Goal: Information Seeking & Learning: Learn about a topic

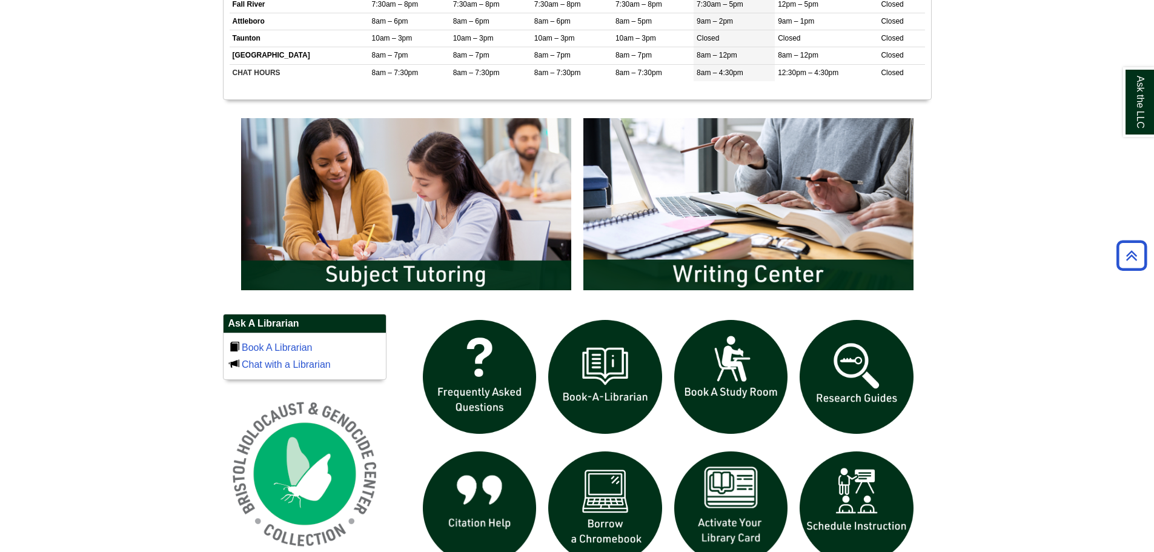
scroll to position [606, 0]
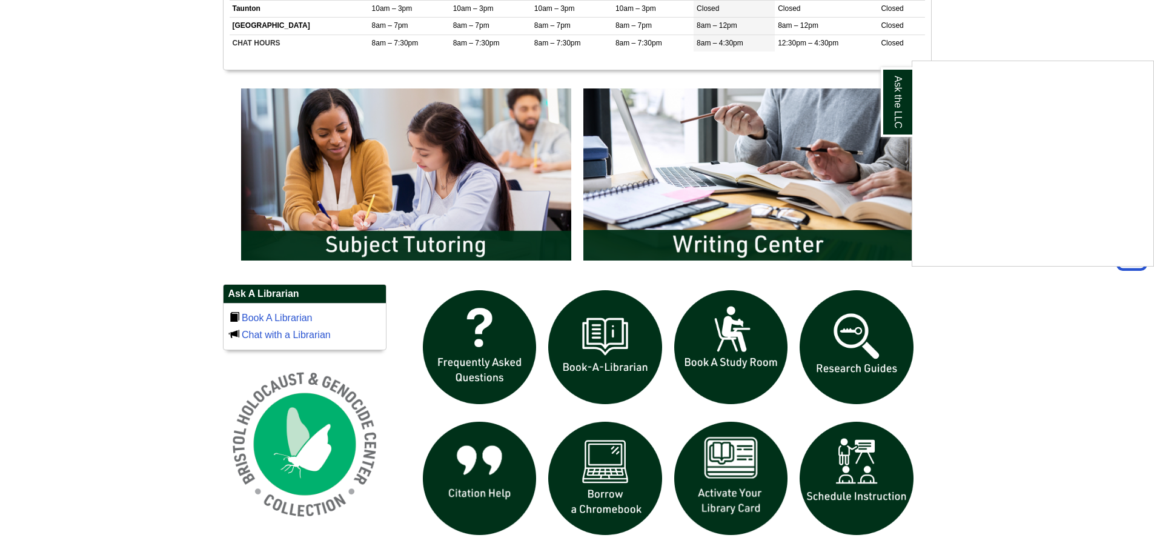
click at [274, 311] on div "Ask the LLC" at bounding box center [577, 276] width 1154 height 552
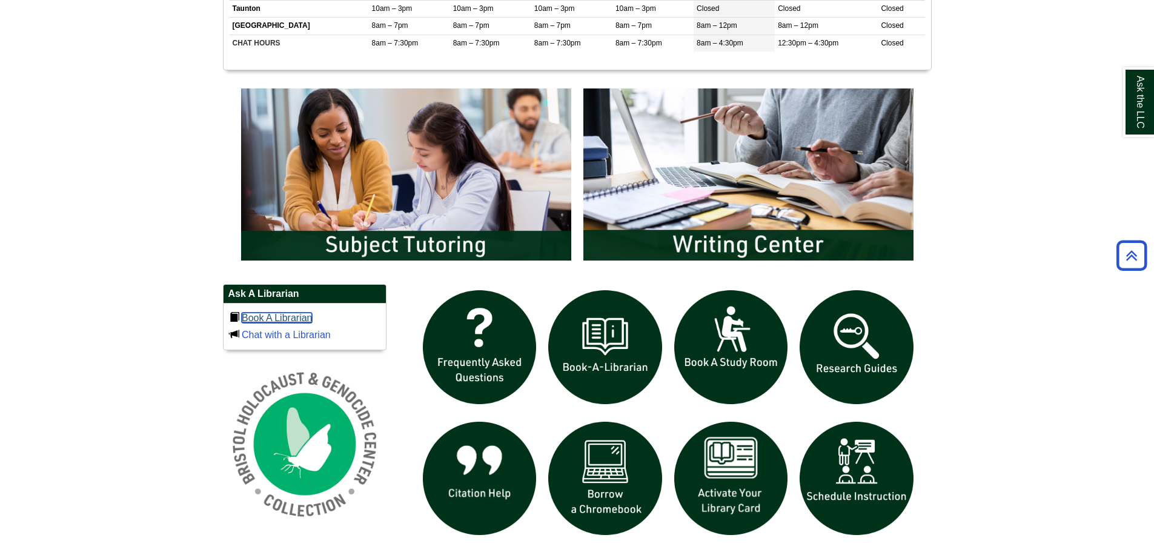
click at [273, 315] on link "Book A Librarian" at bounding box center [277, 317] width 71 height 10
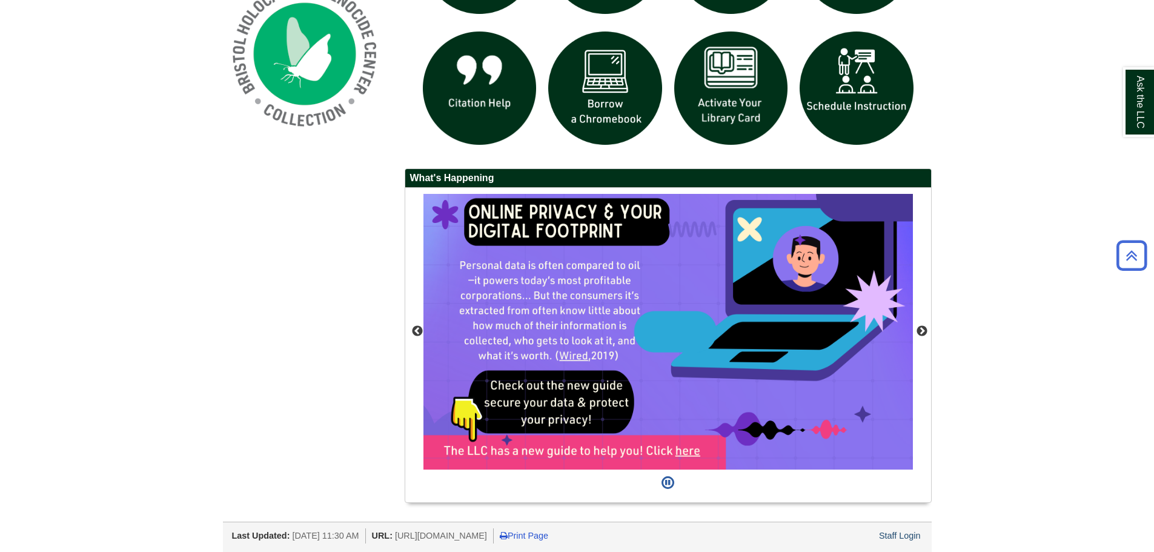
scroll to position [996, 0]
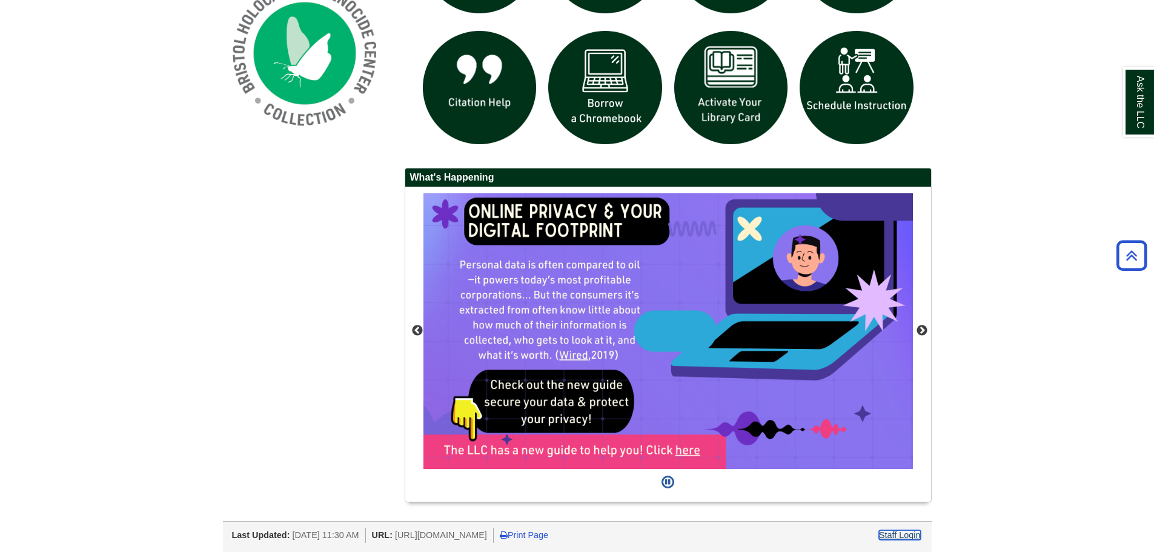
click at [912, 532] on link "Staff Login" at bounding box center [900, 535] width 42 height 10
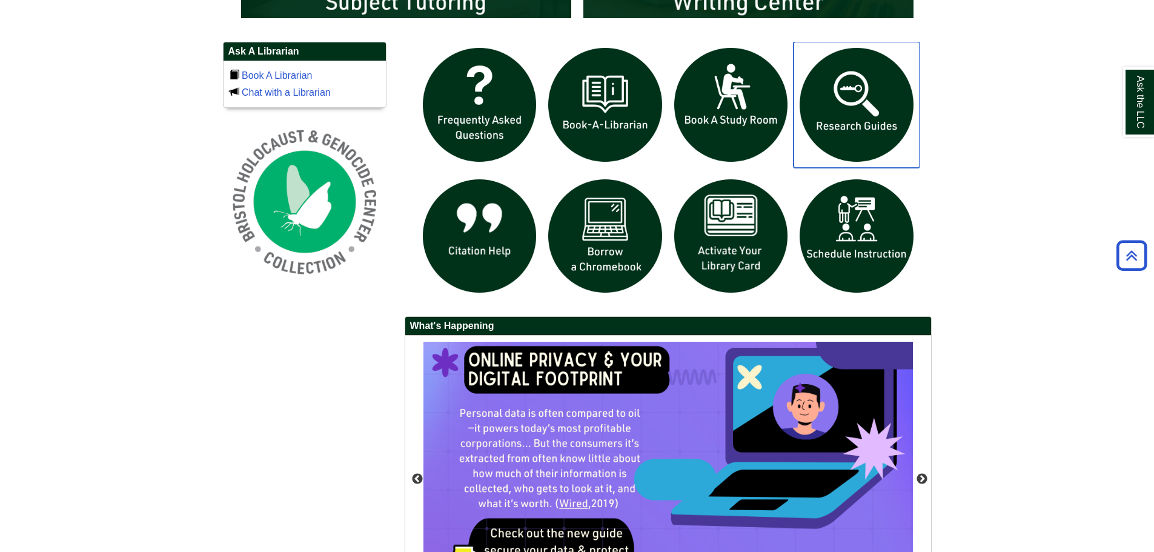
click at [869, 117] on img "slideshow" at bounding box center [856, 105] width 126 height 126
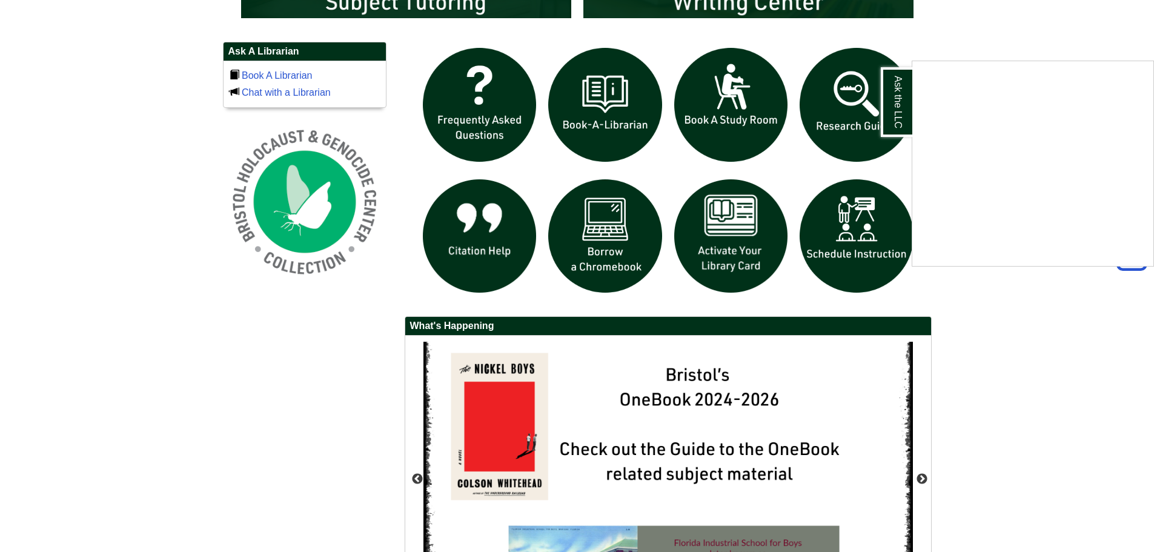
drag, startPoint x: 1004, startPoint y: 351, endPoint x: 807, endPoint y: 491, distance: 241.8
click at [1004, 351] on div "Ask the LLC" at bounding box center [577, 276] width 1154 height 552
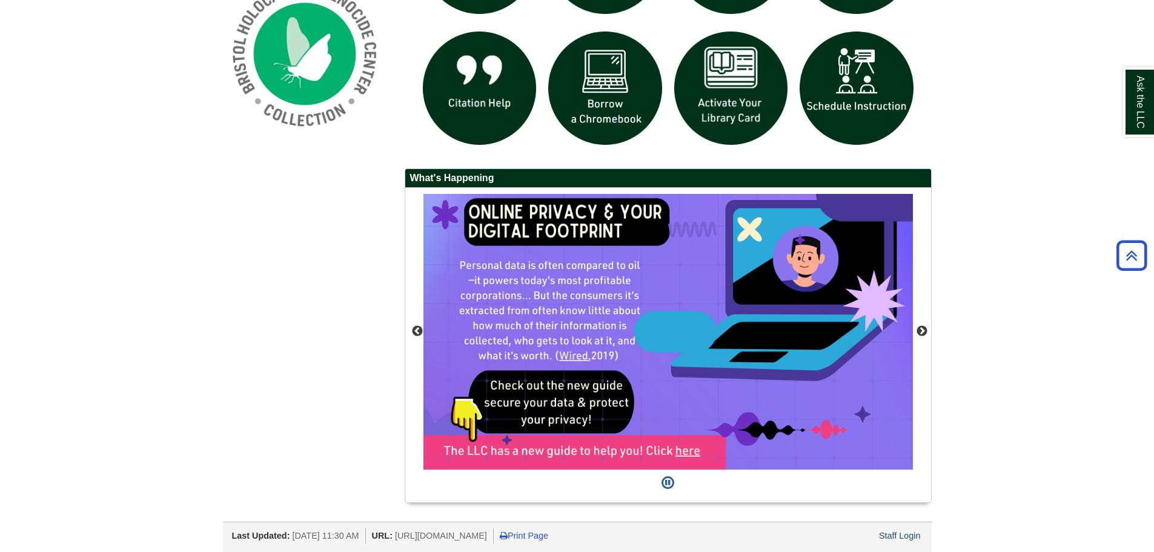
scroll to position [996, 0]
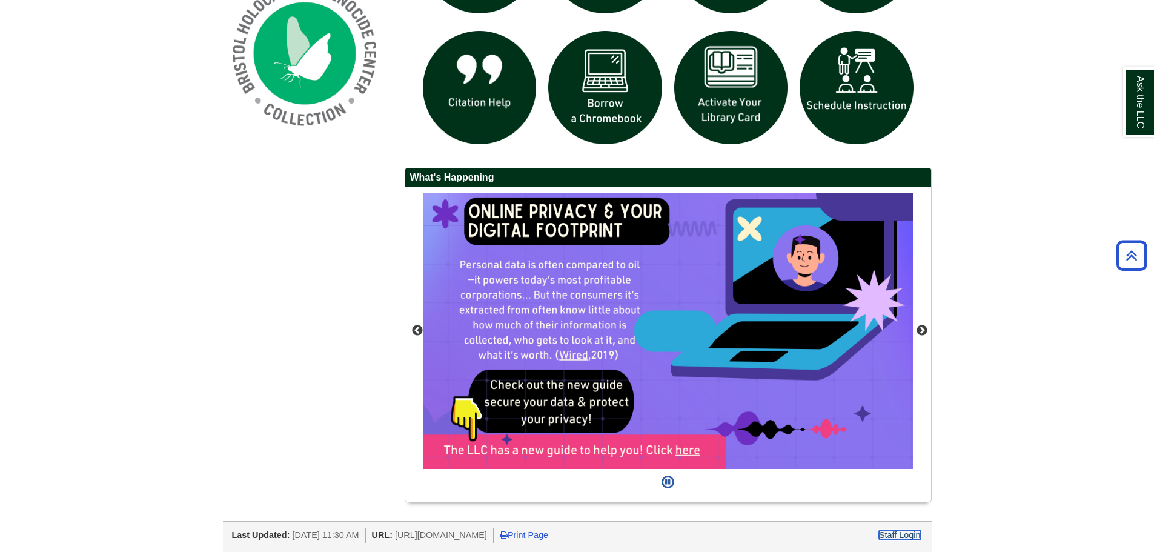
click at [894, 538] on link "Staff Login" at bounding box center [900, 535] width 42 height 10
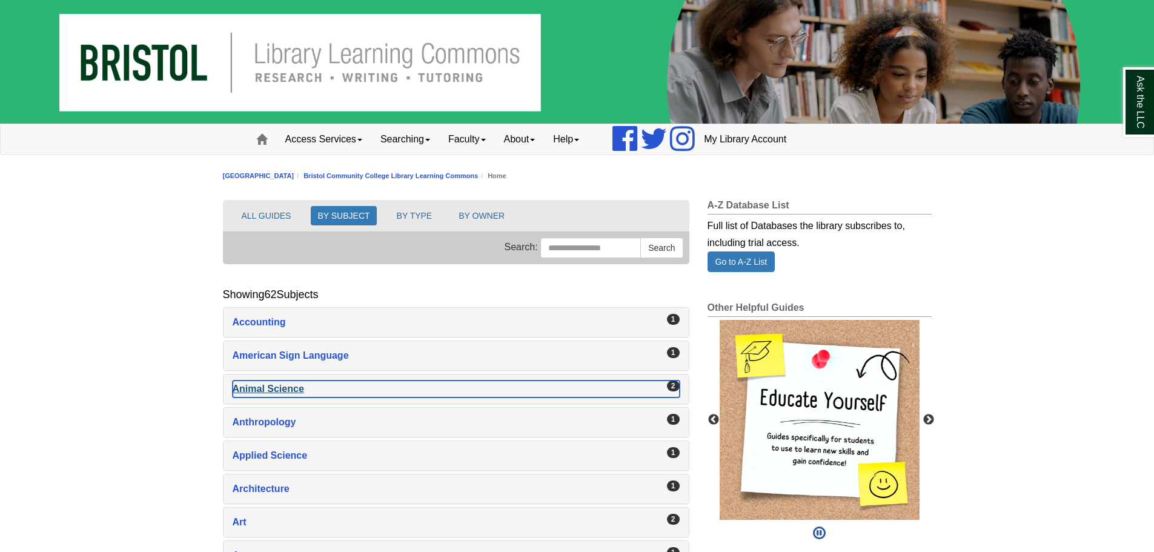
click at [295, 391] on div "Animal Science , 2 guides" at bounding box center [456, 388] width 447 height 17
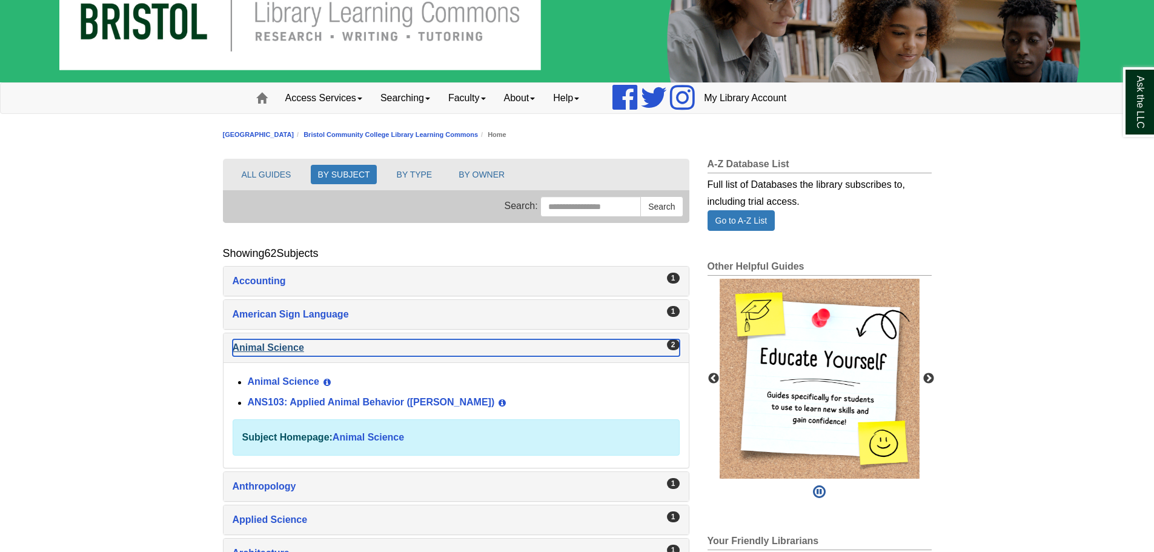
scroll to position [61, 0]
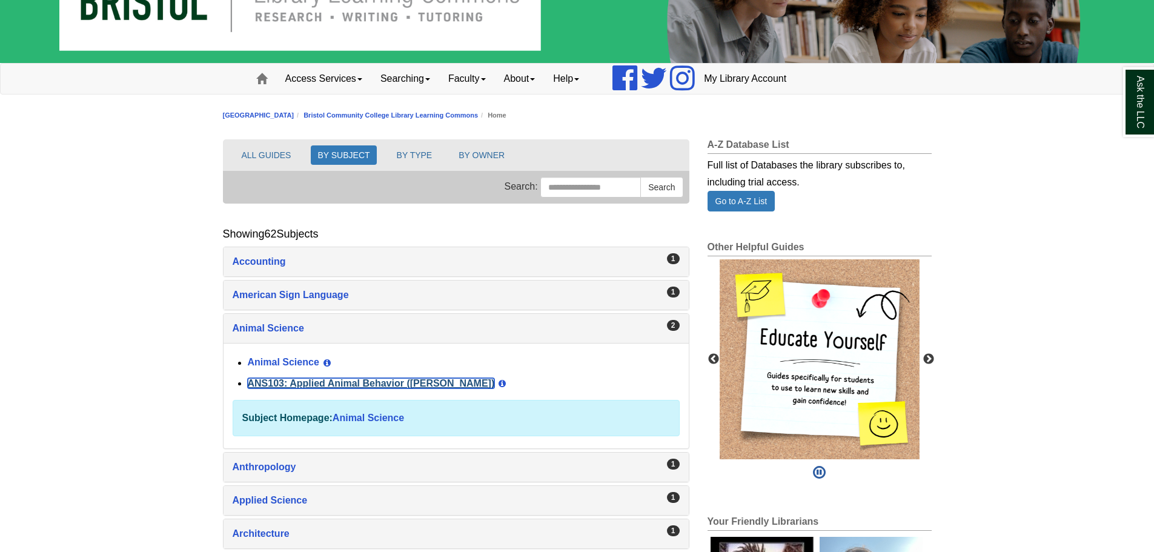
click at [380, 381] on link "ANS103: Applied Animal Behavior (Winokur)" at bounding box center [371, 383] width 247 height 10
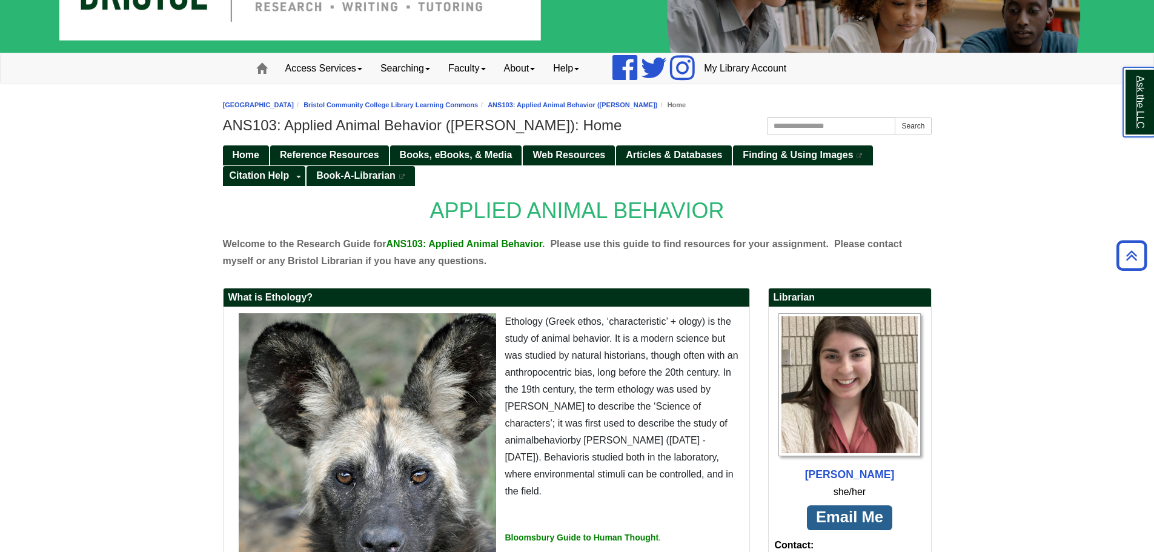
scroll to position [61, 0]
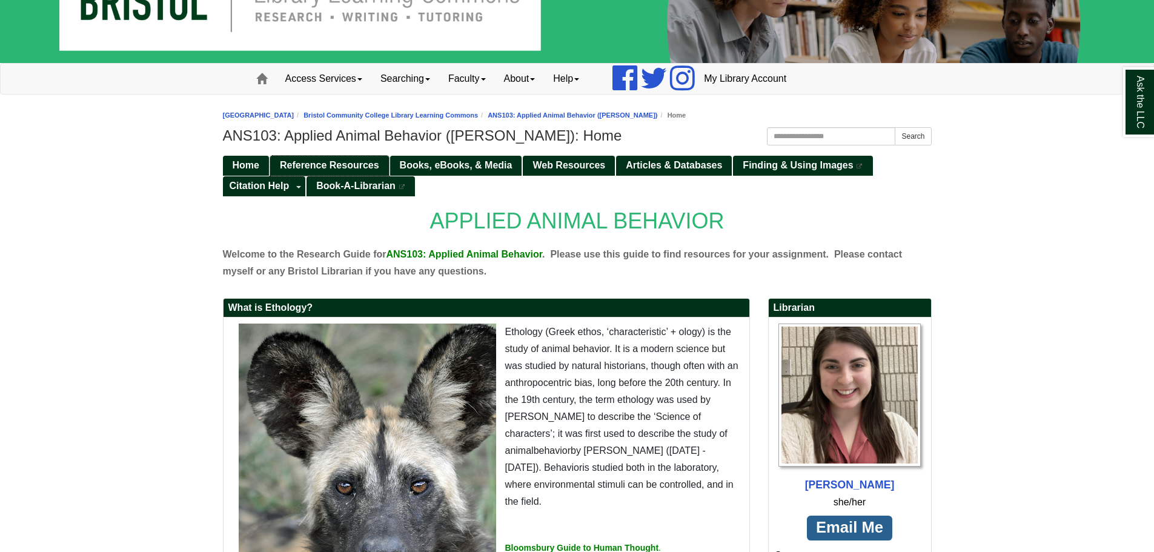
click at [345, 162] on span "Reference Resources" at bounding box center [329, 165] width 99 height 10
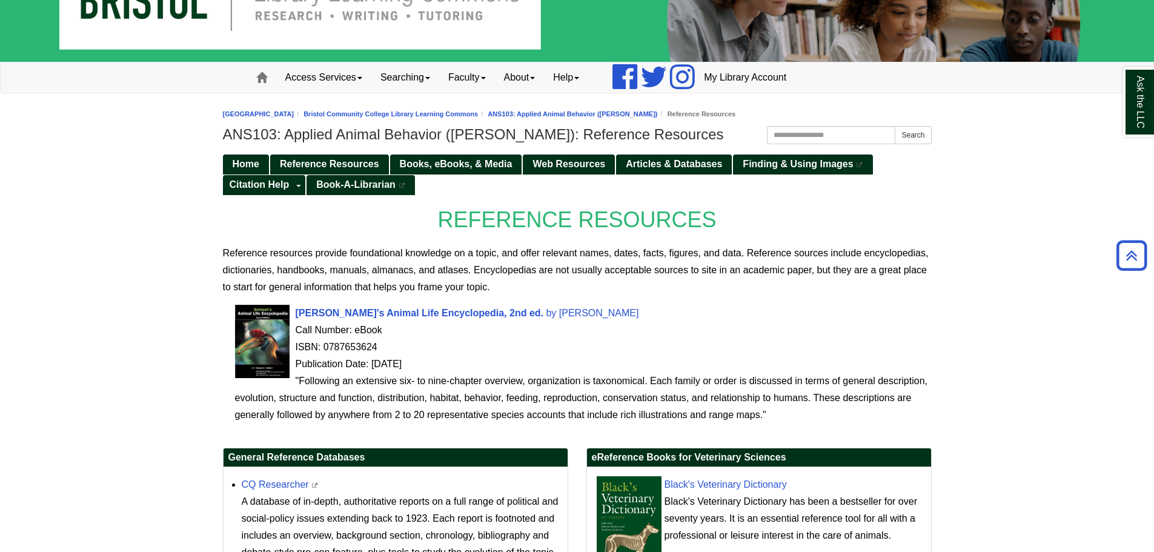
scroll to position [55, 0]
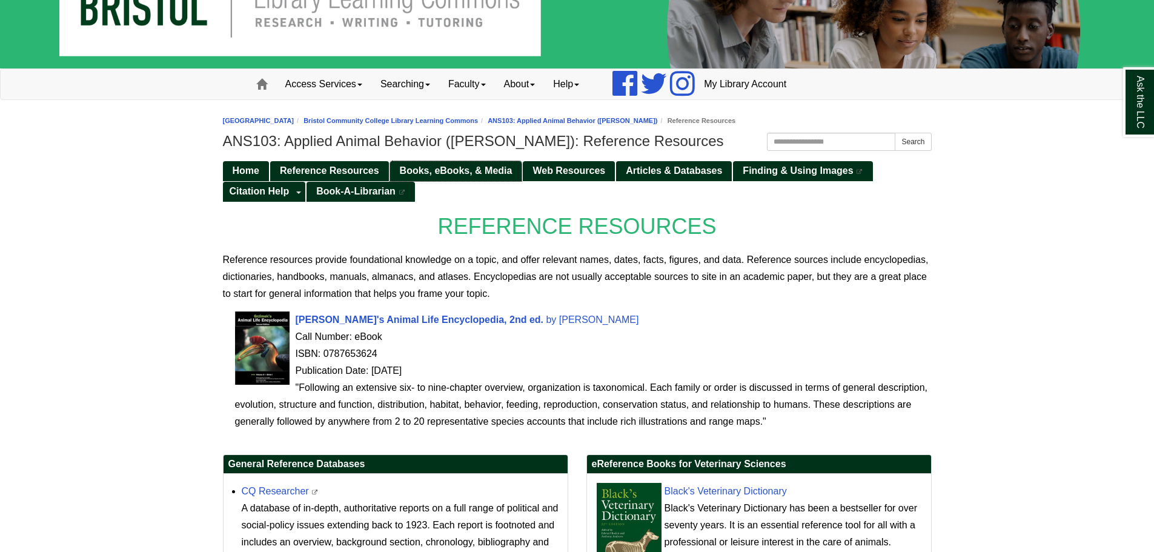
click at [453, 171] on span "Books, eBooks, & Media" at bounding box center [456, 170] width 113 height 10
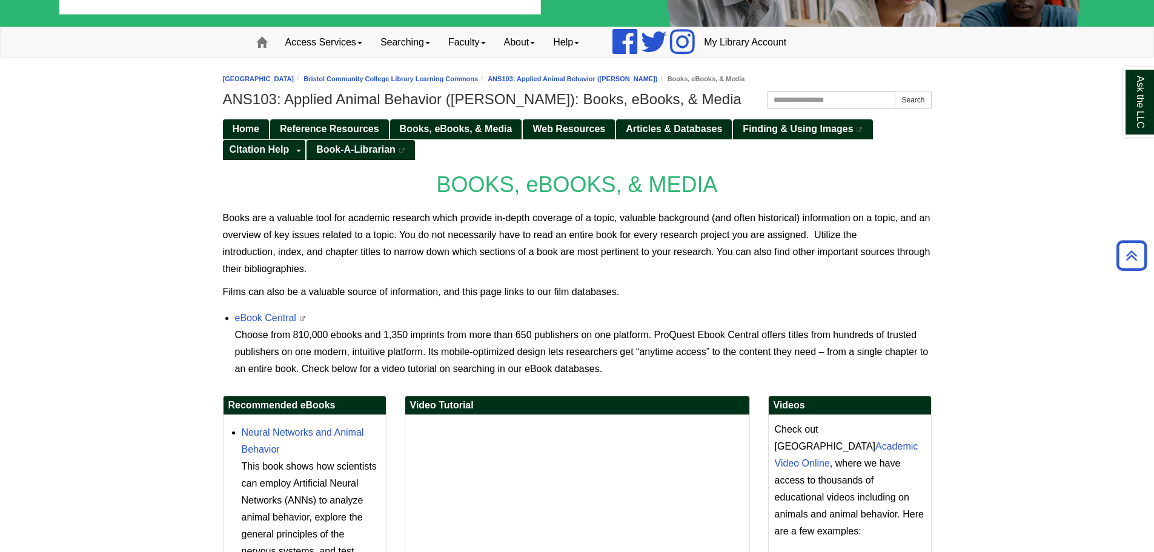
scroll to position [23, 0]
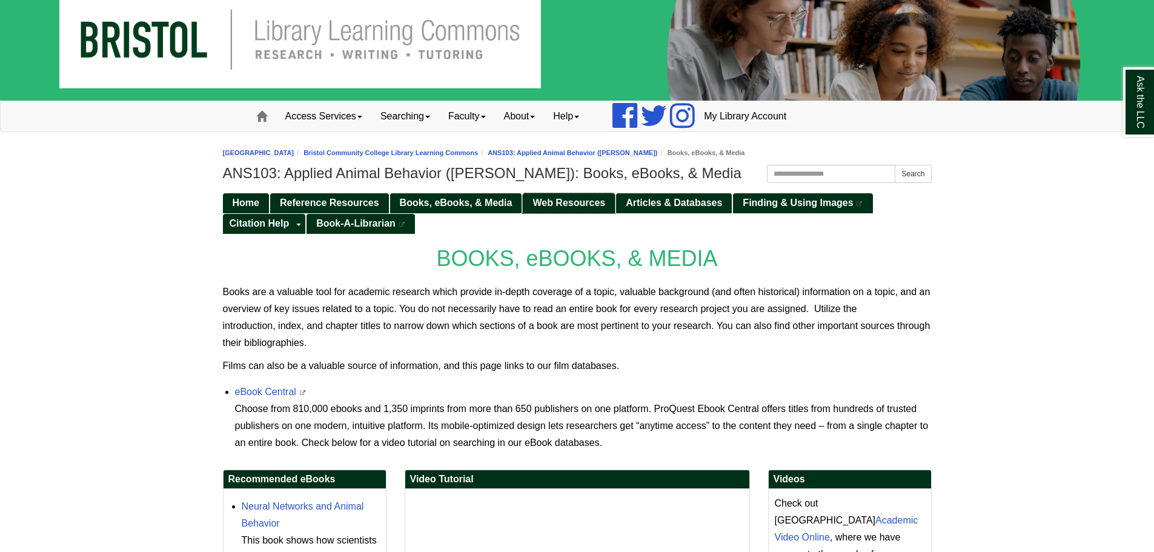
click at [573, 206] on span "Web Resources" at bounding box center [568, 202] width 73 height 10
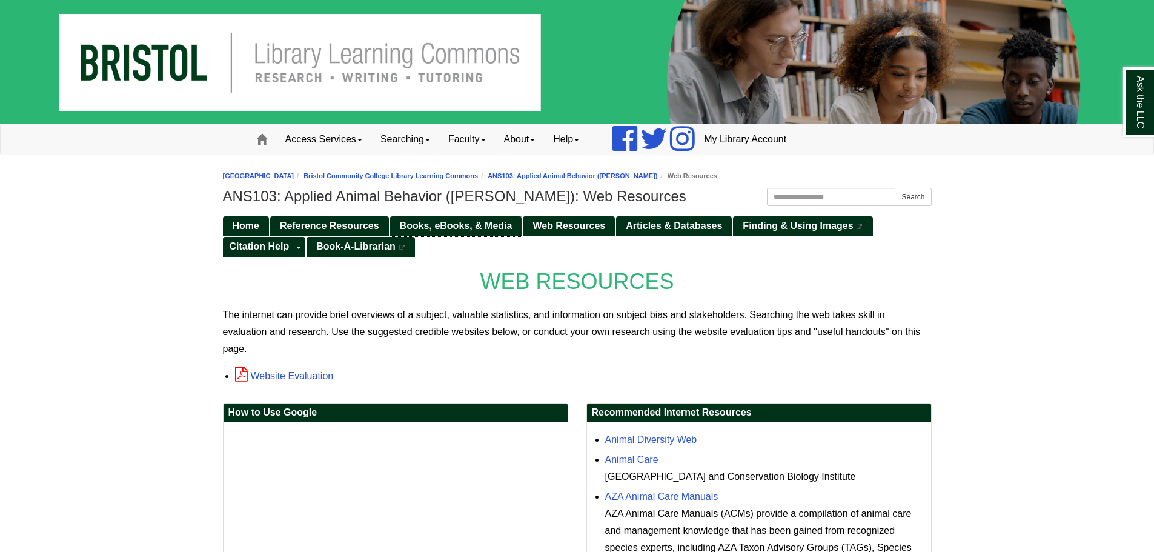
click at [483, 222] on span "Books, eBooks, & Media" at bounding box center [456, 225] width 113 height 10
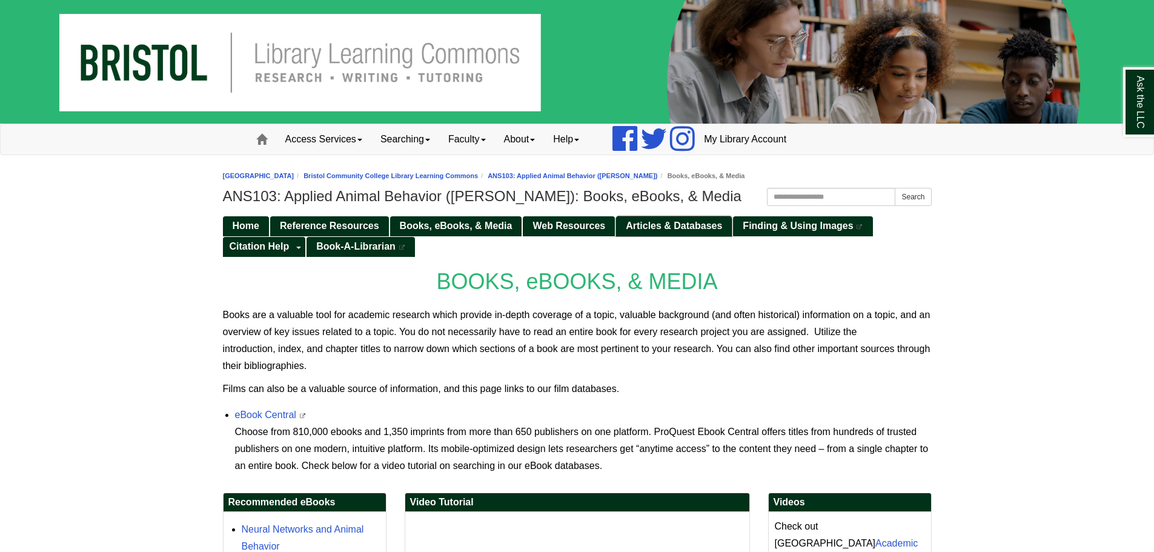
click at [624, 227] on link "Articles & Databases" at bounding box center [674, 226] width 116 height 20
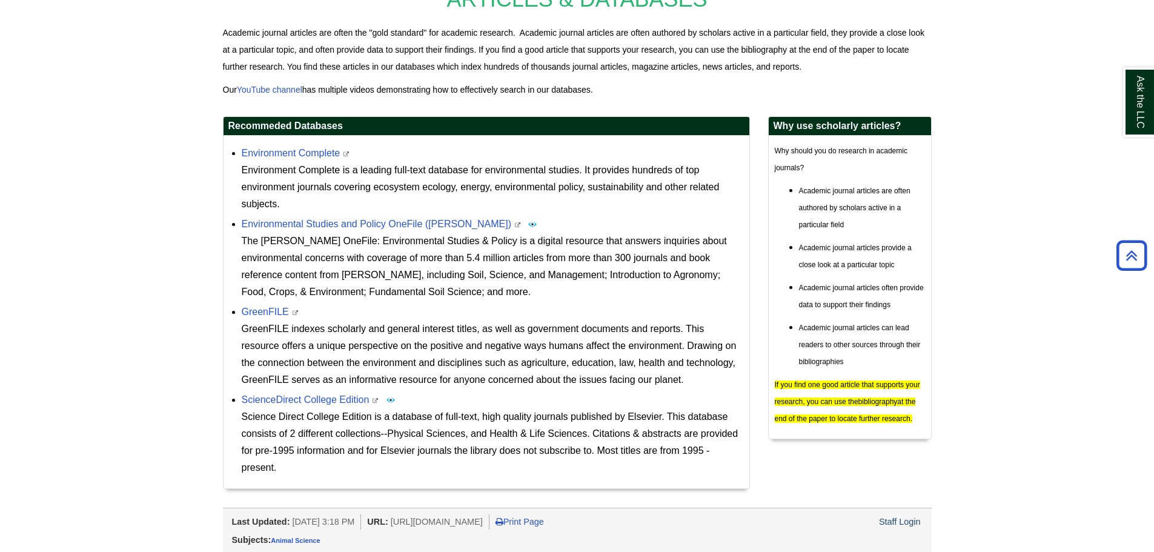
scroll to position [284, 0]
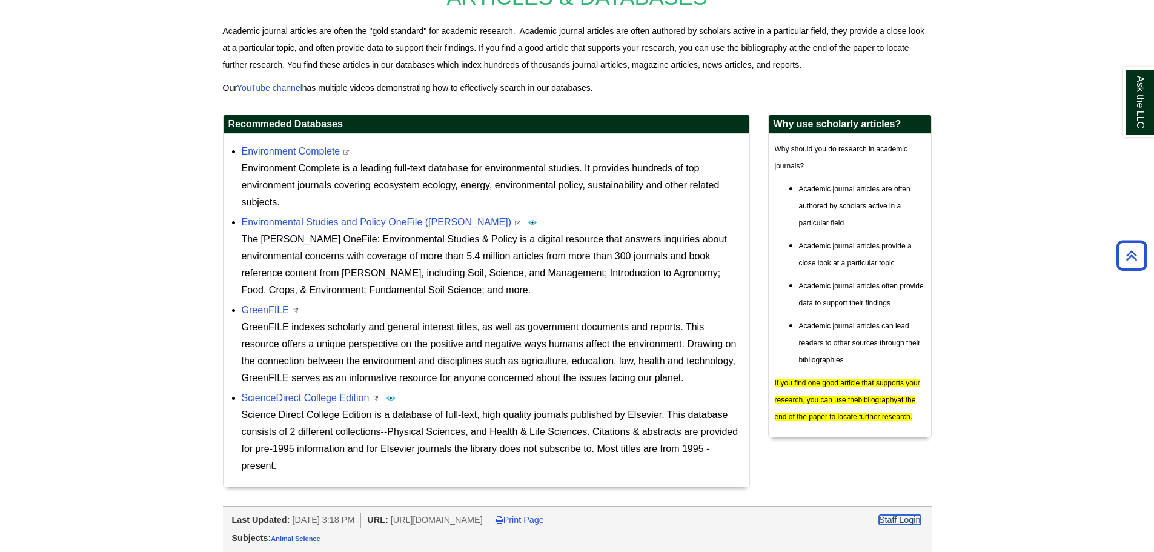
click at [887, 516] on link "Staff Login" at bounding box center [900, 520] width 42 height 10
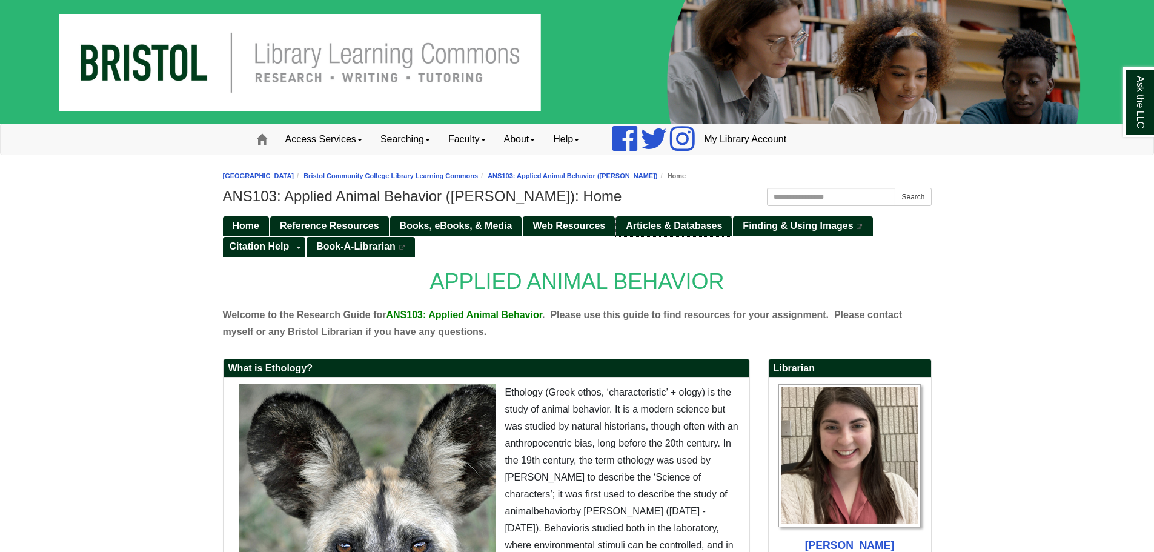
click at [708, 229] on span "Articles & Databases" at bounding box center [674, 225] width 96 height 10
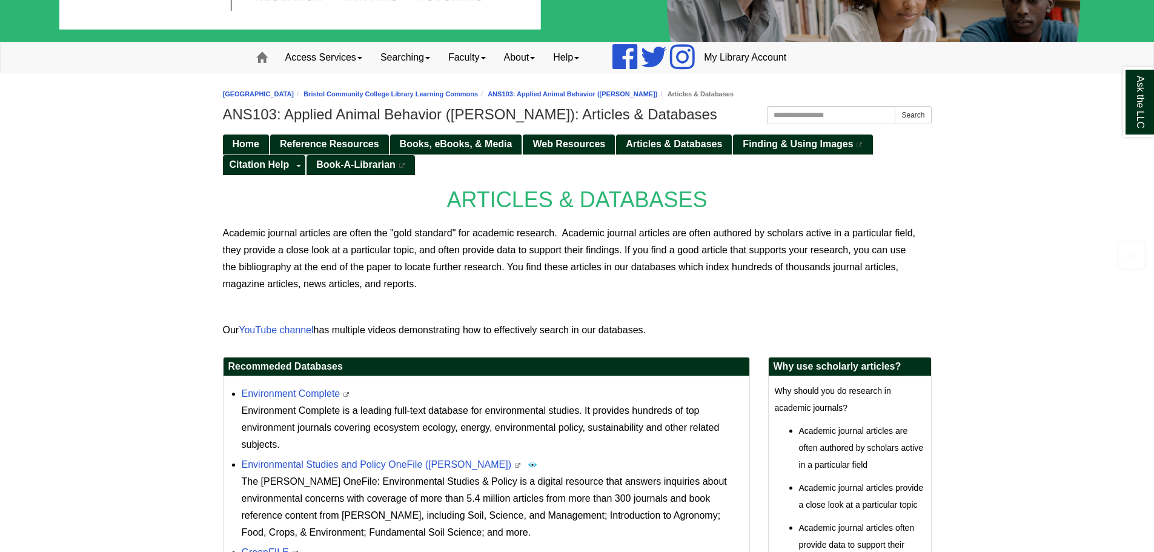
scroll to position [21, 0]
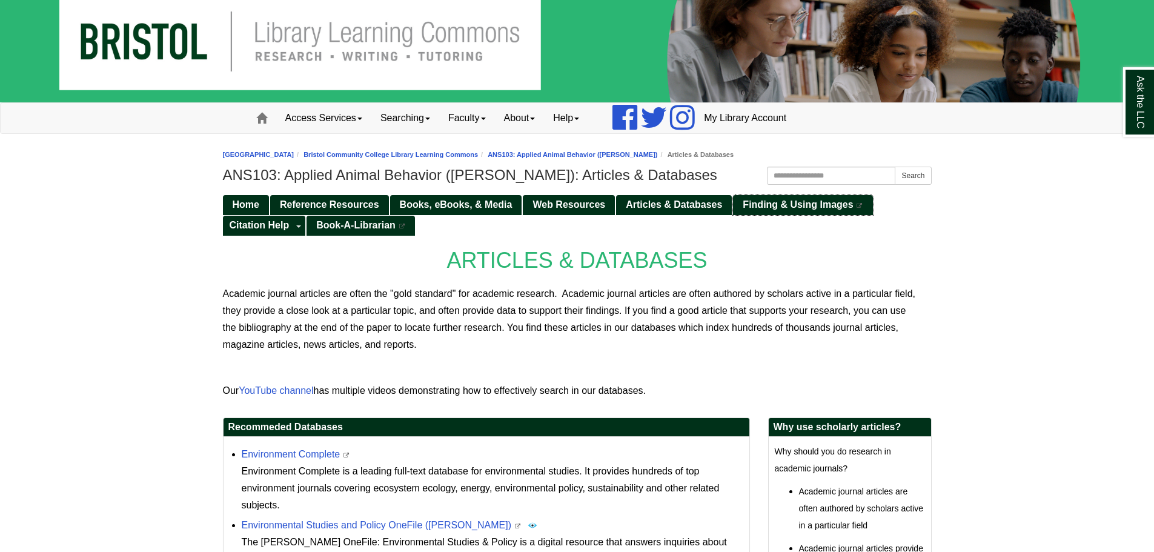
click at [764, 209] on span "Finding & Using Images" at bounding box center [797, 204] width 110 height 10
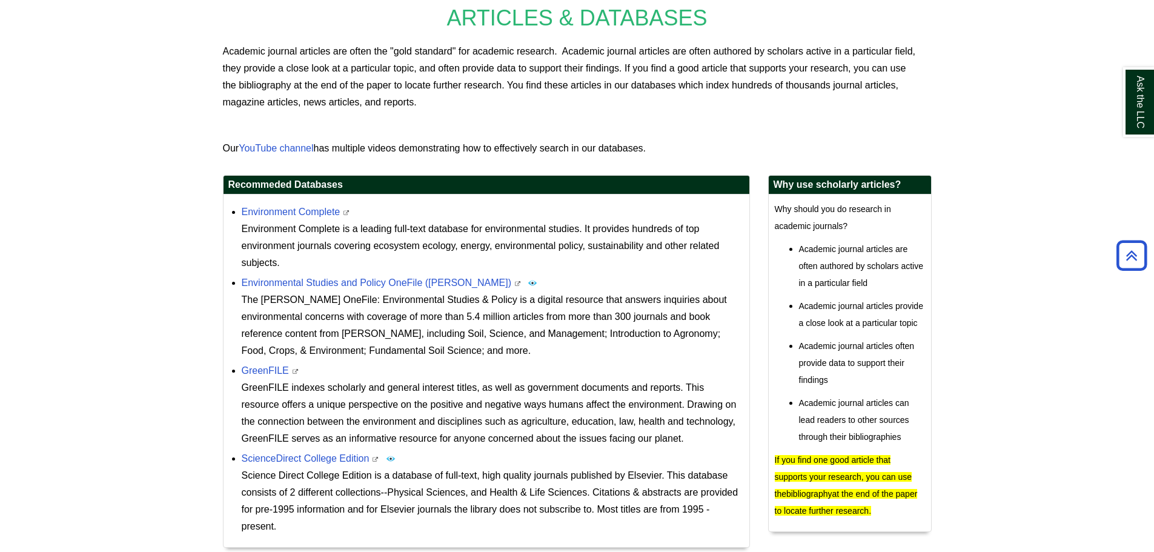
scroll to position [82, 0]
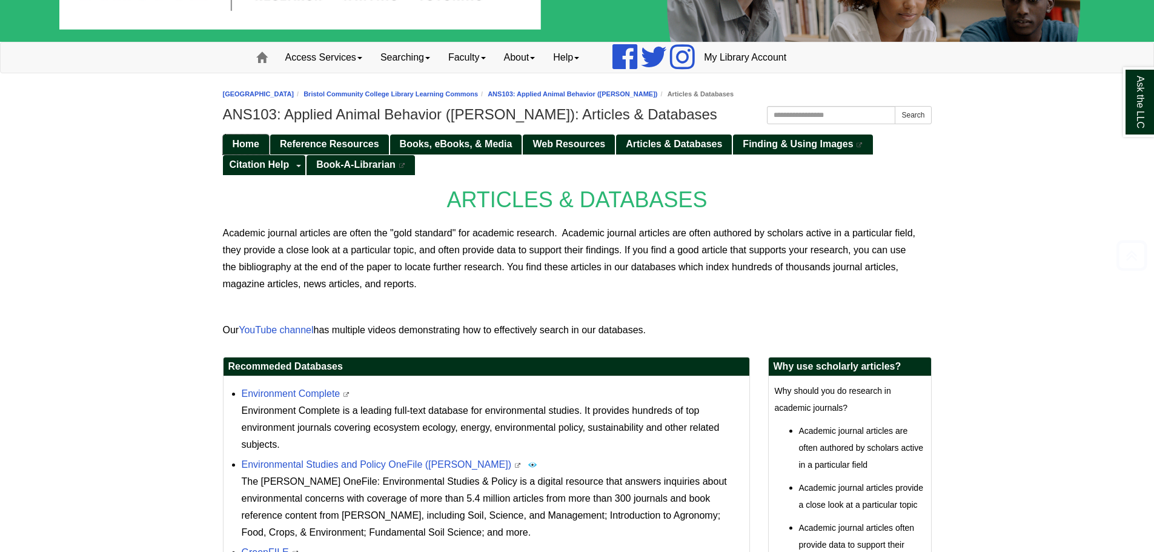
click at [256, 144] on span "Home" at bounding box center [246, 144] width 27 height 10
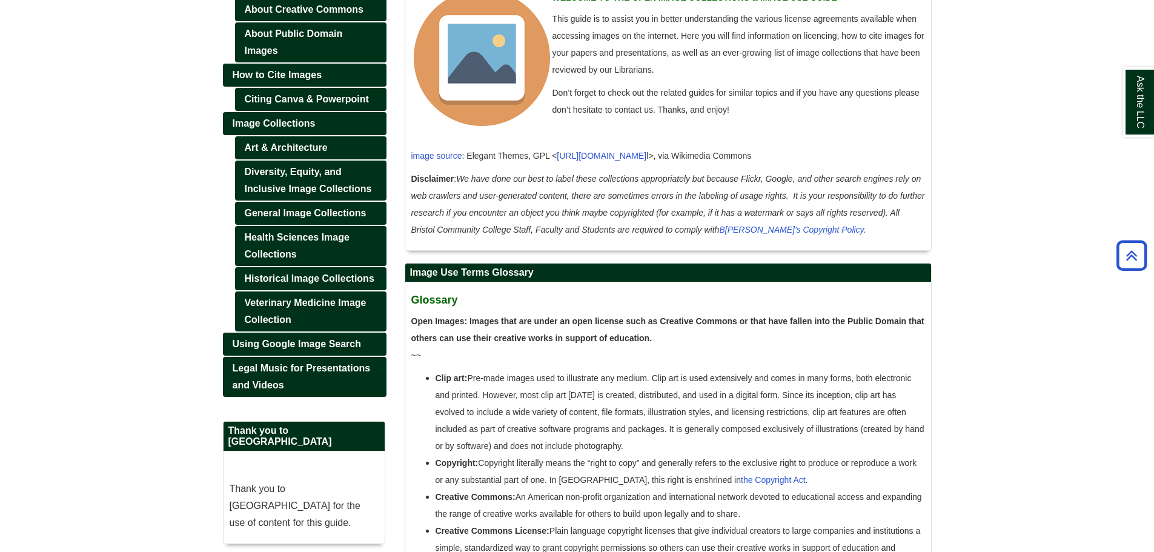
scroll to position [295, 0]
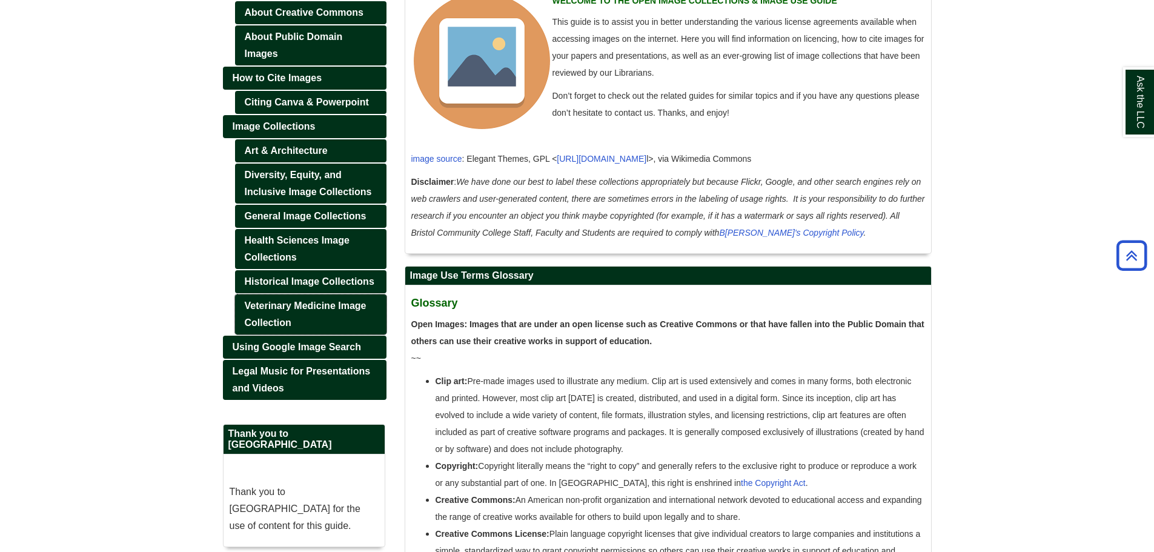
click at [350, 315] on link "Veterinary Medicine Image Collection" at bounding box center [310, 314] width 151 height 40
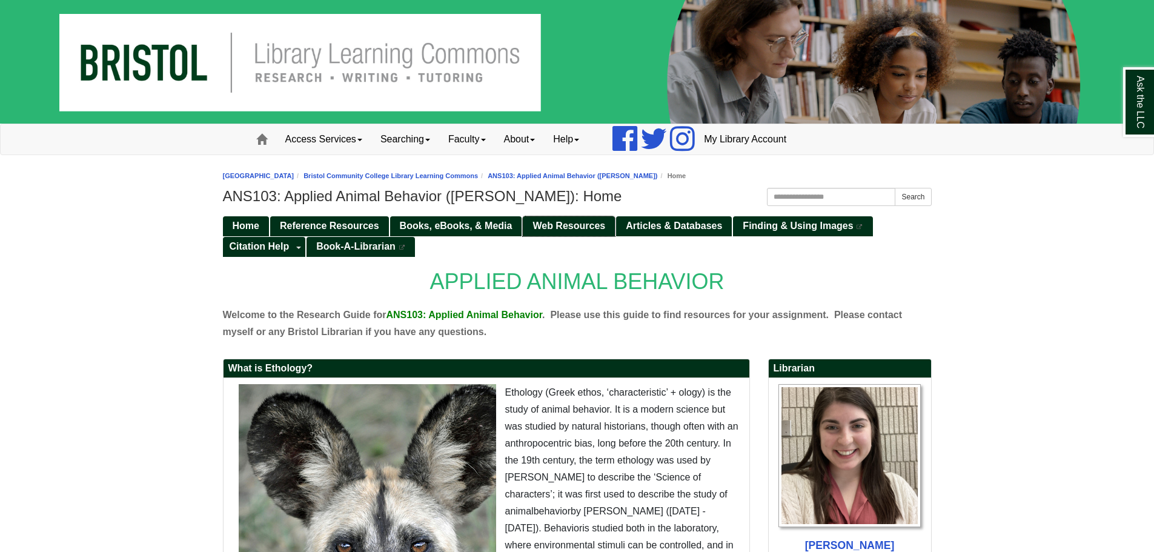
click at [553, 224] on span "Web Resources" at bounding box center [568, 225] width 73 height 10
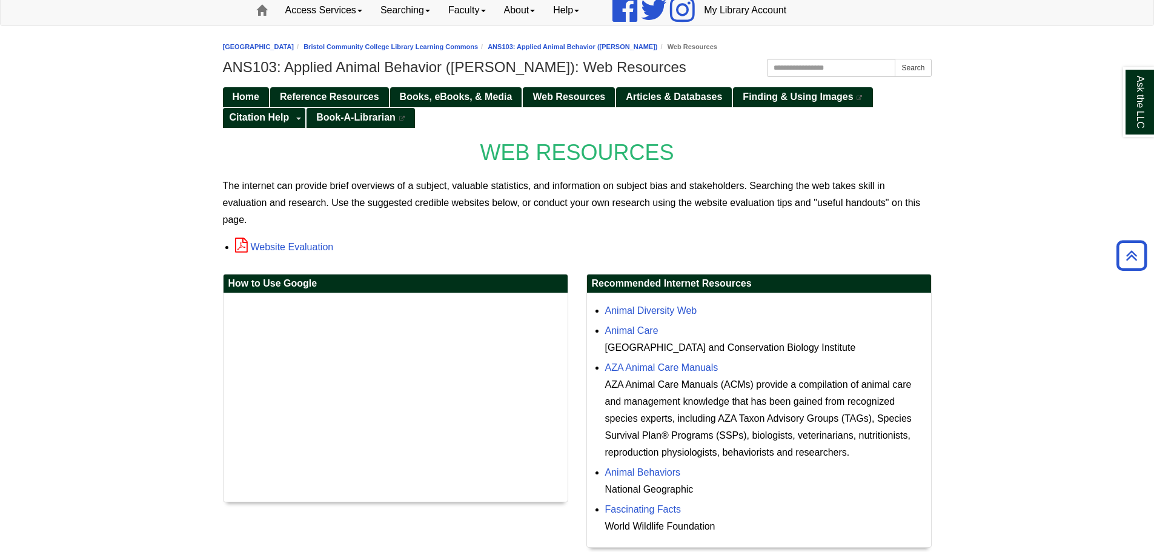
scroll to position [61, 0]
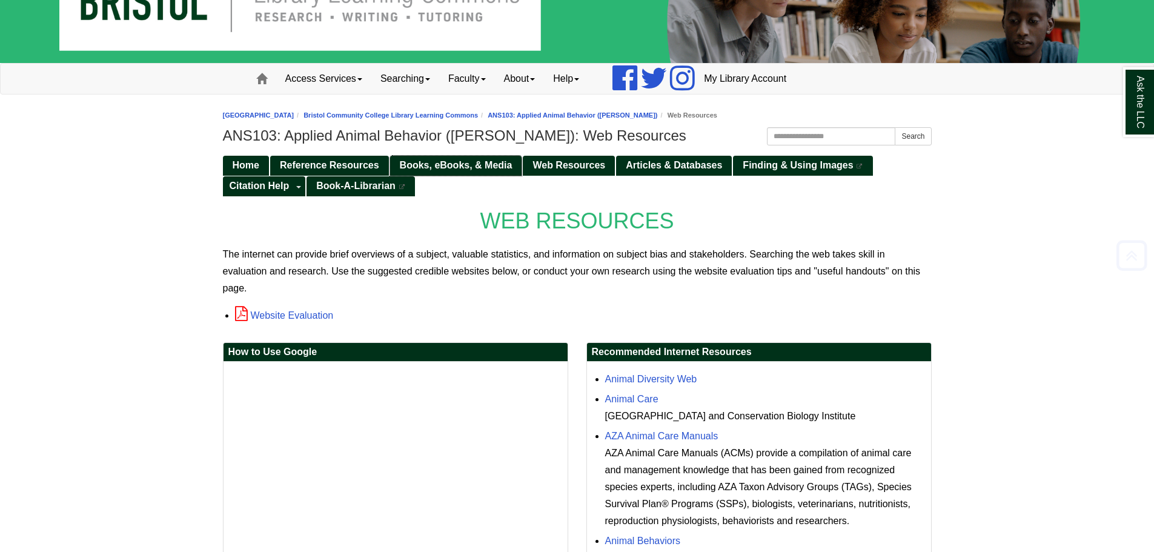
click at [473, 169] on span "Books, eBooks, & Media" at bounding box center [456, 165] width 113 height 10
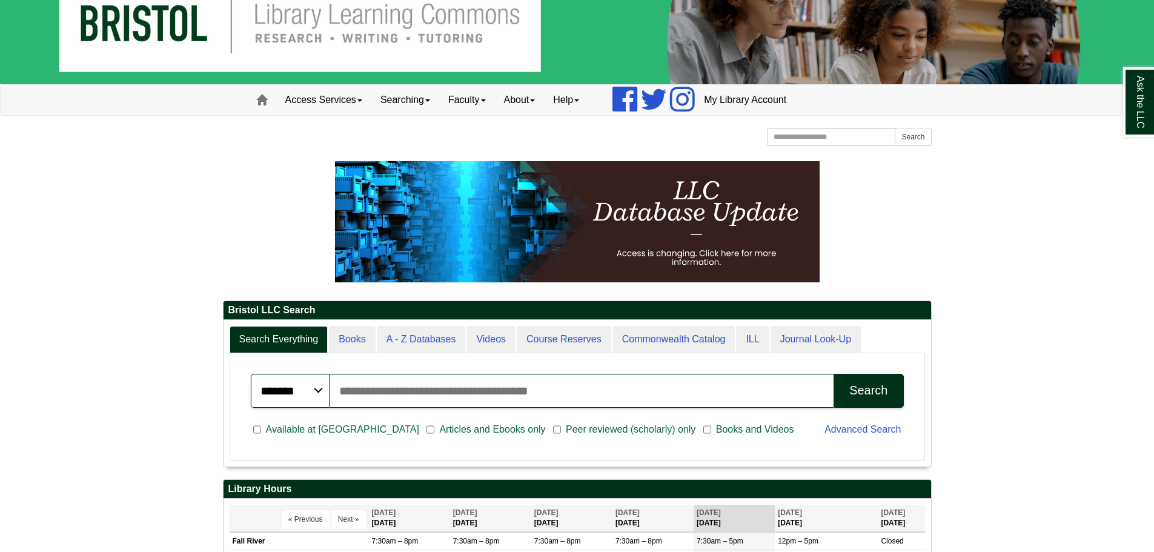
scroll to position [61, 0]
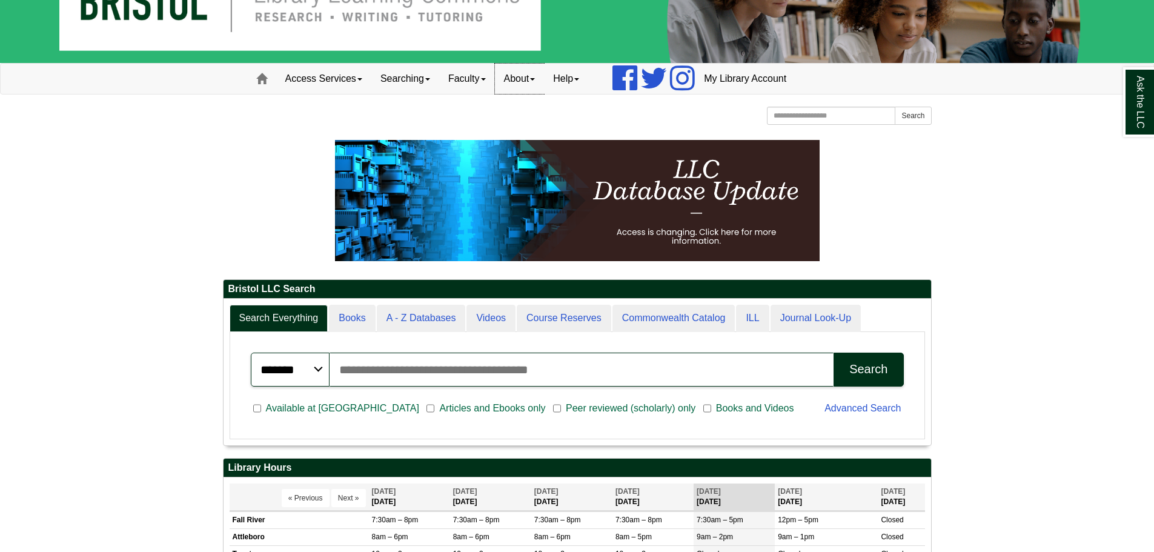
click at [519, 82] on link "About" at bounding box center [520, 79] width 50 height 30
click at [530, 125] on link "Hours & Locations" at bounding box center [543, 118] width 97 height 14
click at [508, 71] on link "About" at bounding box center [520, 79] width 50 height 30
click at [524, 130] on link "Staff Directory" at bounding box center [543, 132] width 97 height 14
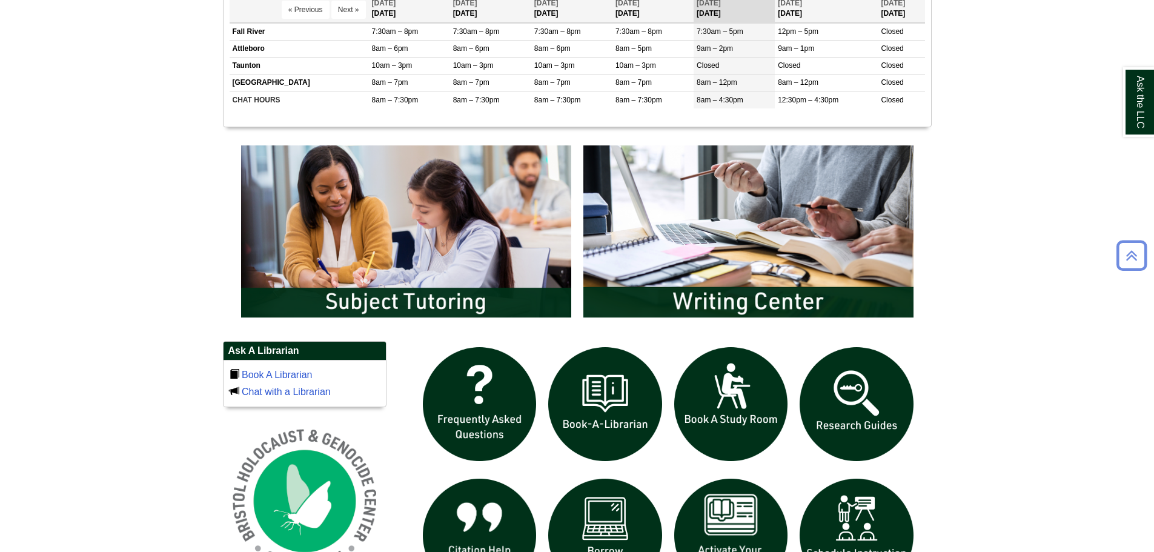
scroll to position [666, 0]
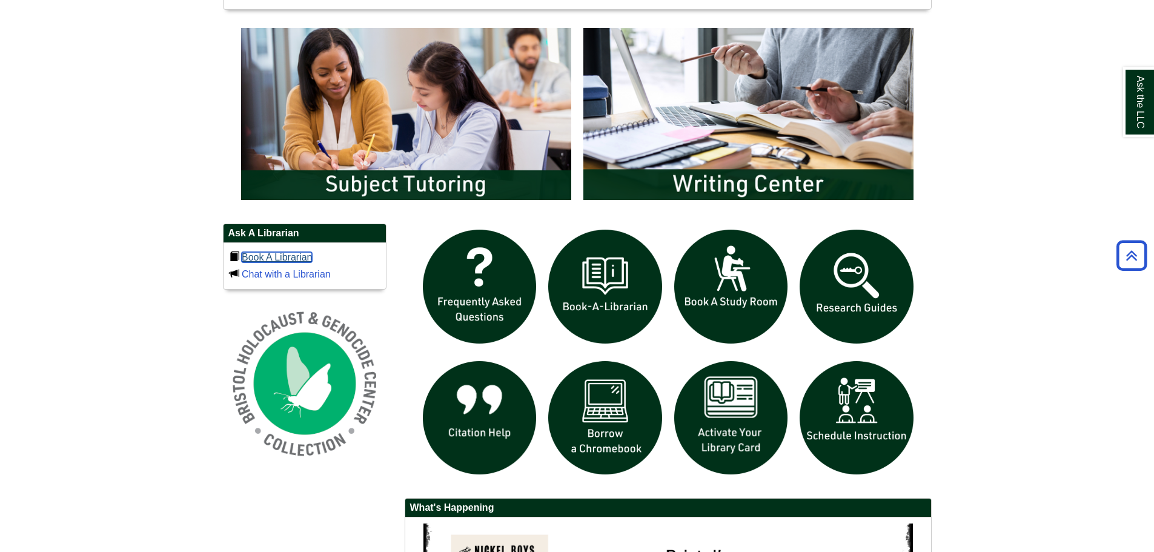
click at [295, 253] on link "Book A Librarian" at bounding box center [277, 257] width 71 height 10
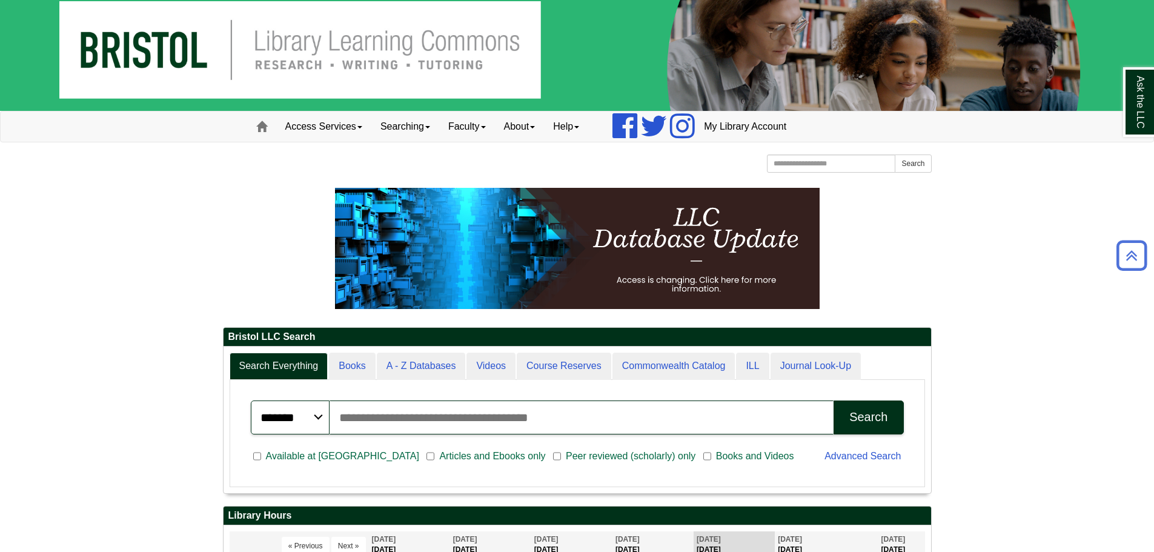
scroll to position [146, 707]
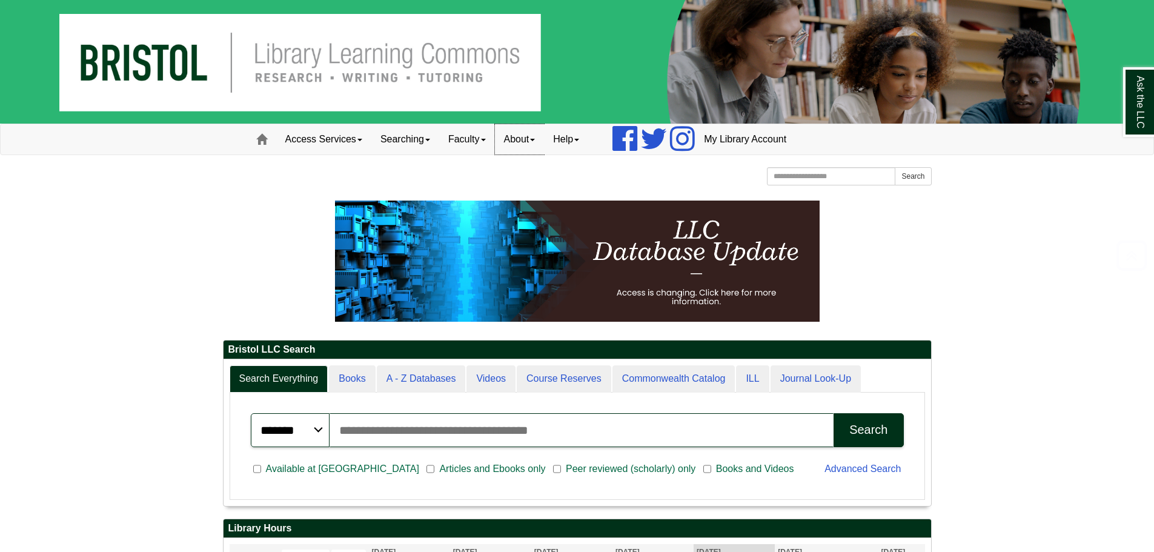
click at [535, 148] on link "About" at bounding box center [520, 139] width 50 height 30
click at [537, 182] on link "Hours & Locations" at bounding box center [543, 179] width 97 height 14
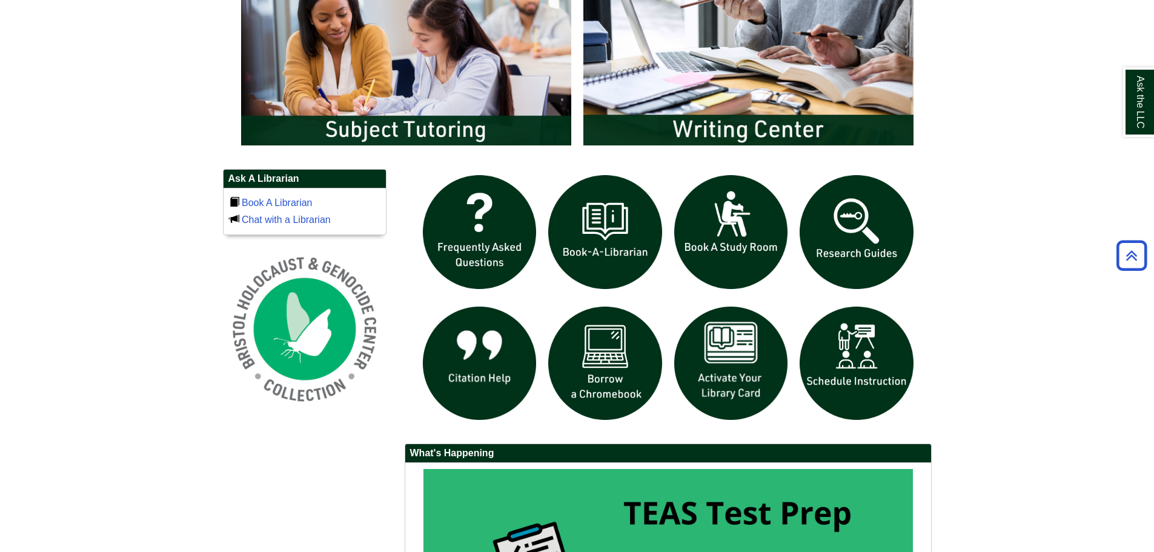
scroll to position [727, 0]
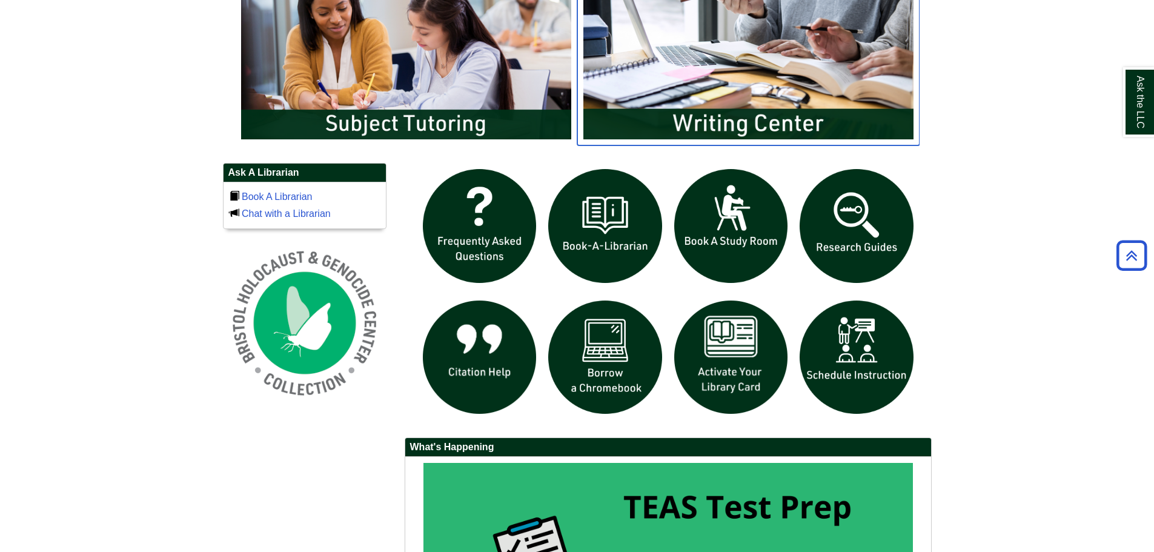
click at [667, 85] on img "slideshow" at bounding box center [748, 53] width 342 height 184
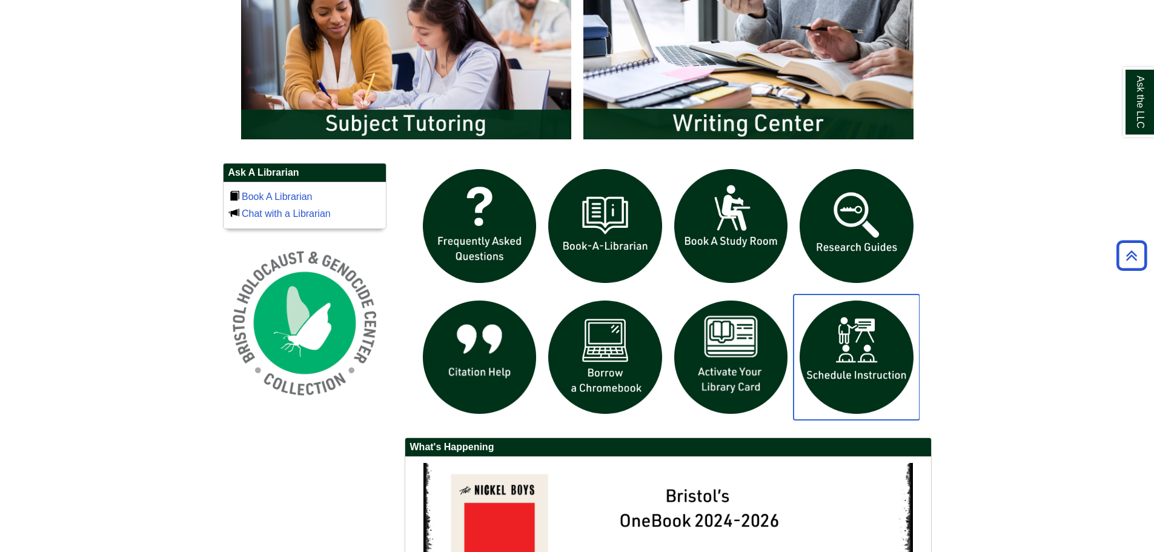
click at [879, 371] on img "slideshow" at bounding box center [856, 357] width 126 height 126
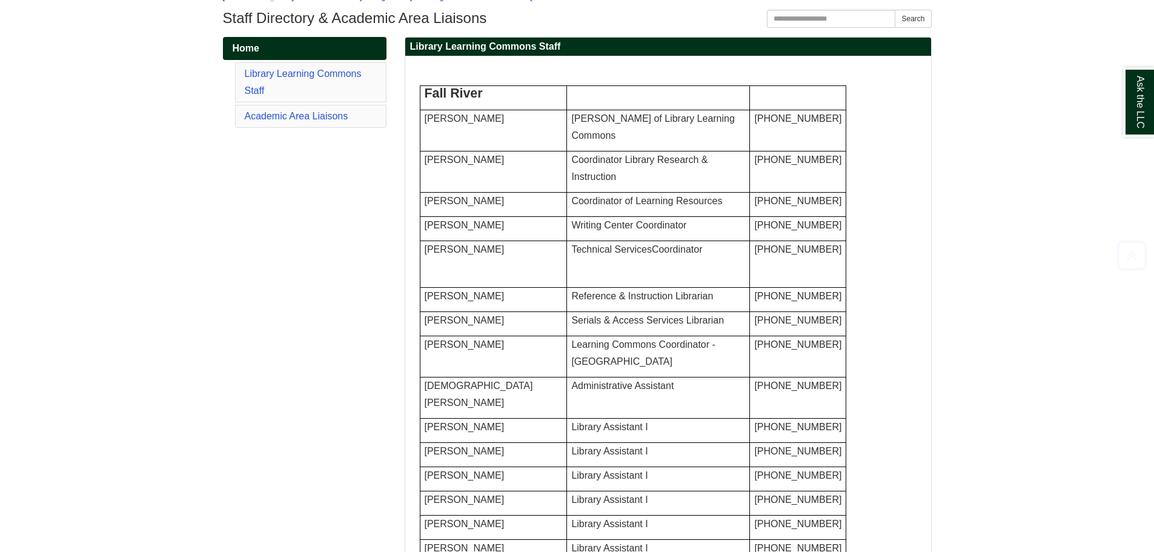
scroll to position [182, 0]
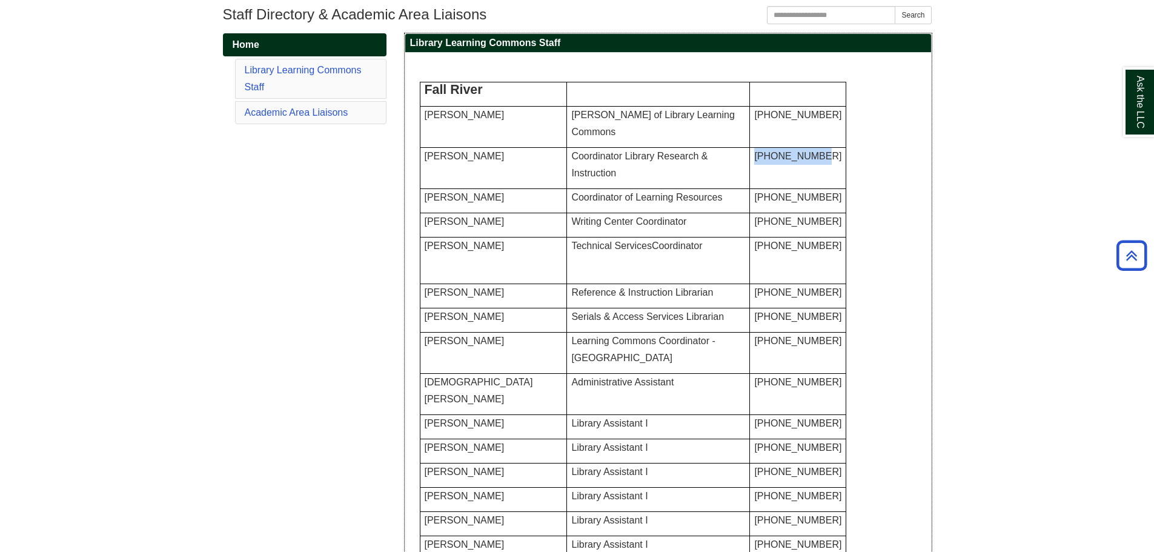
drag, startPoint x: 759, startPoint y: 177, endPoint x: 735, endPoint y: 157, distance: 30.5
click at [754, 157] on p "[PHONE_NUMBER]" at bounding box center [797, 156] width 87 height 17
copy span "[PHONE_NUMBER]"
click at [600, 200] on span "Coordinator of Learning Resources" at bounding box center [646, 197] width 151 height 10
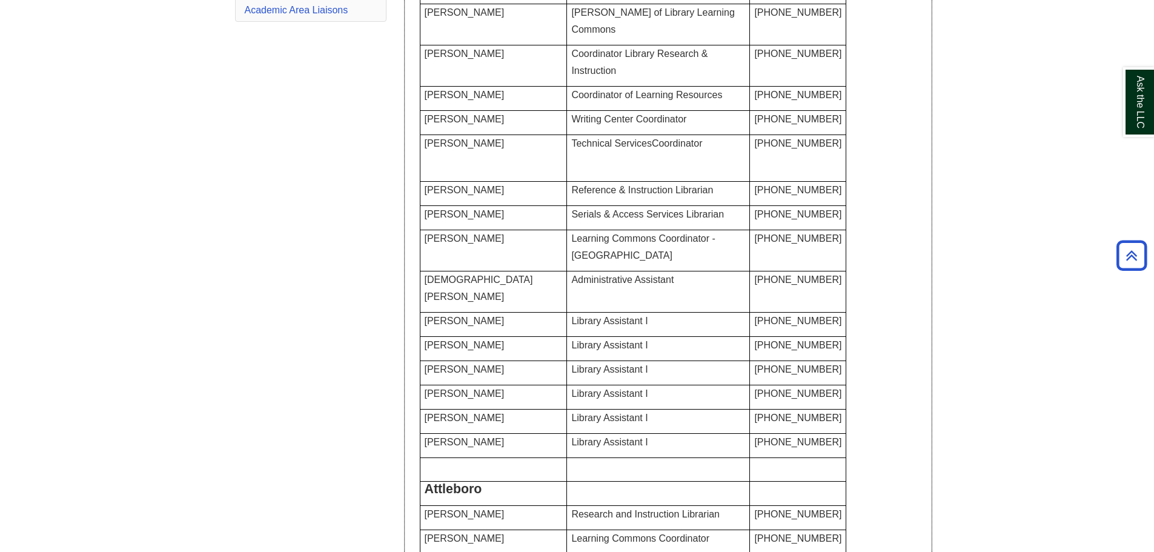
scroll to position [303, 0]
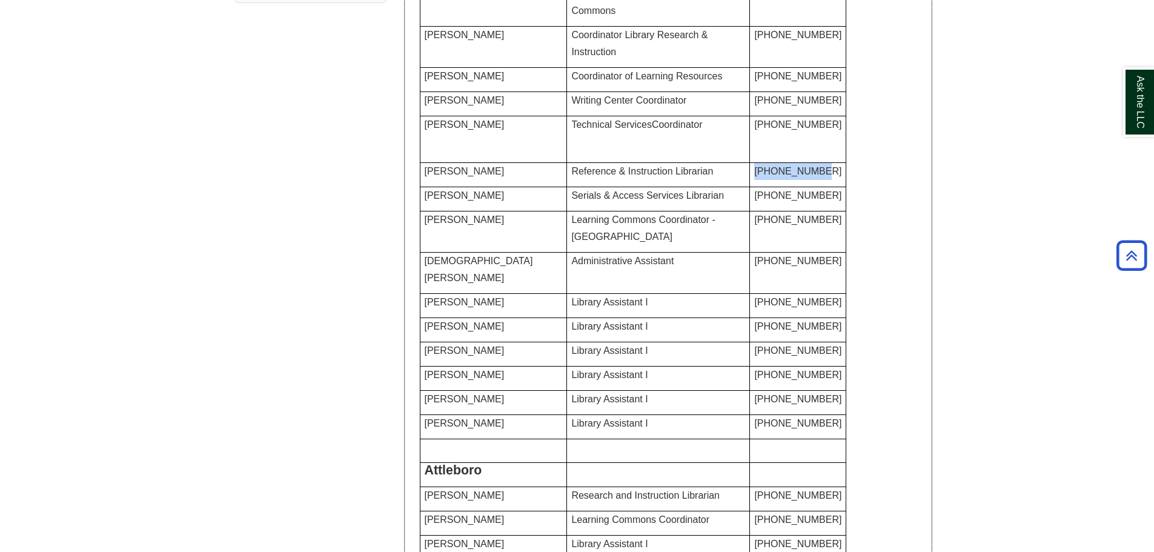
drag, startPoint x: 761, startPoint y: 223, endPoint x: 718, endPoint y: 203, distance: 47.2
click at [718, 187] on tr "Kolby Peixoto Reference & Instruction Librarian 774-357-3010" at bounding box center [633, 175] width 426 height 24
copy tr "774-357-3010"
click at [598, 245] on p "Learning Commons Coordinator - Fall River" at bounding box center [658, 228] width 174 height 34
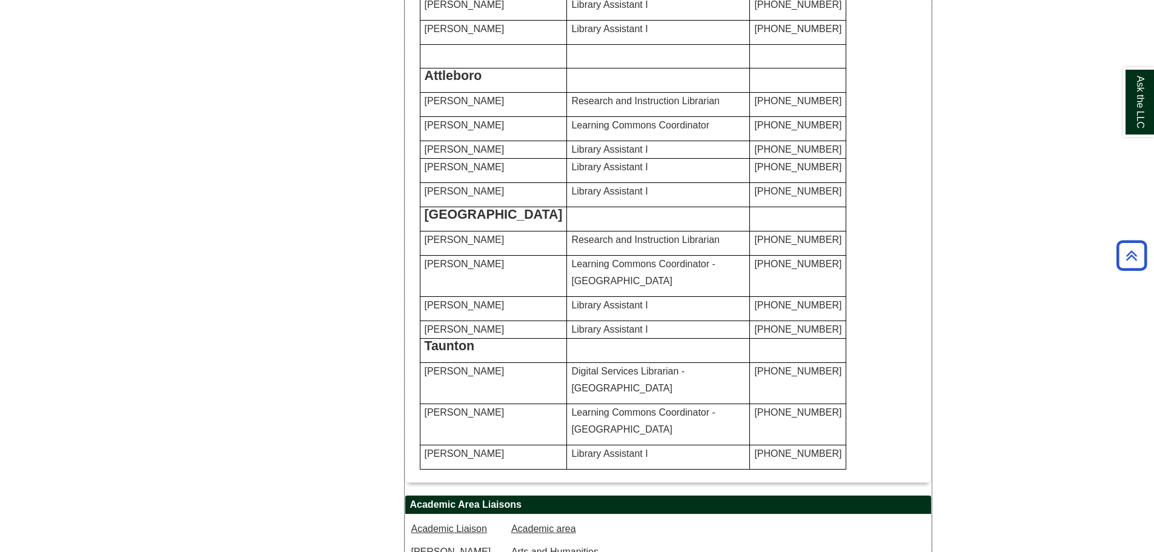
scroll to position [727, 0]
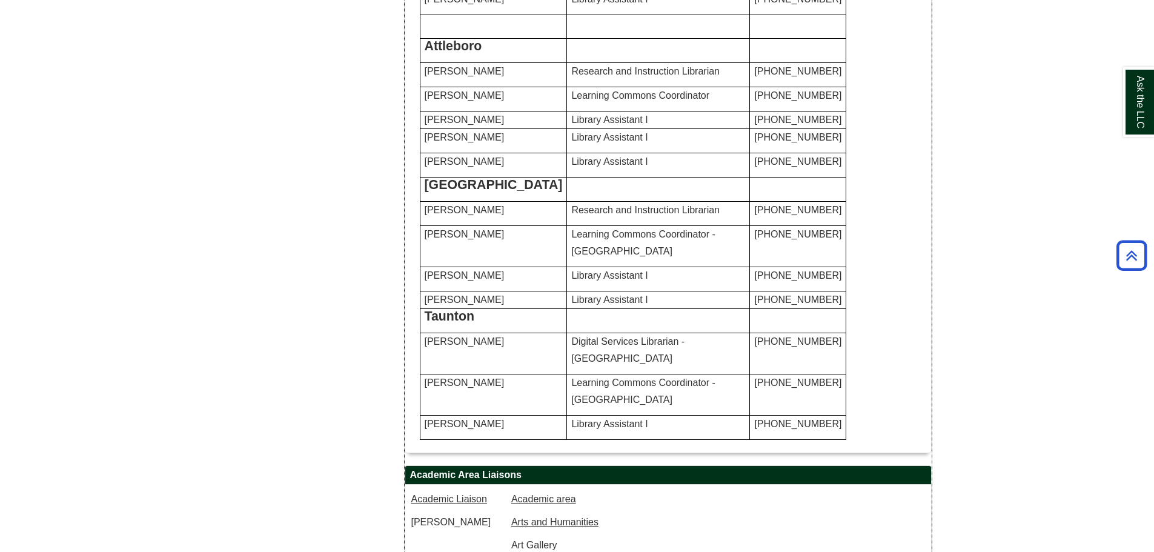
click at [754, 76] on span "774-357-3809" at bounding box center [797, 71] width 87 height 10
drag, startPoint x: 752, startPoint y: 257, endPoint x: 731, endPoint y: 242, distance: 25.6
click at [750, 87] on td "774-357-3809" at bounding box center [798, 75] width 96 height 24
copy span "774-357-3809"
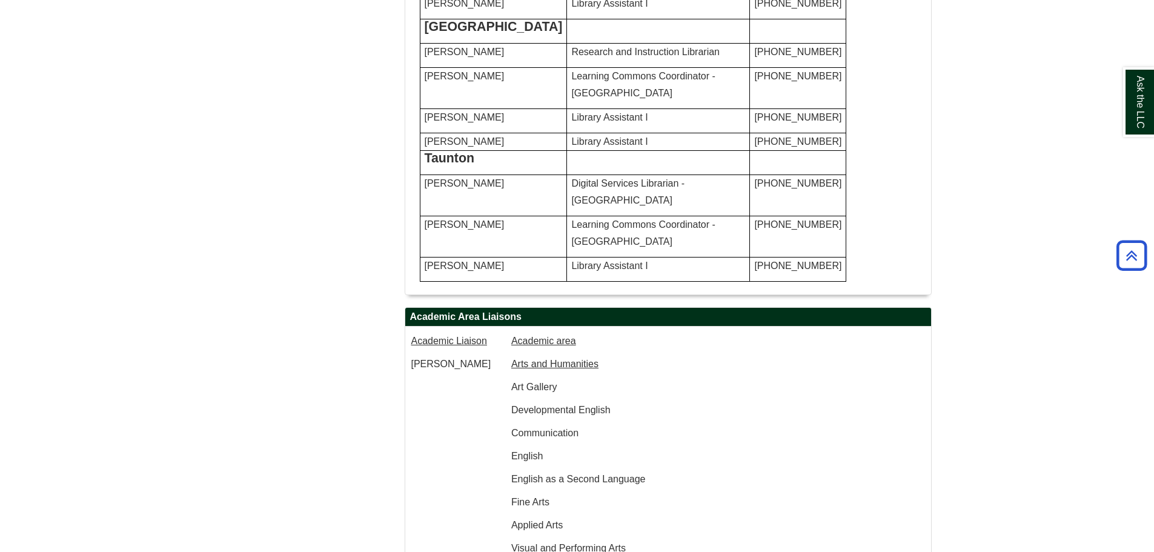
scroll to position [908, 0]
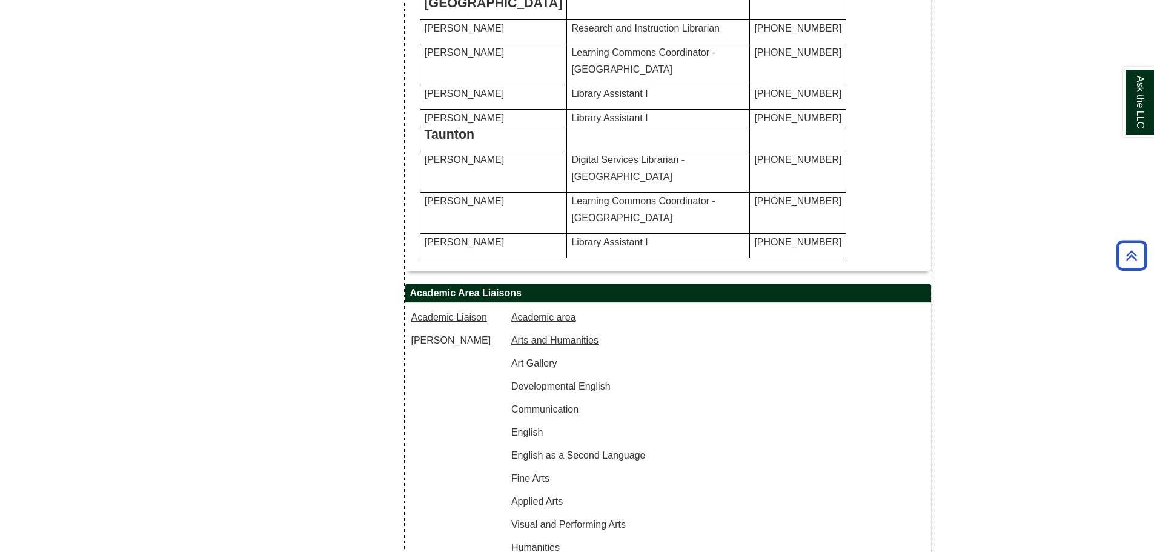
click at [754, 33] on span "774-357-2183" at bounding box center [797, 28] width 87 height 10
drag, startPoint x: 754, startPoint y: 294, endPoint x: 734, endPoint y: 273, distance: 29.1
click at [754, 33] on span "774-357-2183" at bounding box center [797, 28] width 87 height 10
copy span "774-357-2183"
click at [650, 74] on span "Learning Commons Coordinator - New Bedford" at bounding box center [643, 60] width 144 height 27
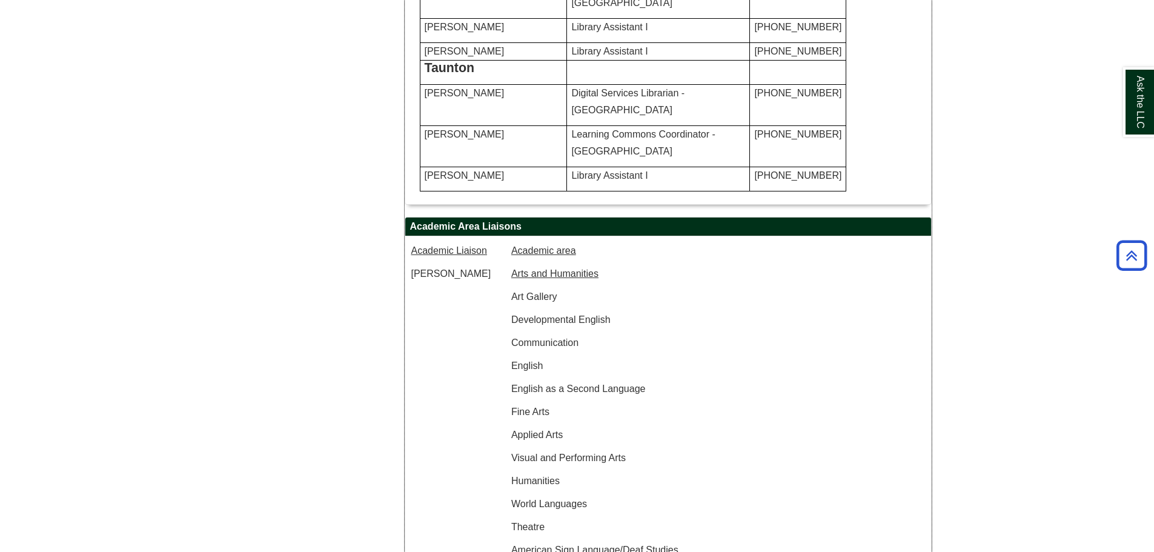
scroll to position [1150, 0]
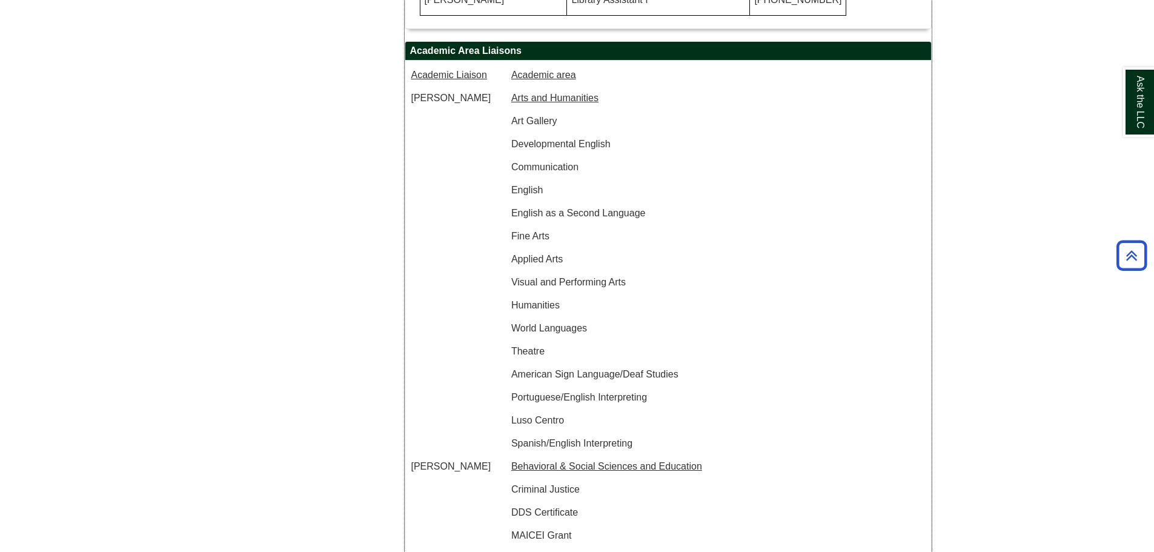
drag, startPoint x: 753, startPoint y: 235, endPoint x: 733, endPoint y: 219, distance: 25.4
copy span "774-357-2791"
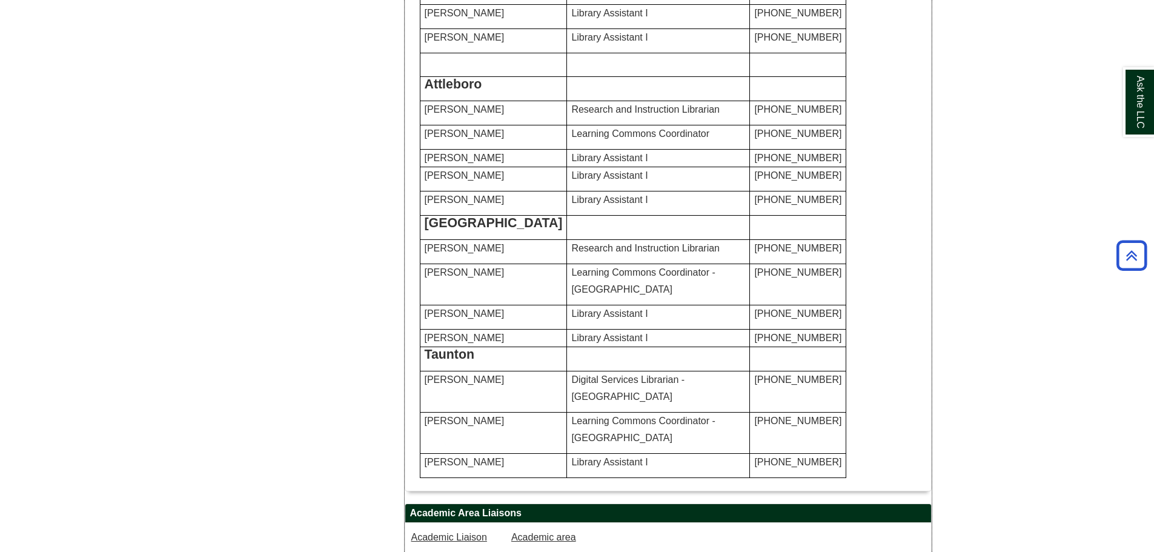
scroll to position [666, 0]
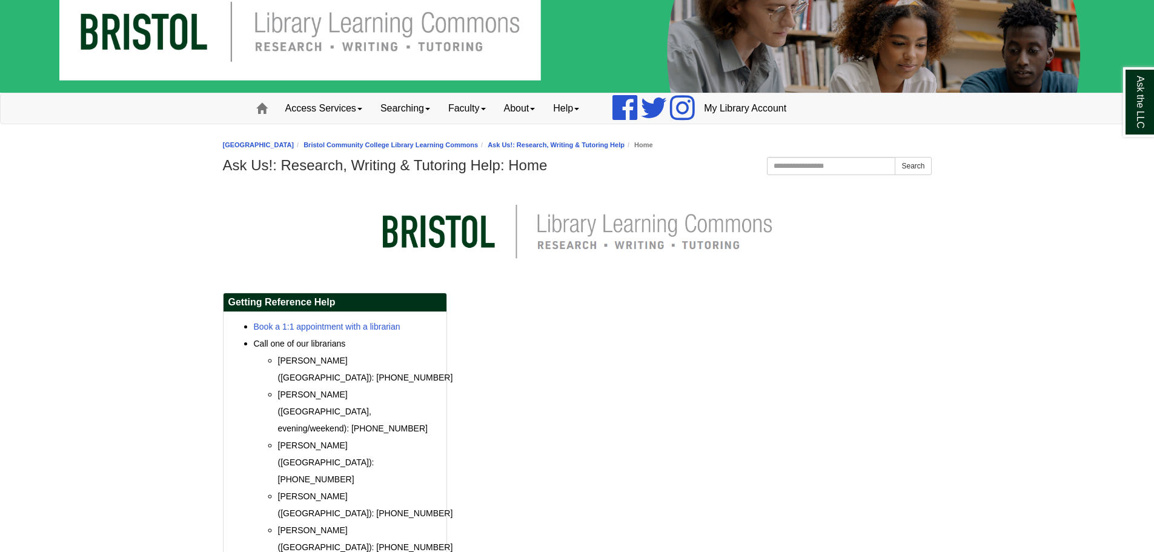
scroll to position [47, 0]
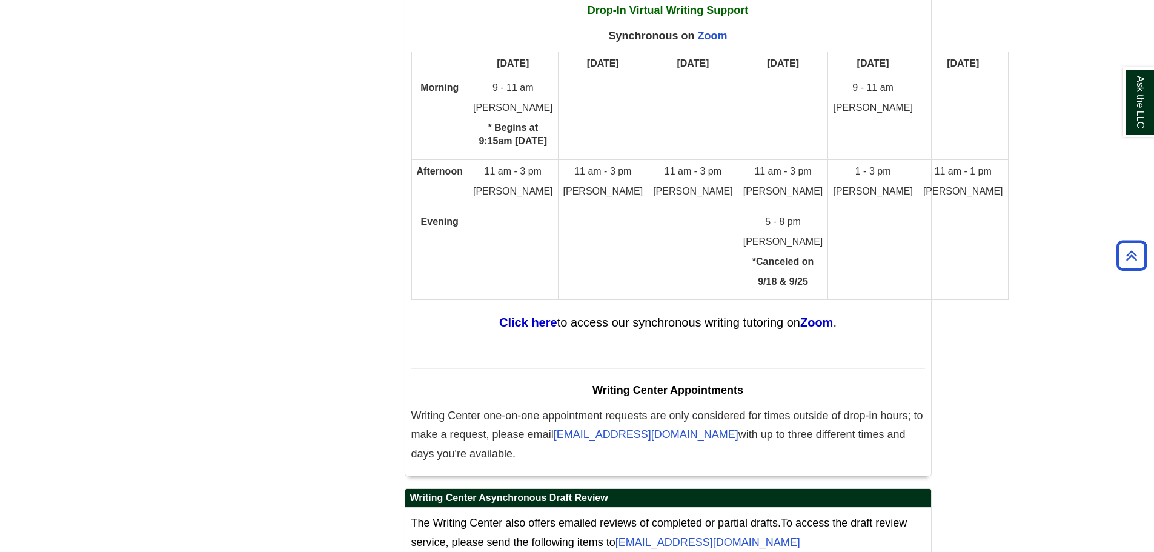
scroll to position [6540, 0]
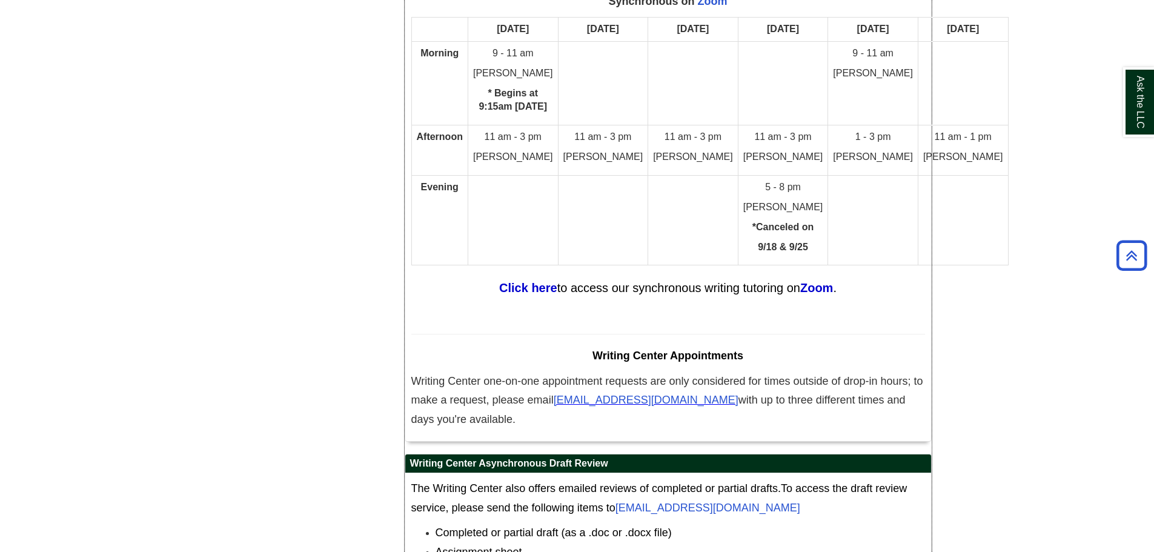
drag, startPoint x: 453, startPoint y: 380, endPoint x: 405, endPoint y: 334, distance: 66.0
copy span "Writing Center one-on-one appointment requests are only considered for times ou…"
drag, startPoint x: 626, startPoint y: 360, endPoint x: 807, endPoint y: 378, distance: 182.0
click at [756, 381] on p "Writing Center one-on-one appointment requests are only considered for times ou…" at bounding box center [667, 401] width 513 height 58
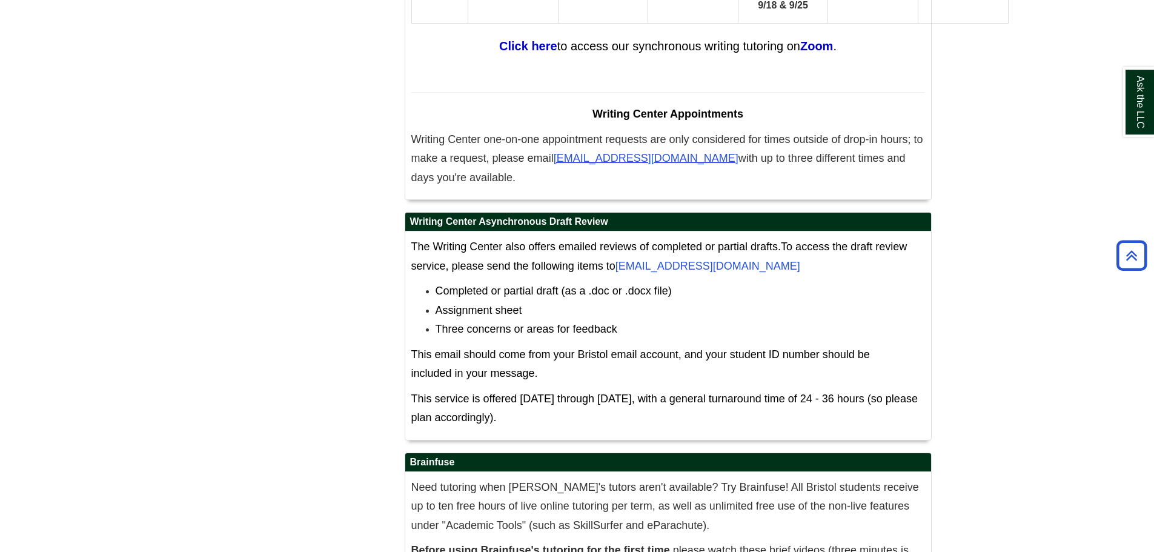
scroll to position [6782, 0]
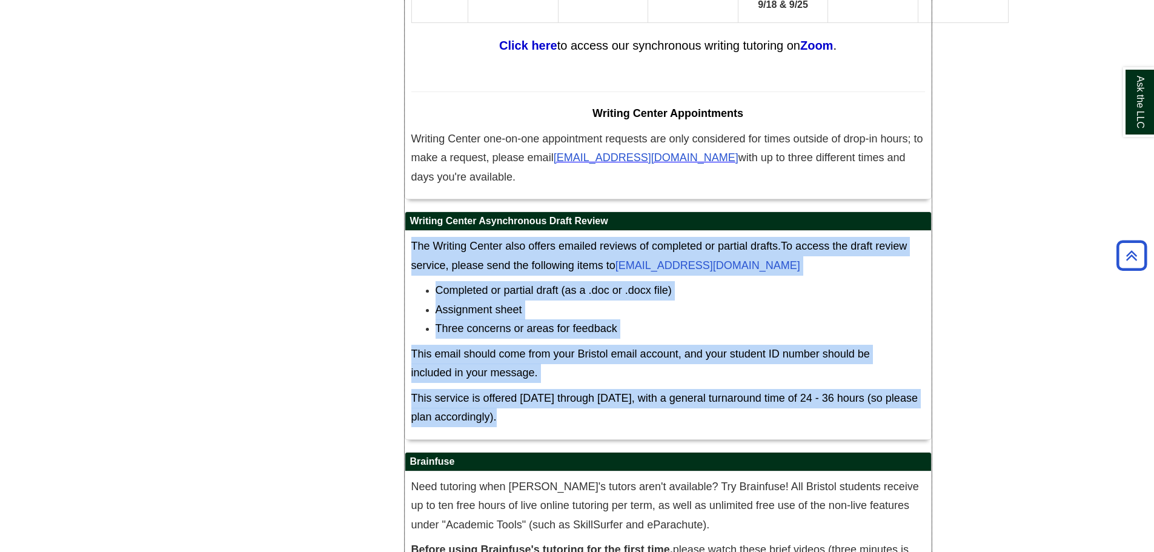
drag, startPoint x: 512, startPoint y: 377, endPoint x: 412, endPoint y: 207, distance: 197.1
click at [412, 237] on div "The Writing Center also offers emailed reviews of completed or partial drafts. …" at bounding box center [667, 335] width 513 height 196
copy div "The Writing Center also offers emailed reviews of completed or partial drafts. …"
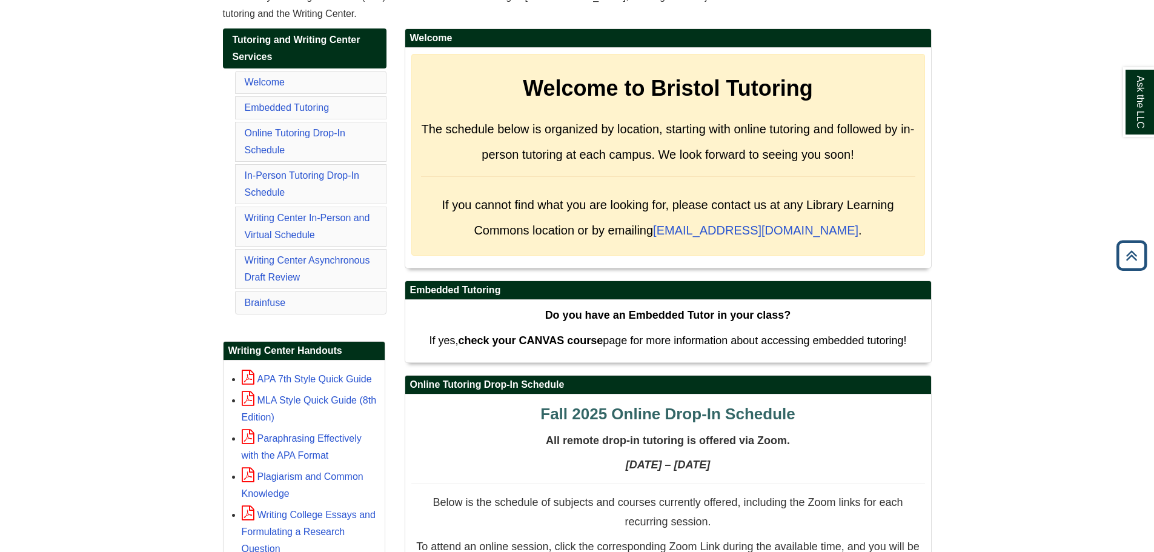
scroll to position [203, 0]
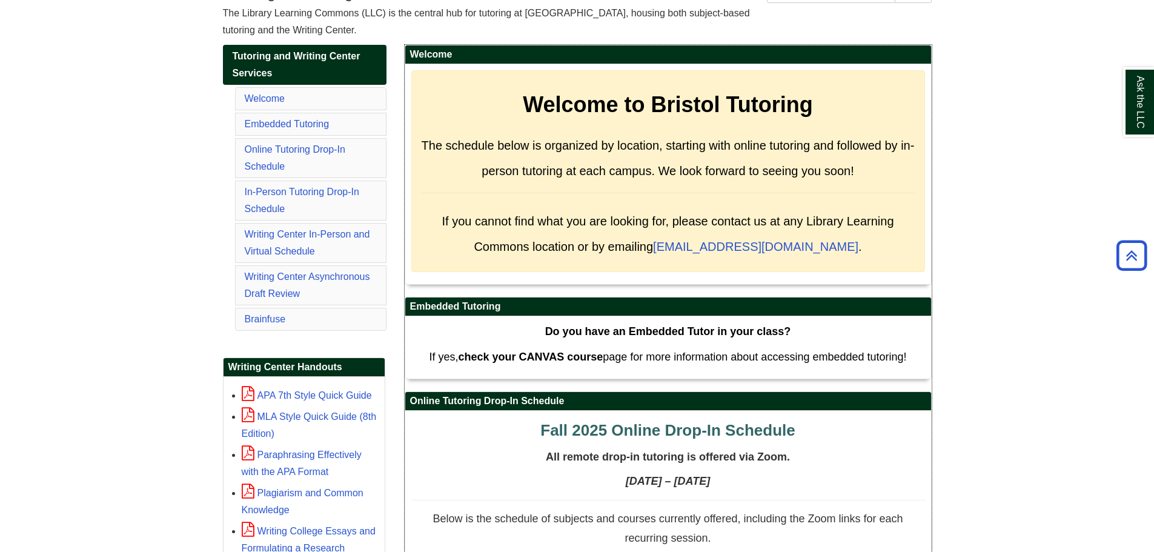
click at [440, 128] on div "Welcome to Bristol Tutoring The schedule below is organized by location, starti…" at bounding box center [667, 171] width 513 height 202
click at [289, 102] on li "Welcome" at bounding box center [310, 98] width 151 height 23
click at [265, 107] on li "Welcome" at bounding box center [310, 98] width 151 height 23
click at [264, 101] on link "Welcome" at bounding box center [265, 98] width 40 height 10
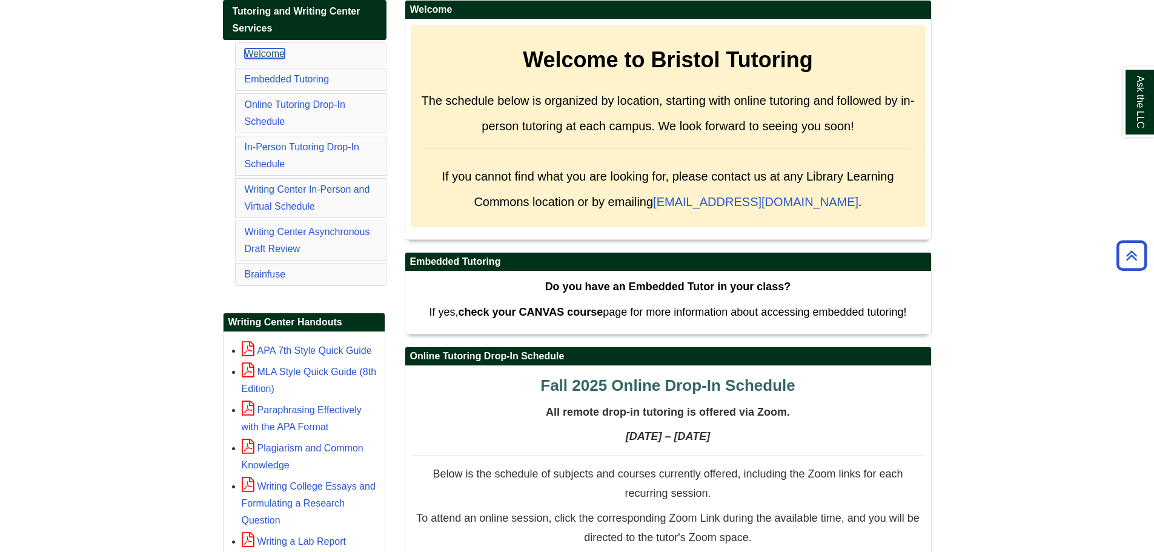
click at [268, 52] on link "Welcome" at bounding box center [265, 53] width 40 height 10
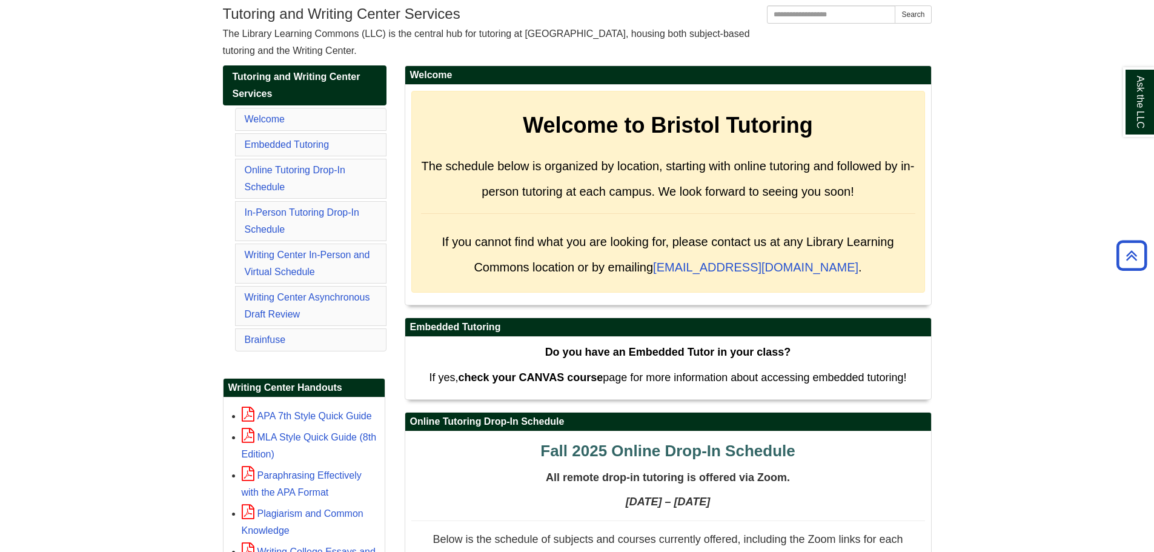
scroll to position [66, 0]
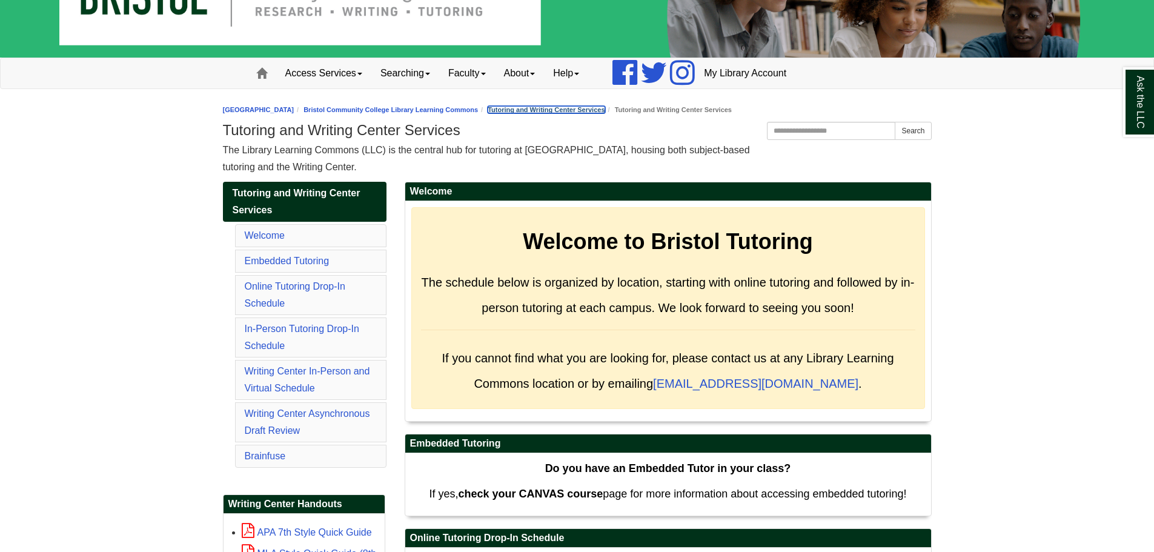
click at [604, 108] on link "Tutoring and Writing Center Services" at bounding box center [545, 109] width 117 height 7
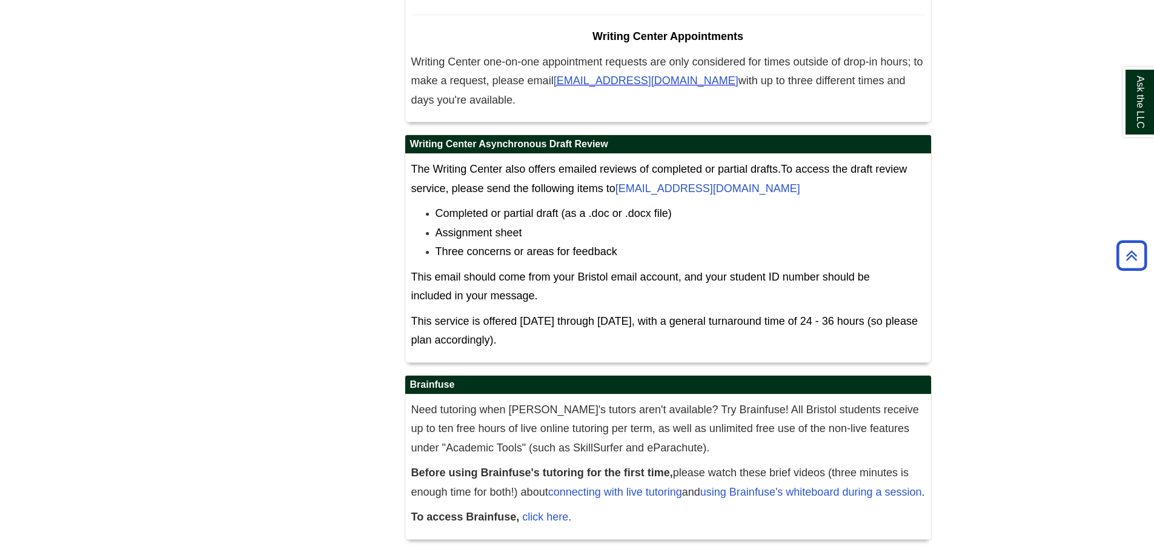
scroll to position [6868, 0]
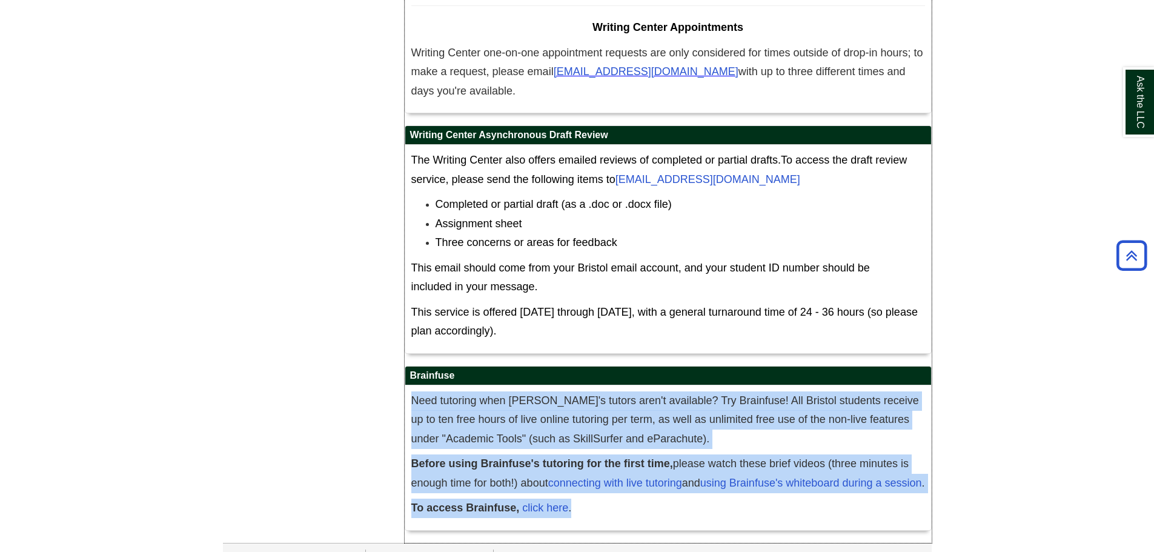
drag, startPoint x: 584, startPoint y: 491, endPoint x: 412, endPoint y: 360, distance: 216.4
click at [412, 391] on div "Need tutoring when [PERSON_NAME]'s tutors aren't available? Try Brainfuse! All …" at bounding box center [667, 457] width 513 height 133
copy div "Need tutoring when [PERSON_NAME]'s tutors aren't available? Try Brainfuse! All …"
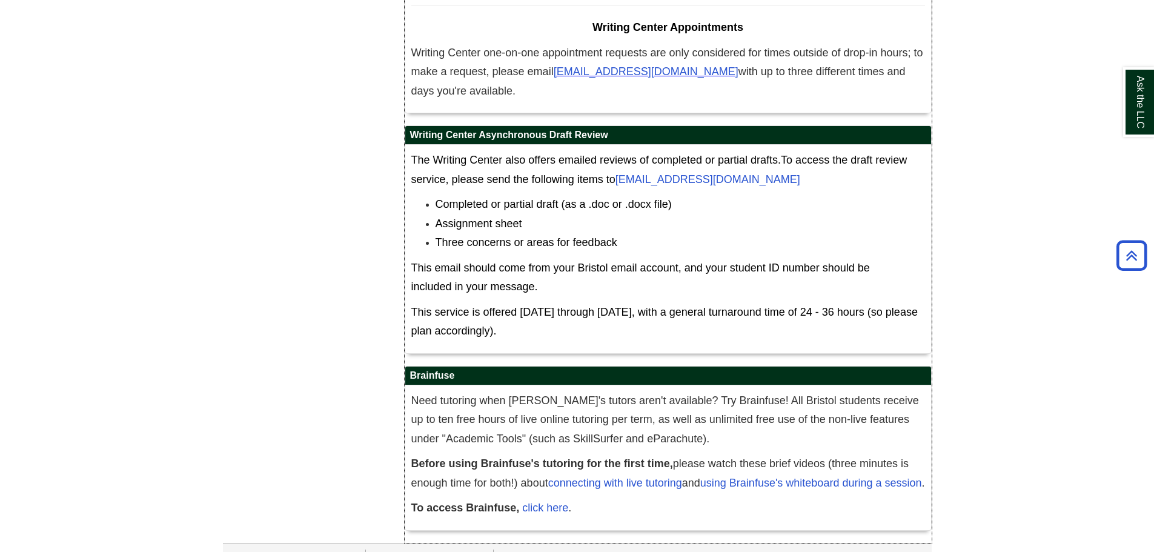
click at [818, 308] on div "The Writing Center also offers emailed reviews of completed or partial drafts. …" at bounding box center [668, 249] width 526 height 208
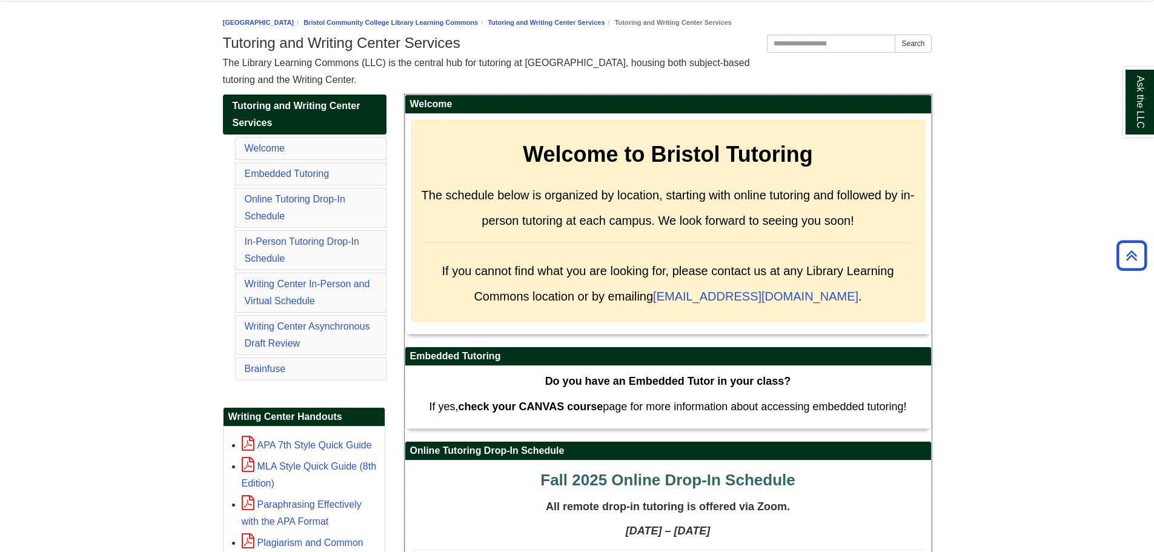
scroll to position [147, 0]
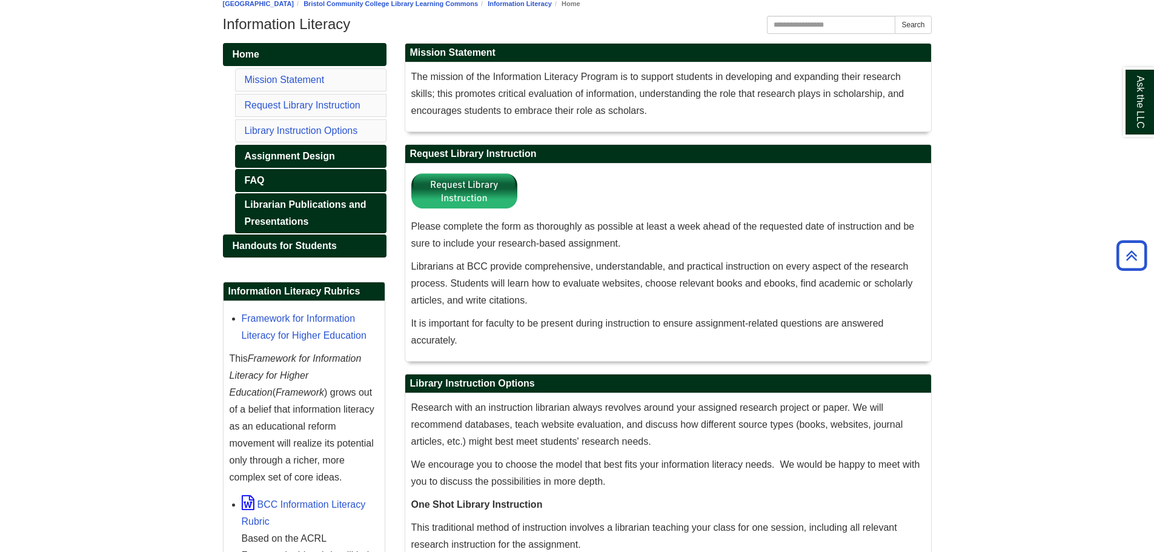
scroll to position [151, 0]
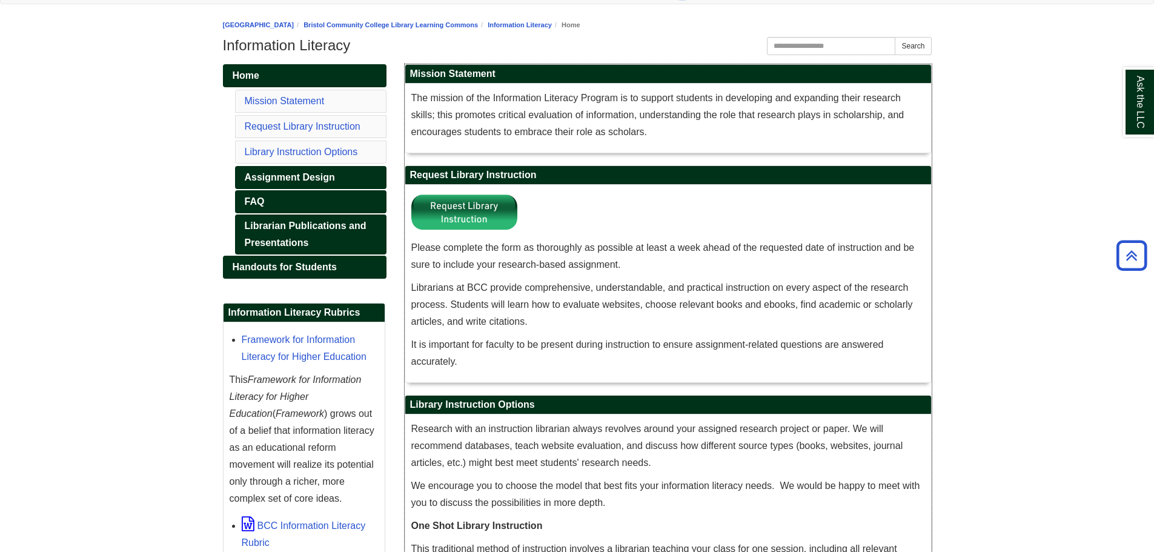
click at [610, 297] on p "Librarians at BCC provide comprehensive, understandable, and practical instruct…" at bounding box center [667, 304] width 513 height 51
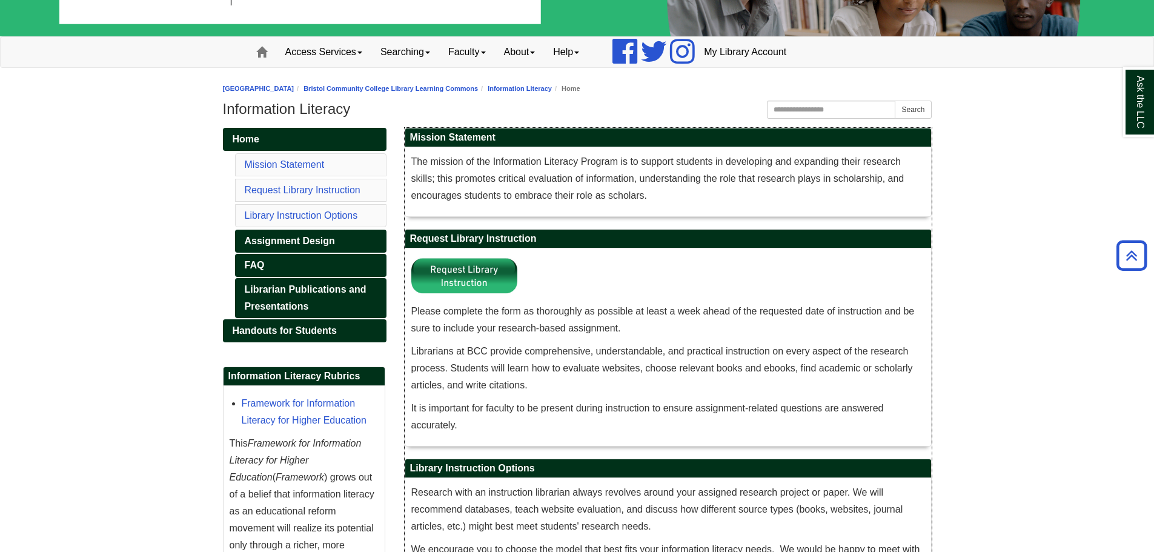
scroll to position [0, 0]
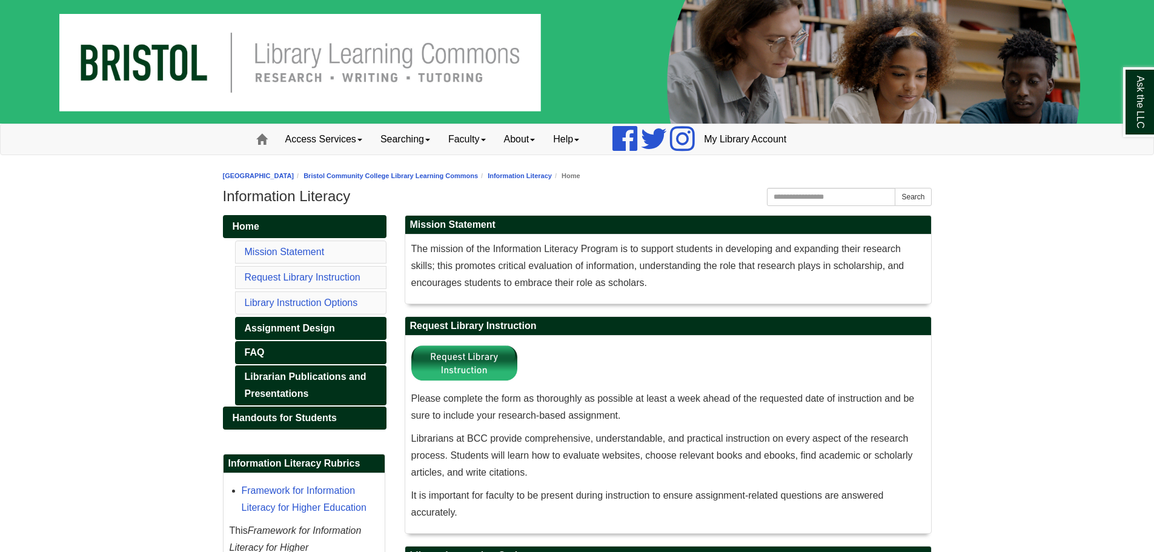
click at [397, 168] on div "Bristol Community College Bristol Community College Library Learning Commons Fo…" at bounding box center [577, 188] width 708 height 42
click at [400, 174] on link "Bristol Community College Library Learning Commons" at bounding box center [390, 175] width 174 height 7
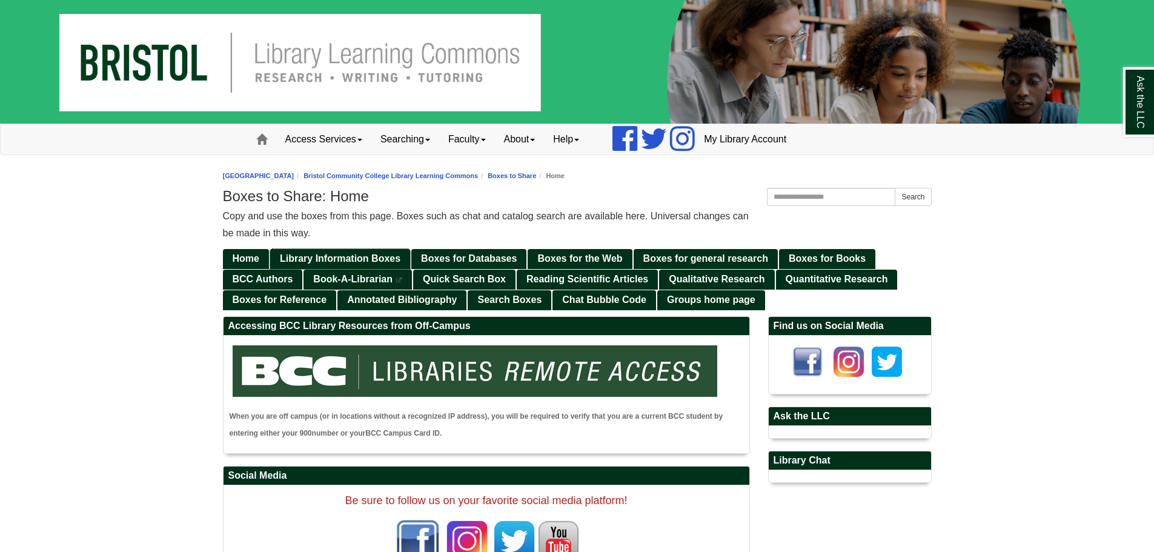
click at [324, 249] on link "Library Information Boxes" at bounding box center [340, 259] width 140 height 20
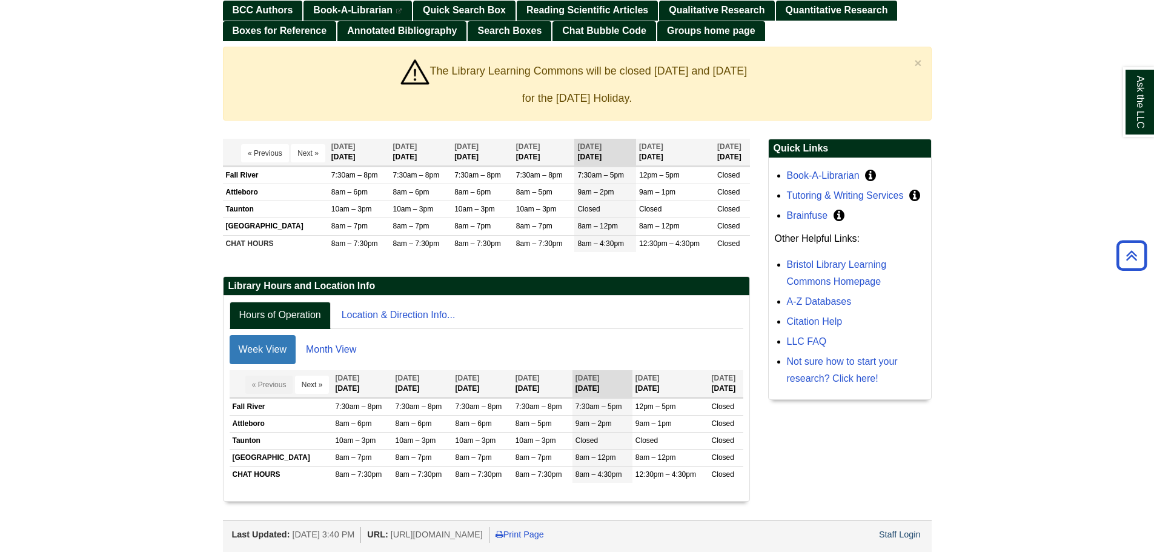
scroll to position [208, 0]
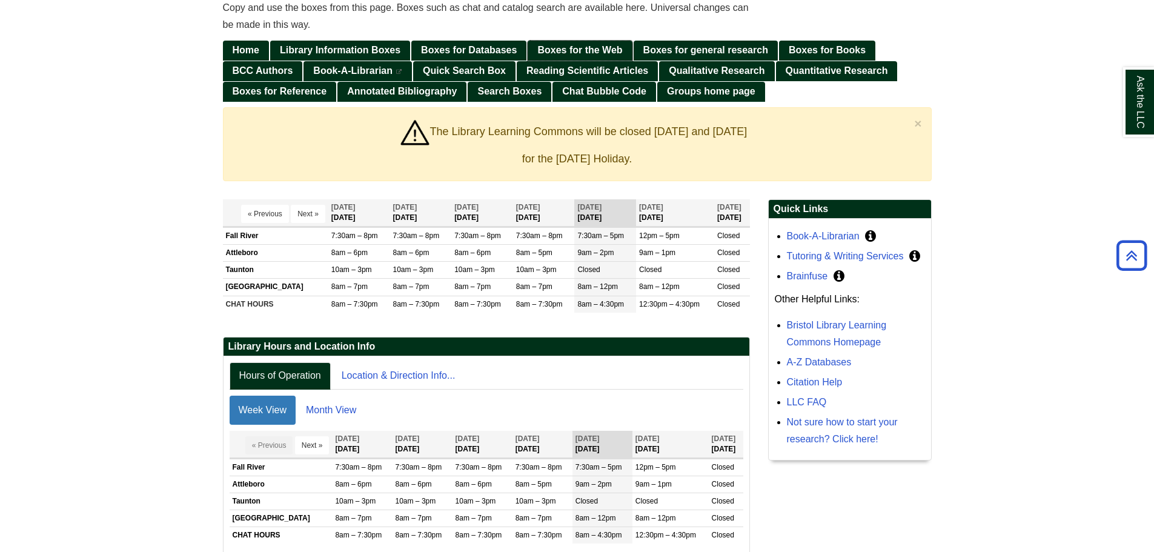
click at [581, 48] on span "Boxes for the Web" at bounding box center [579, 50] width 85 height 10
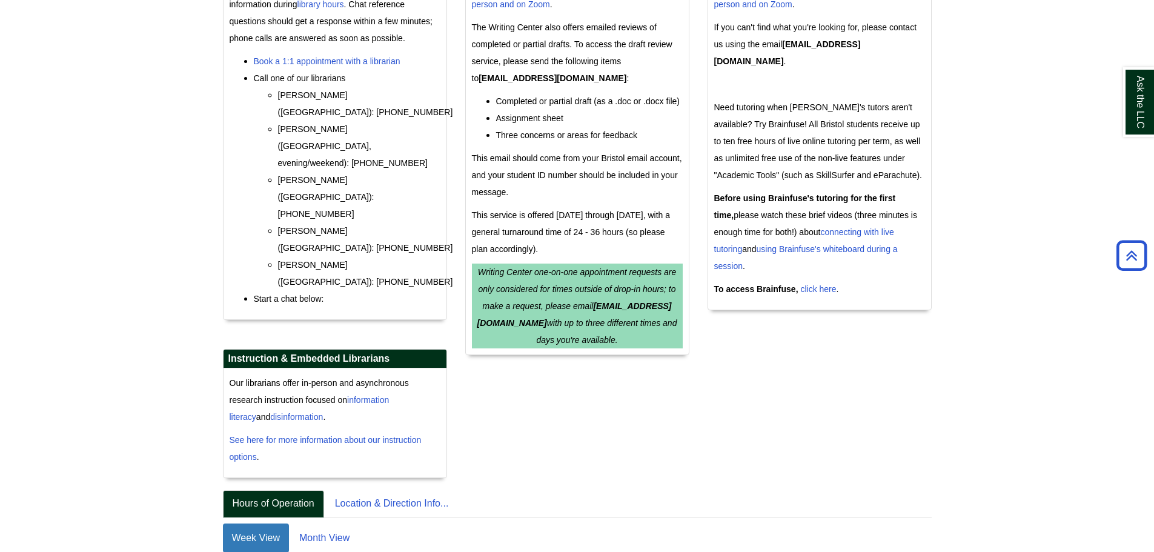
scroll to position [369, 0]
click at [342, 332] on div "chat loading..." at bounding box center [335, 340] width 224 height 17
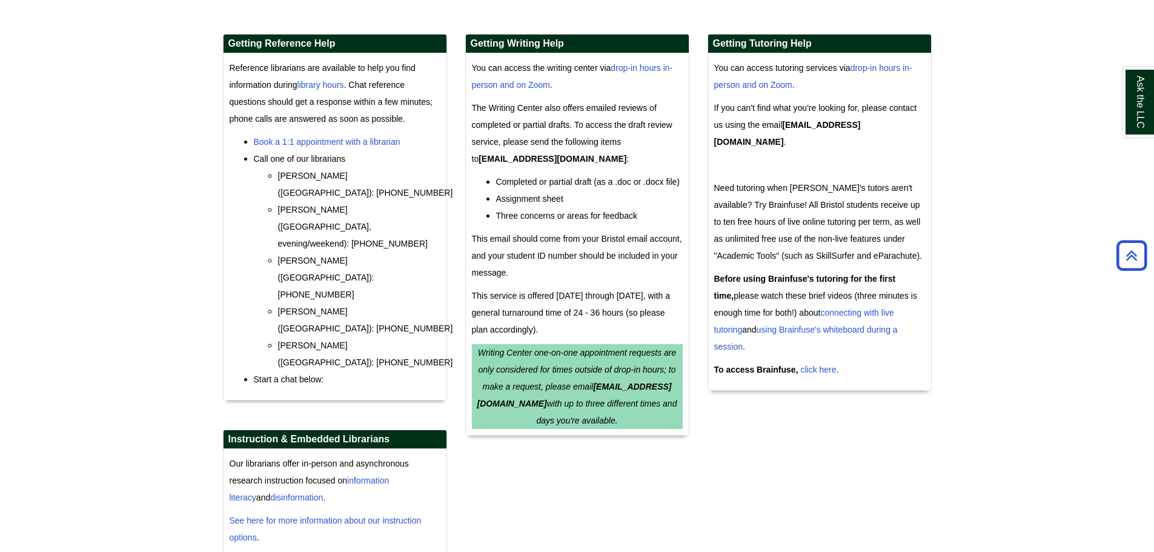
scroll to position [127, 0]
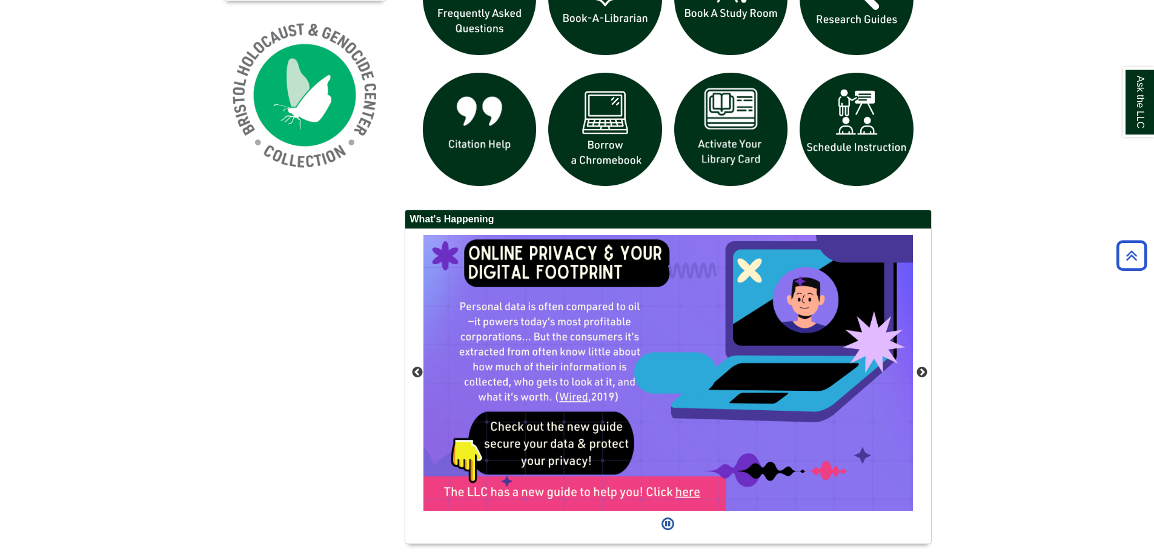
scroll to position [996, 0]
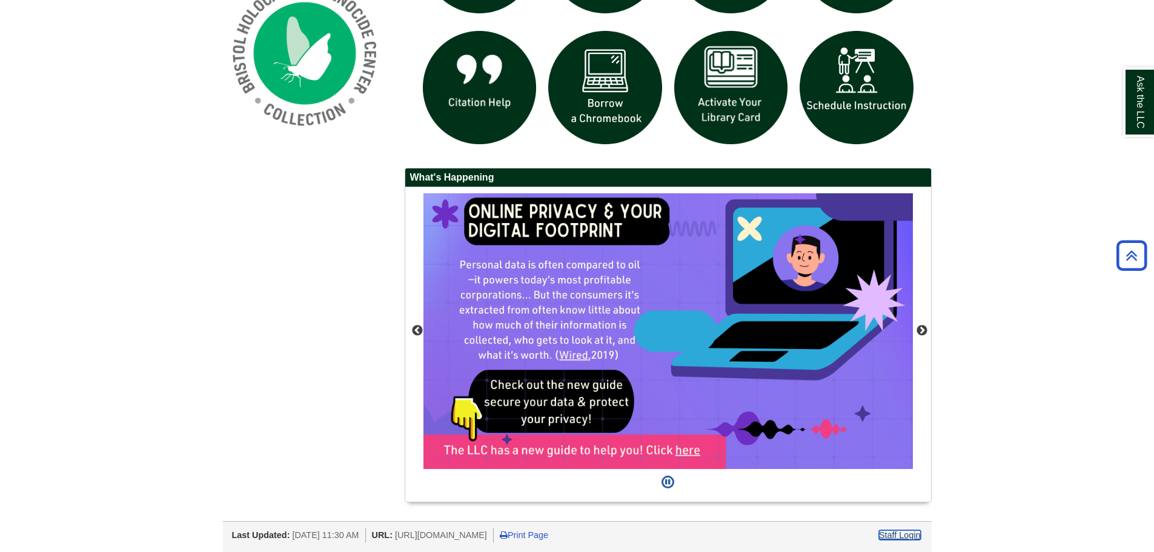
click at [912, 538] on link "Staff Login" at bounding box center [900, 535] width 42 height 10
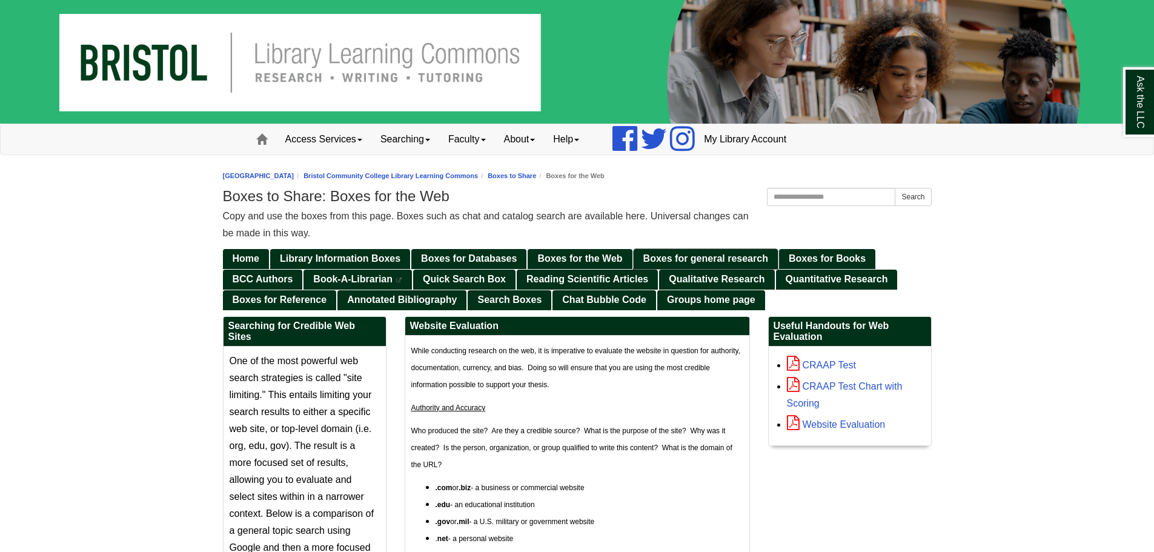
click at [678, 262] on span "Boxes for general research" at bounding box center [705, 258] width 125 height 10
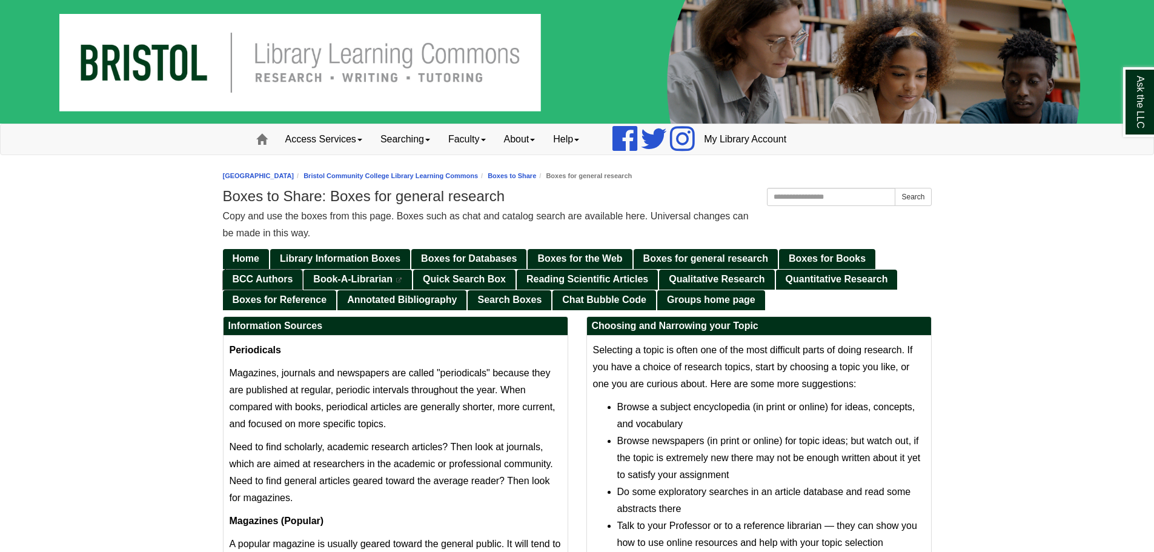
click at [283, 280] on span "BCC Authors" at bounding box center [263, 279] width 61 height 10
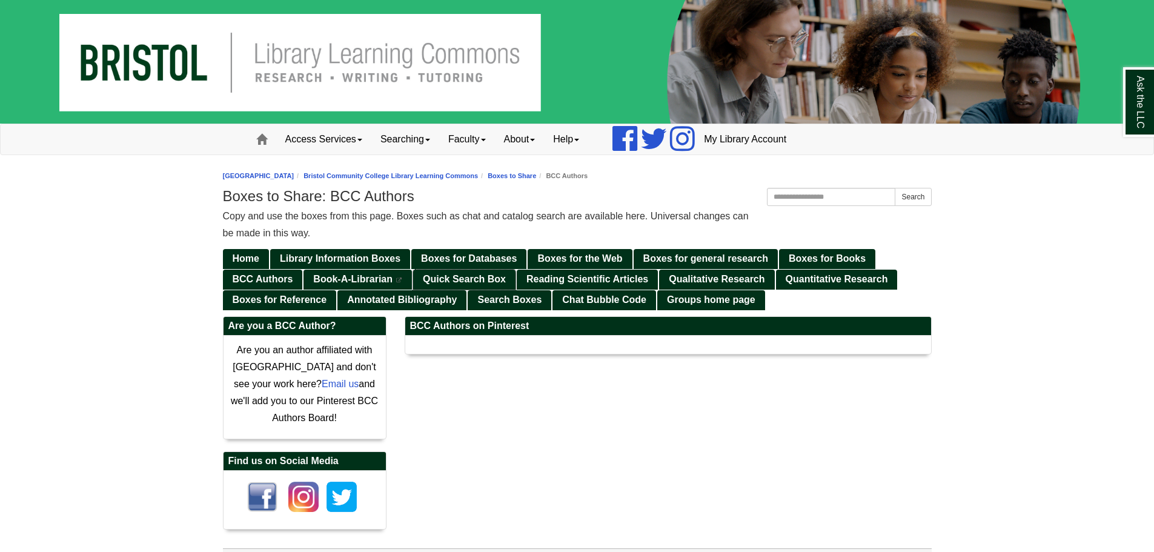
click at [478, 279] on span "Quick Search Box" at bounding box center [464, 279] width 83 height 10
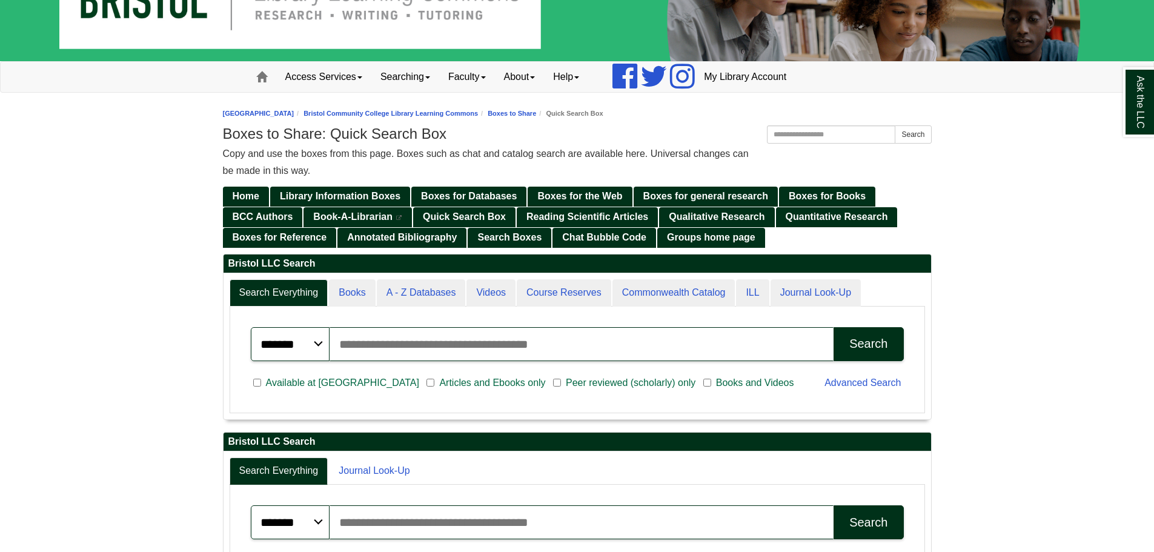
scroll to position [159, 0]
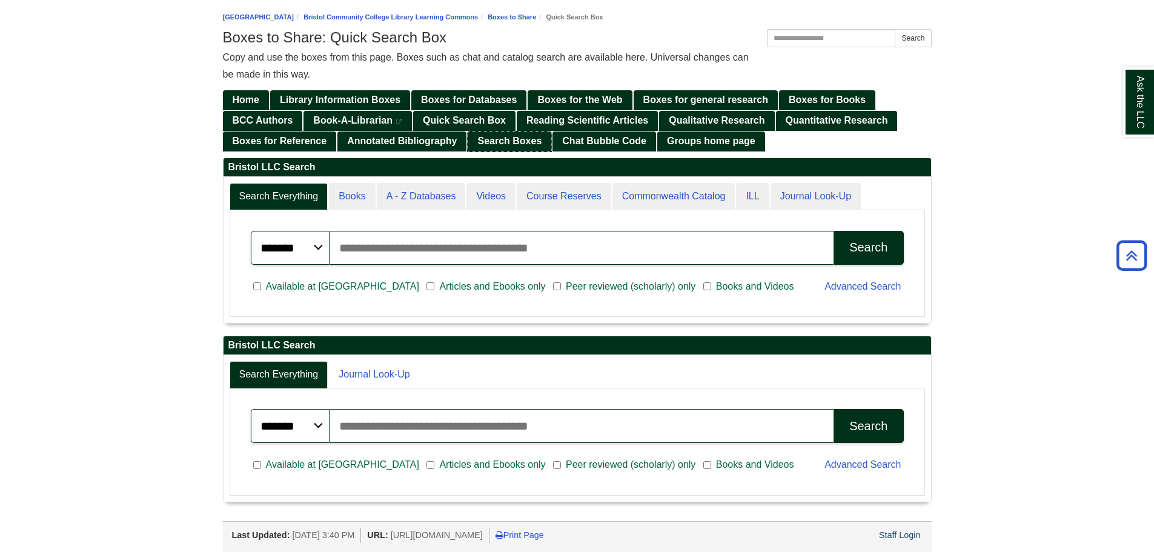
click at [532, 146] on span "Search Boxes" at bounding box center [509, 141] width 64 height 10
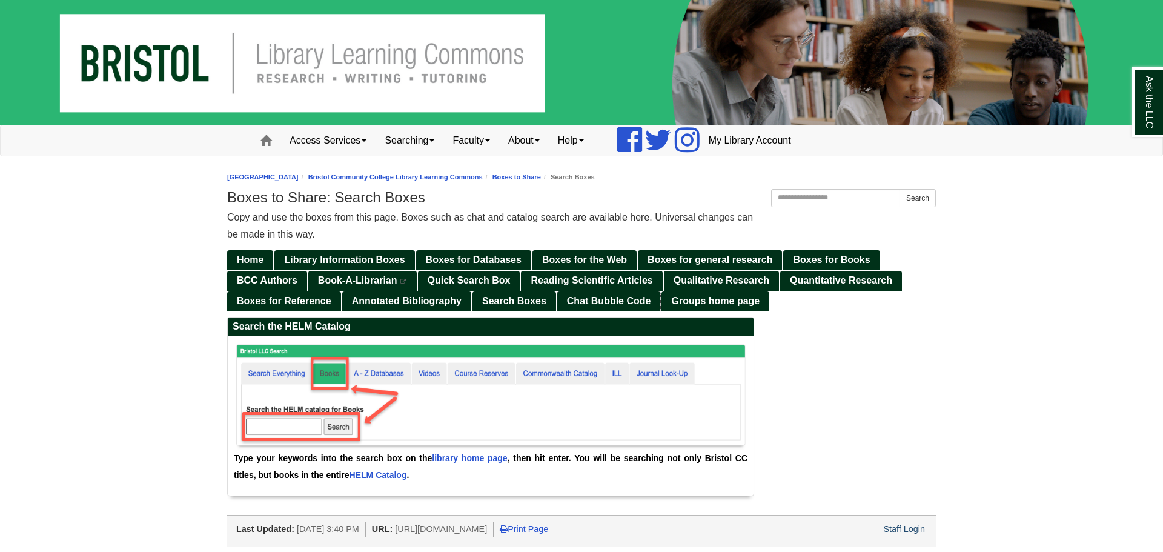
click at [584, 296] on span "Chat Bubble Code" at bounding box center [609, 300] width 84 height 10
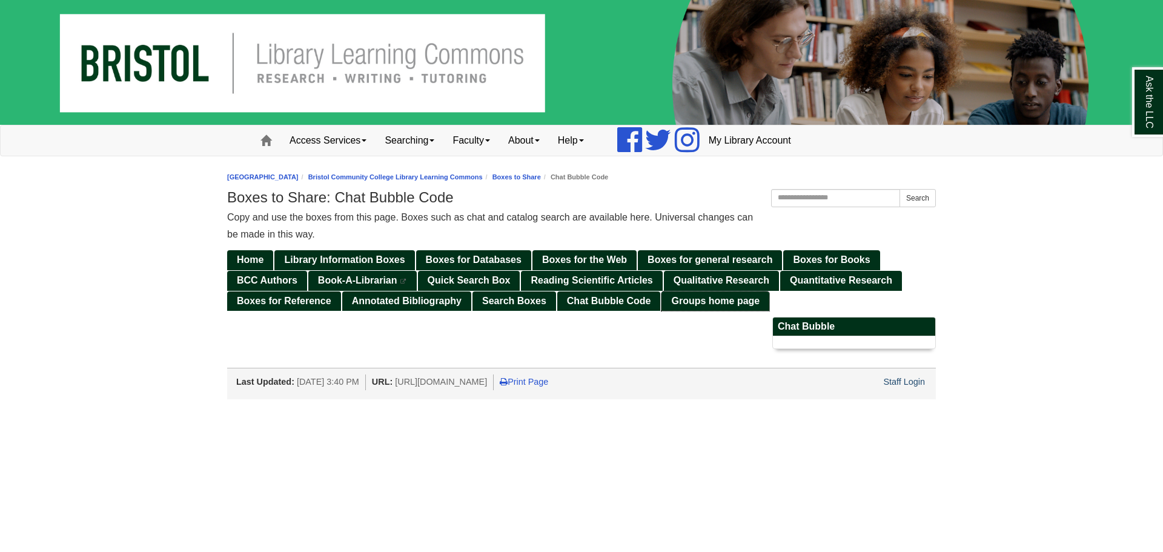
click at [745, 299] on span "Groups home page" at bounding box center [715, 300] width 88 height 10
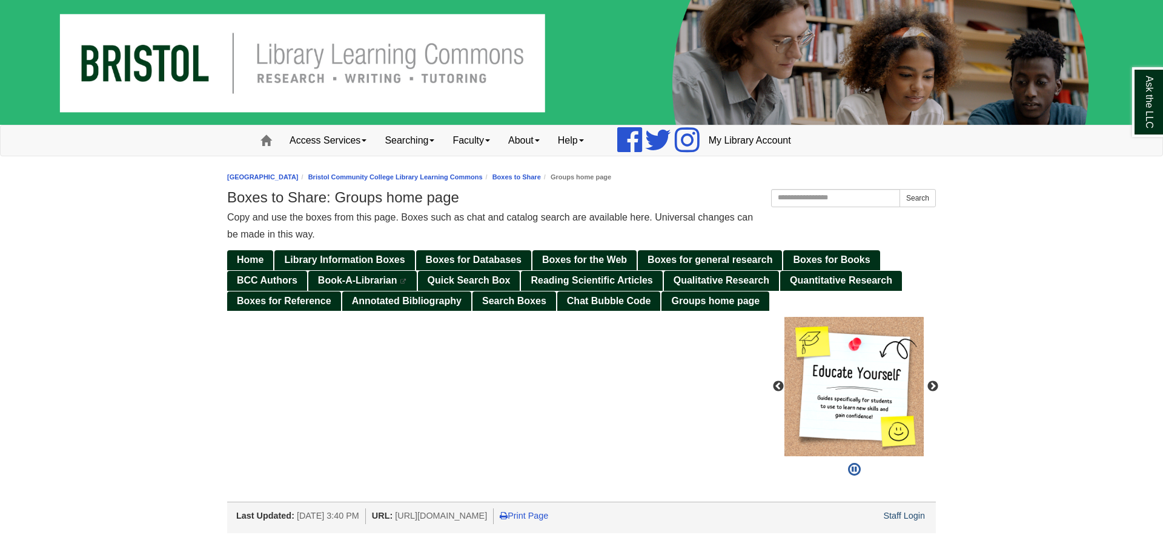
scroll to position [166, 163]
click at [311, 262] on span "Library Information Boxes" at bounding box center [344, 259] width 120 height 10
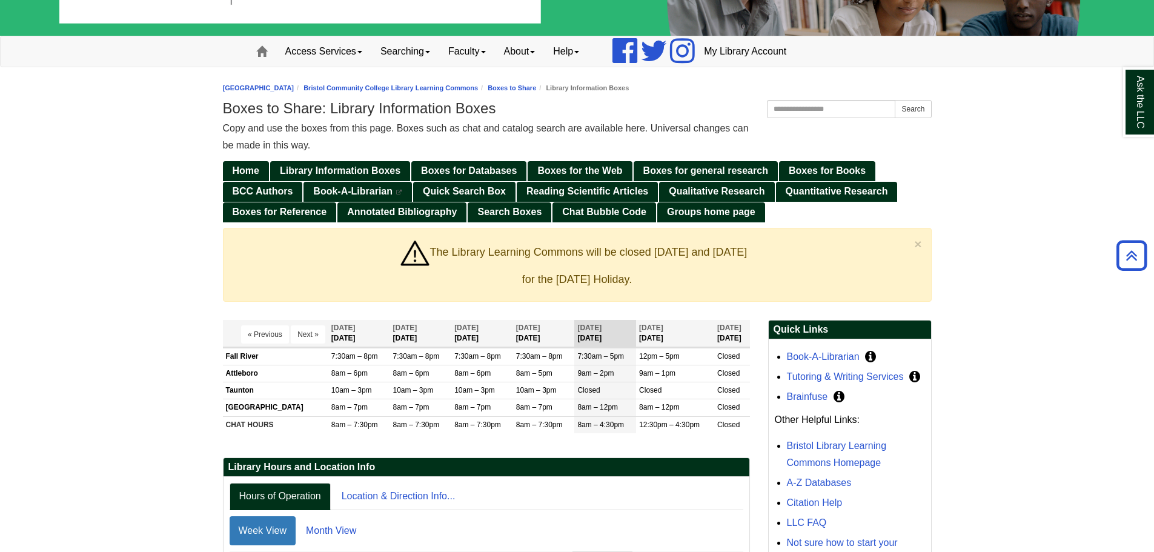
scroll to position [87, 0]
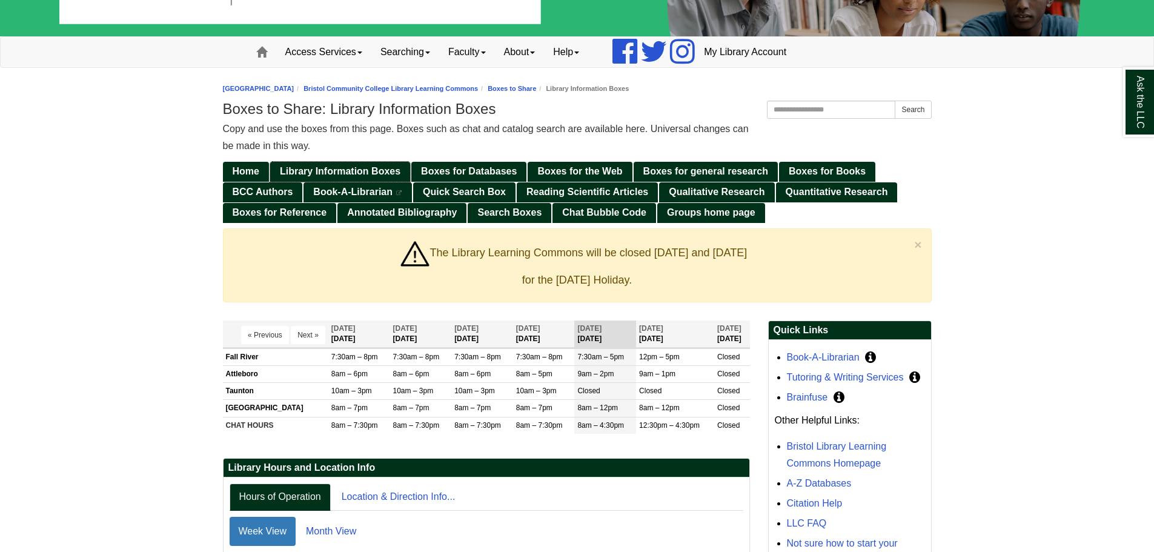
click at [354, 171] on span "Library Information Boxes" at bounding box center [340, 171] width 120 height 10
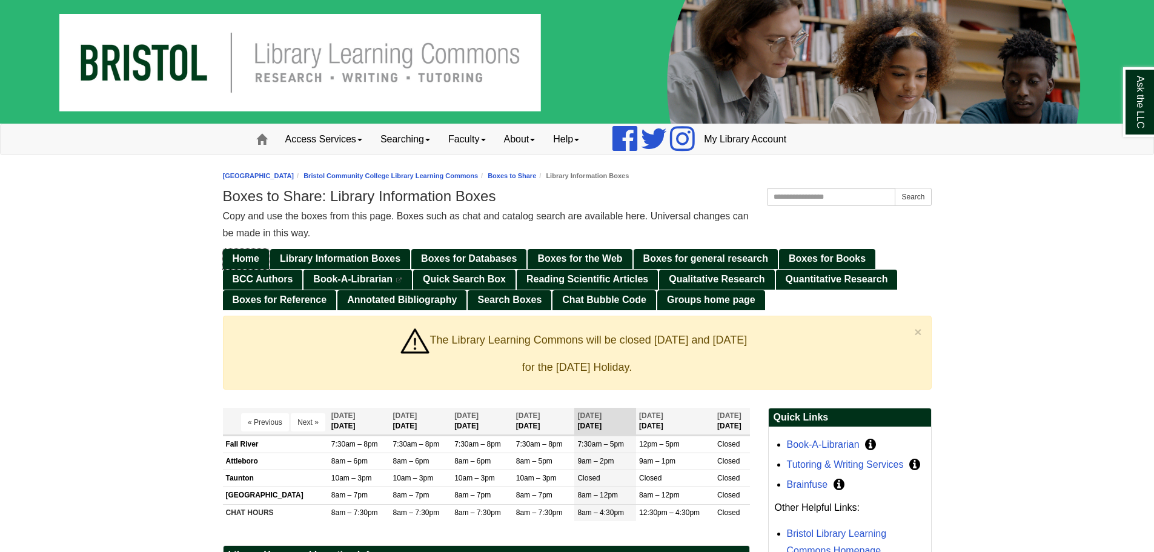
click at [241, 257] on span "Home" at bounding box center [246, 258] width 27 height 10
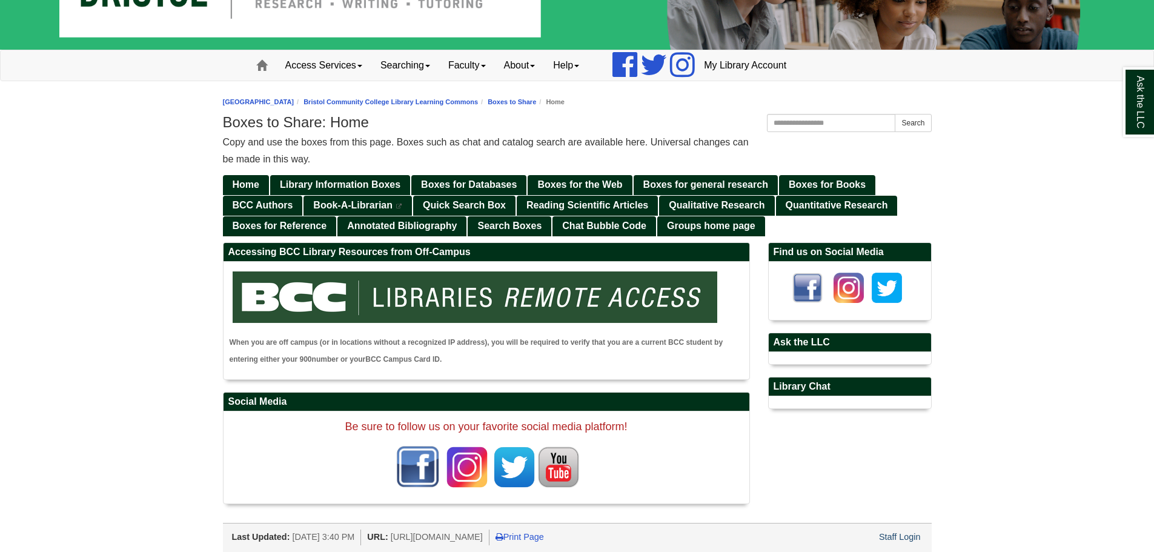
scroll to position [76, 0]
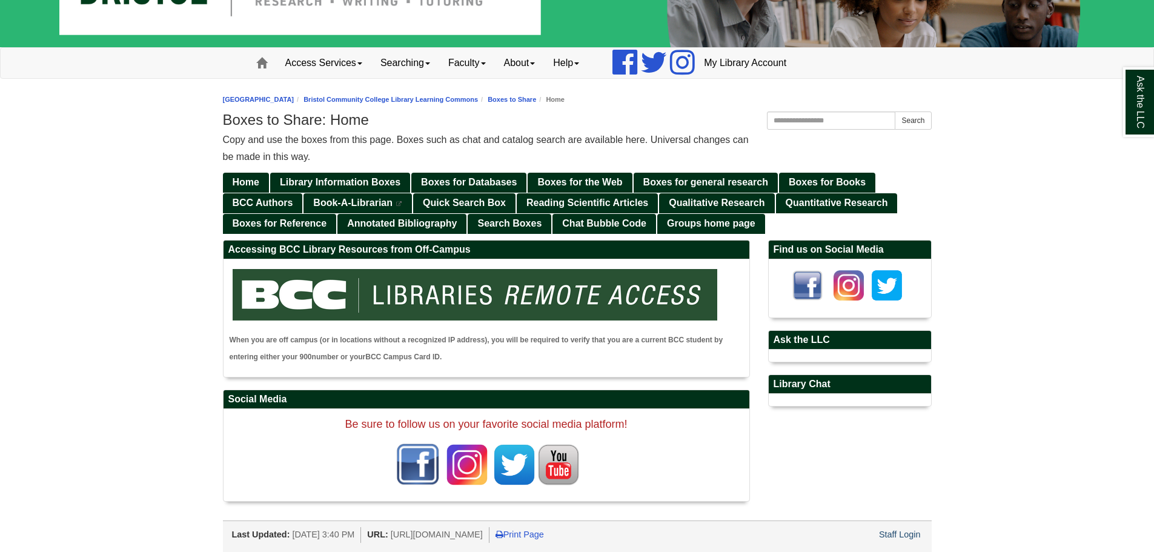
drag, startPoint x: 807, startPoint y: 343, endPoint x: 747, endPoint y: 319, distance: 63.9
click at [807, 343] on h2 "Ask the LLC" at bounding box center [849, 340] width 162 height 19
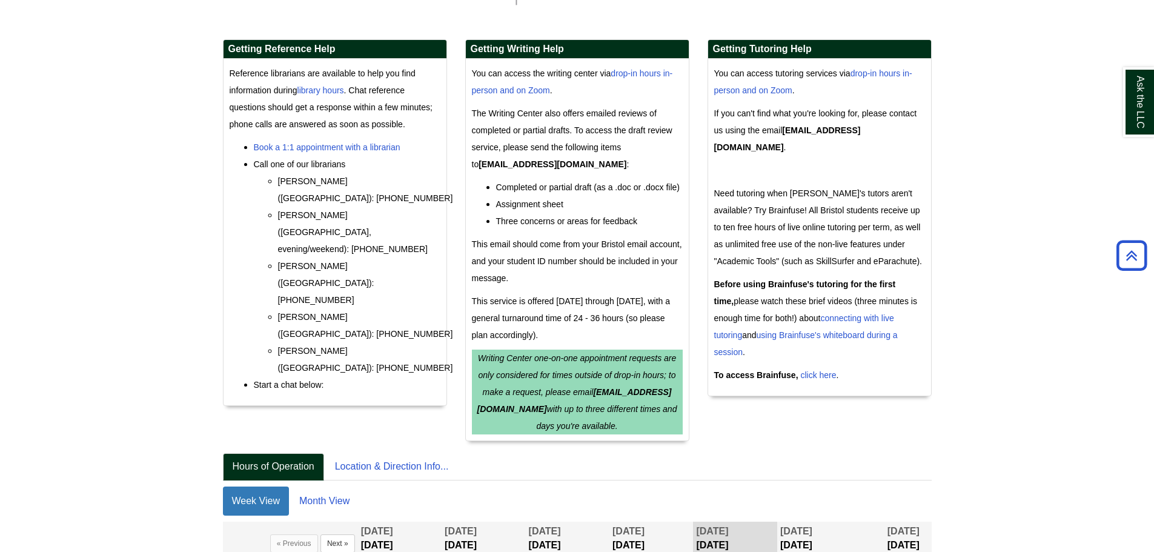
scroll to position [271, 0]
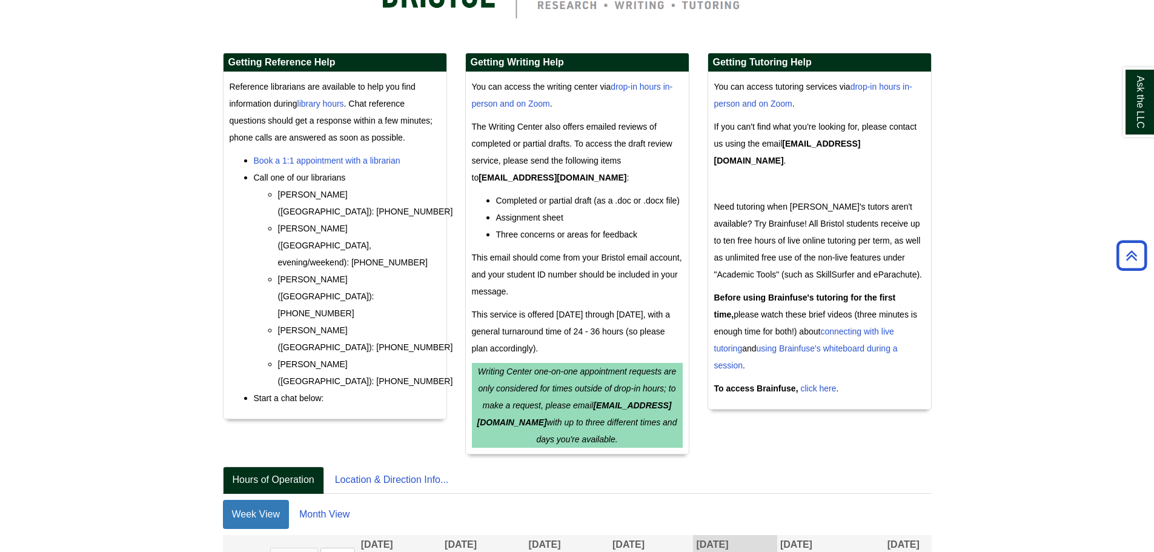
click at [355, 431] on div "chat loading..." at bounding box center [335, 439] width 224 height 17
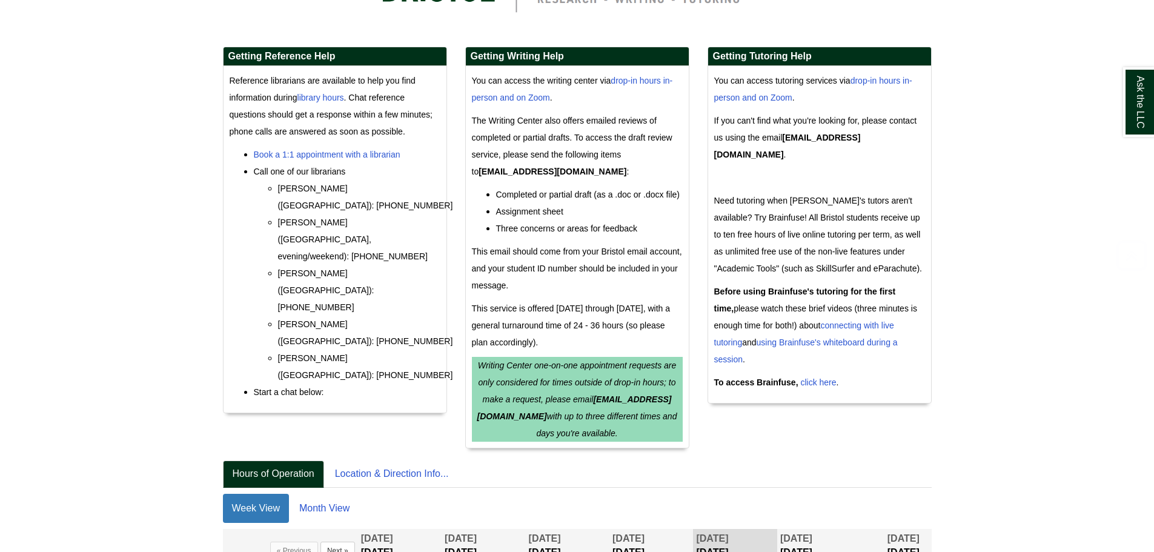
scroll to position [303, 0]
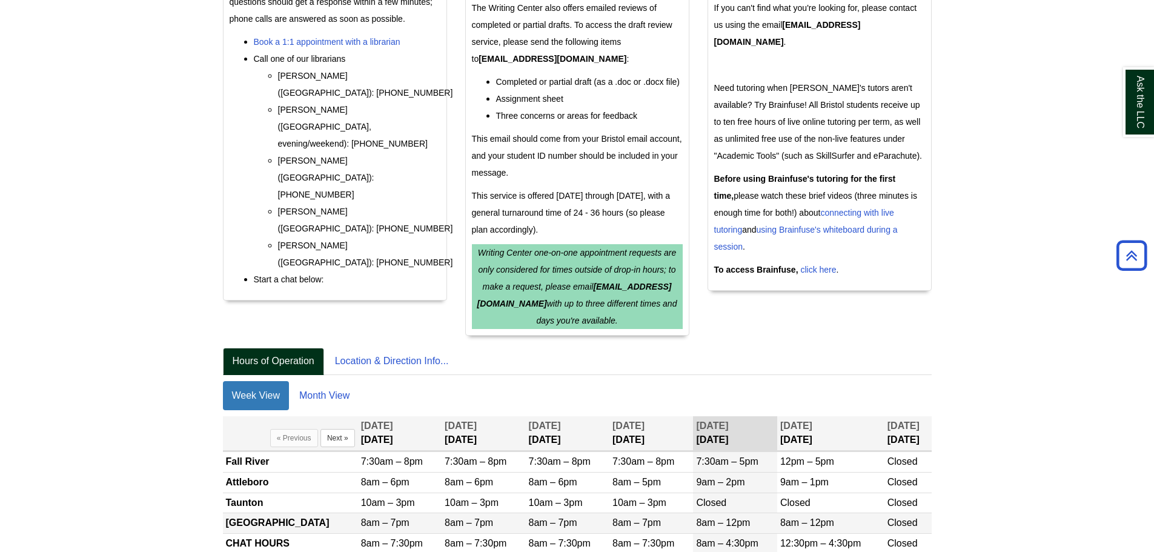
scroll to position [452, 0]
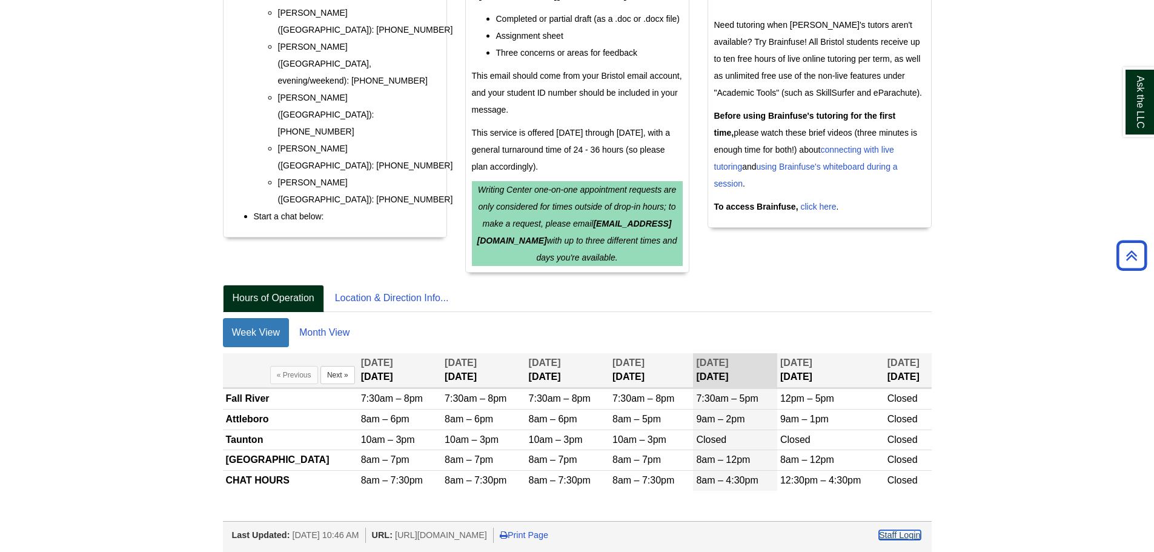
click at [902, 530] on link "Staff Login" at bounding box center [900, 535] width 42 height 10
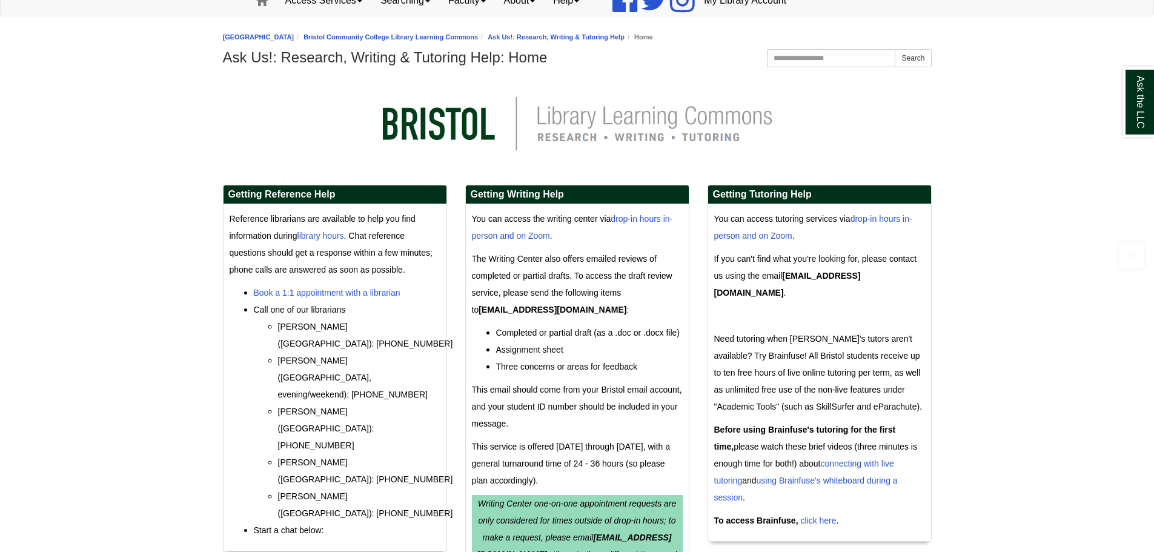
scroll to position [303, 0]
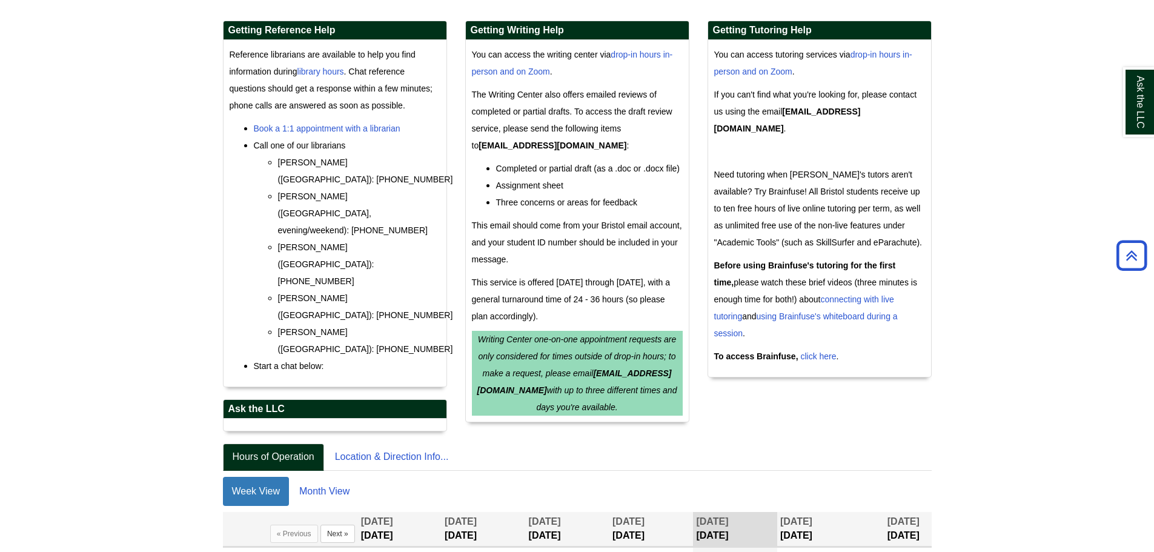
click at [270, 400] on h2 "Ask the LLC" at bounding box center [334, 409] width 223 height 19
click at [290, 418] on div "chat loading..." at bounding box center [334, 424] width 223 height 12
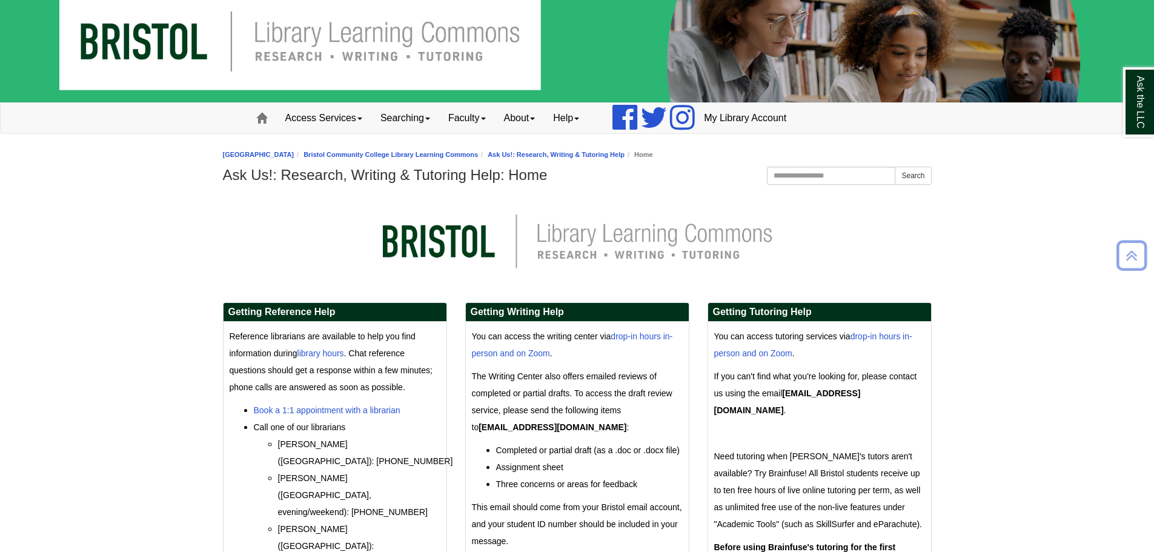
scroll to position [0, 0]
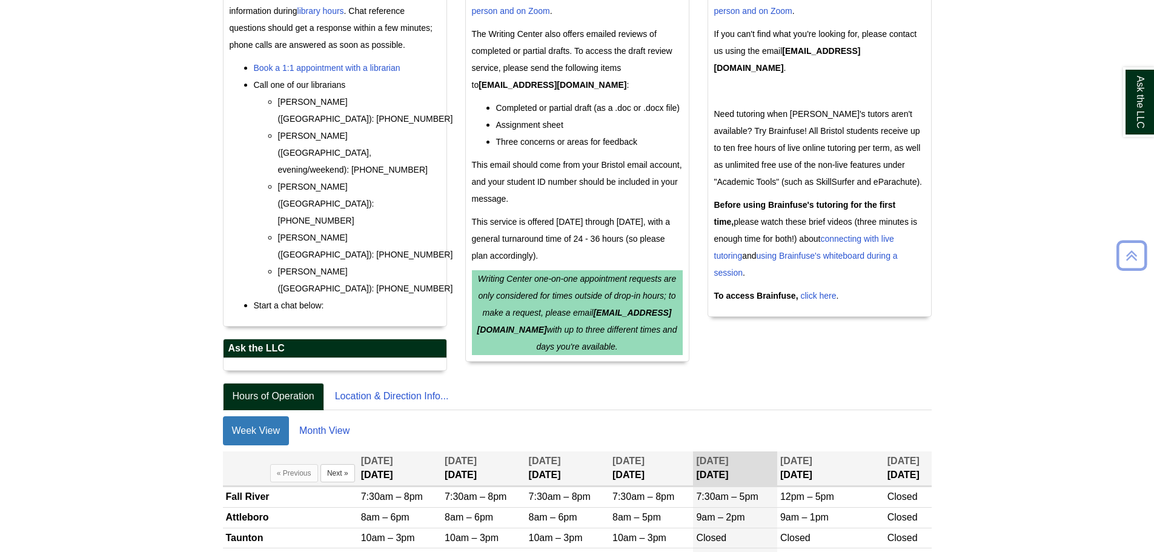
click at [1017, 228] on body "Skip to Main Content Toggle navigation Home Access Services Access Services Pol…" at bounding box center [577, 143] width 1154 height 1013
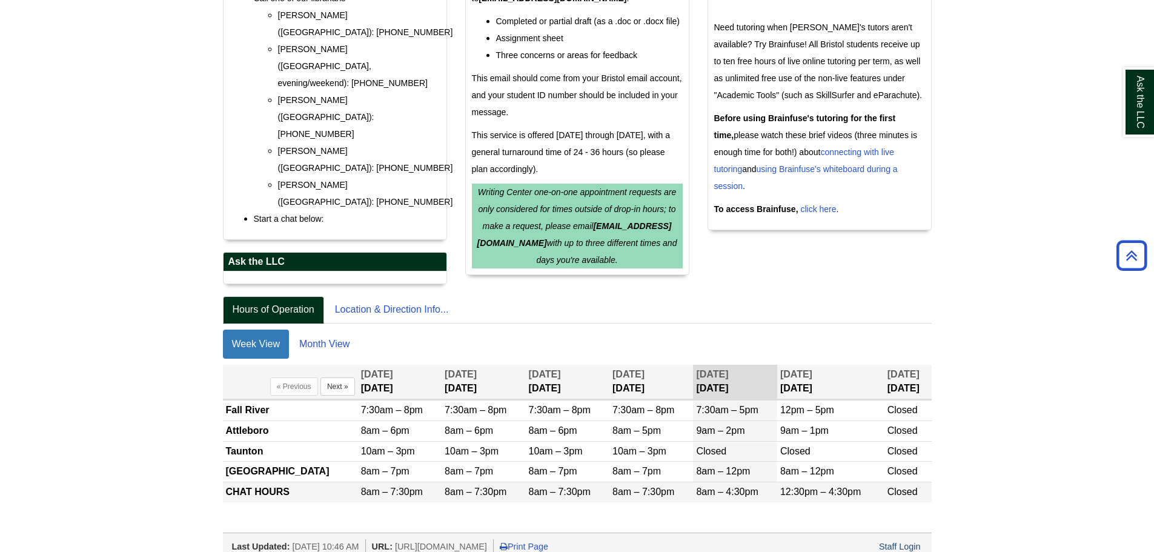
scroll to position [452, 0]
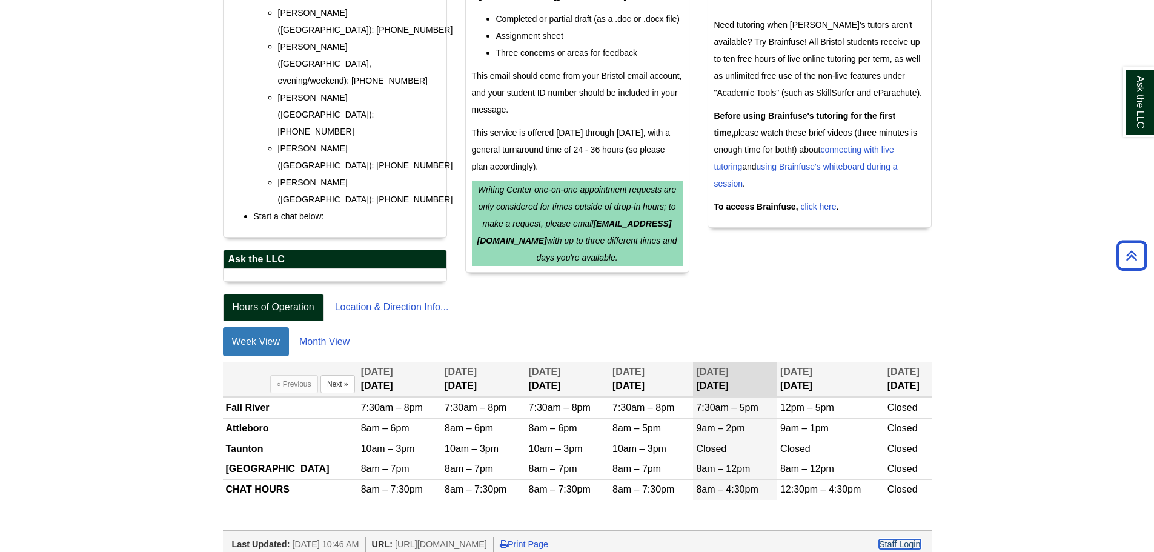
click at [905, 539] on link "Staff Login" at bounding box center [900, 544] width 42 height 10
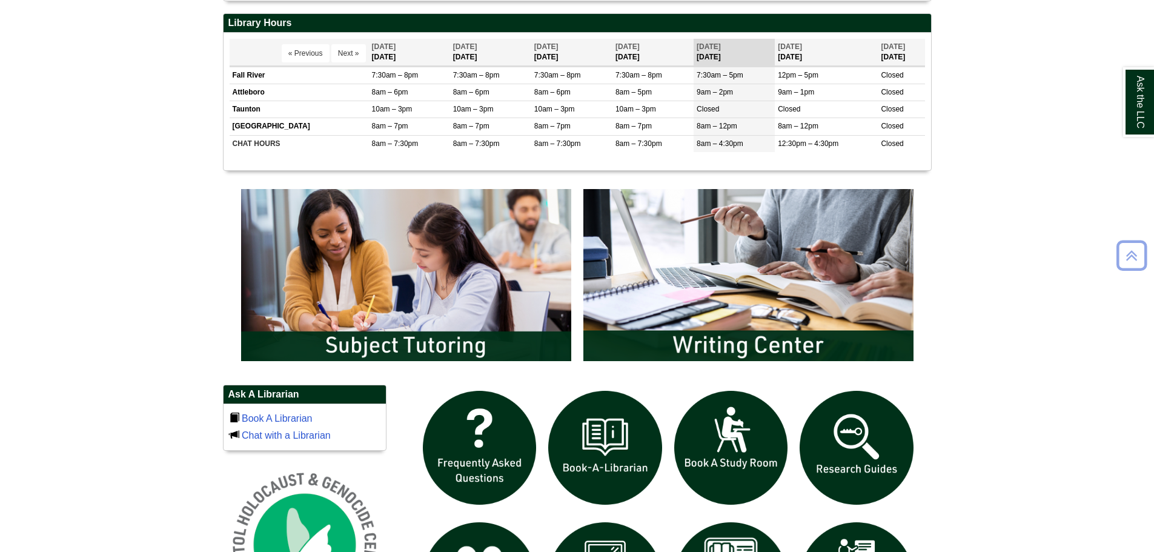
scroll to position [666, 0]
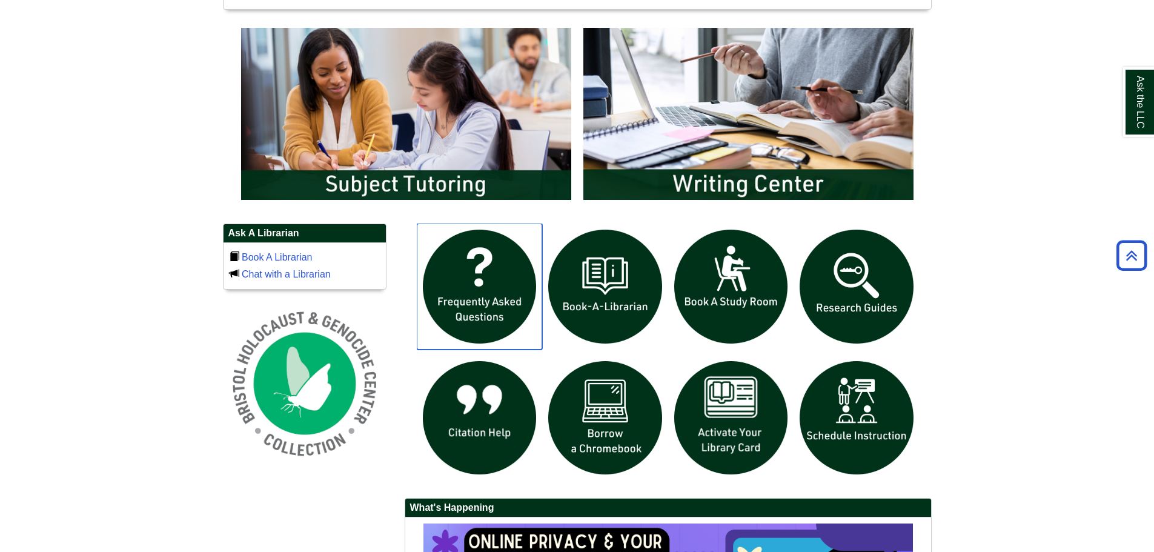
click at [457, 288] on img "slideshow" at bounding box center [480, 286] width 126 height 126
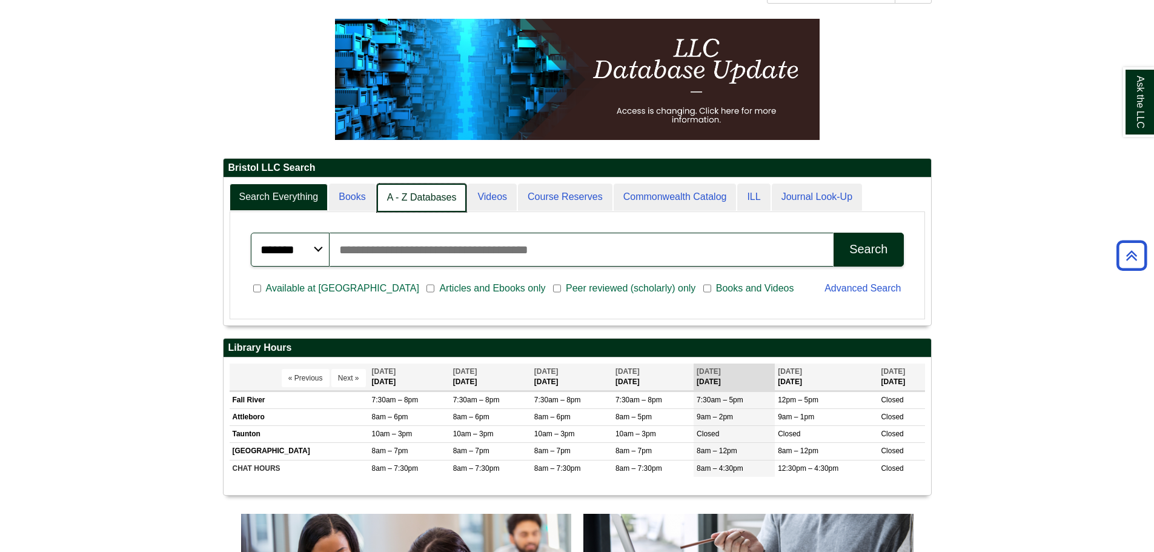
scroll to position [147, 707]
click at [446, 188] on link "A - Z Databases" at bounding box center [422, 197] width 90 height 28
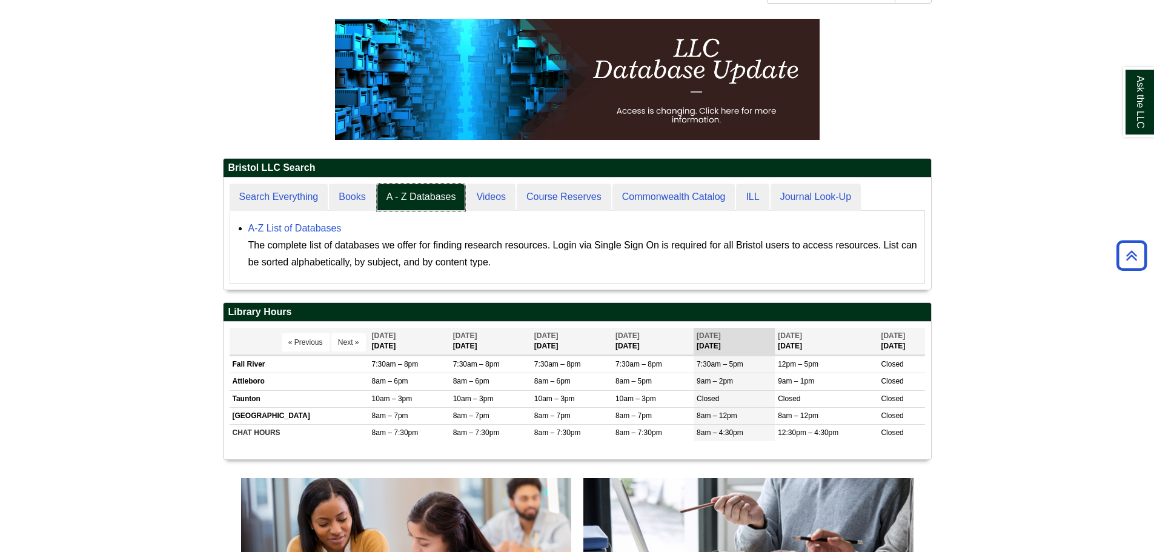
scroll to position [112, 707]
click at [351, 213] on div "******* ***** ****** Search articles, books, journals & more Search Available a…" at bounding box center [576, 247] width 695 height 73
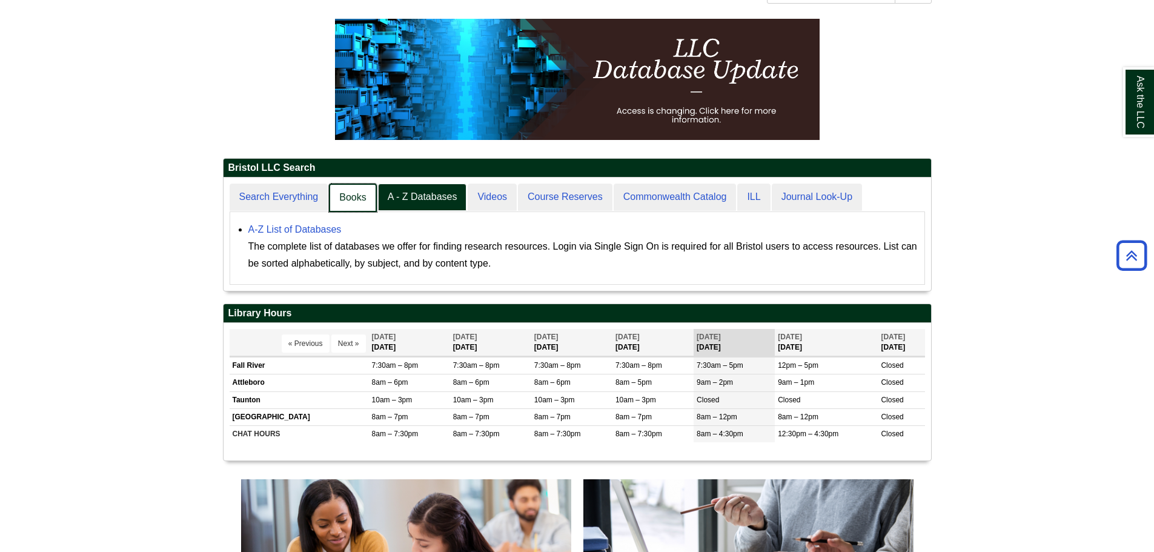
scroll to position [6, 6]
click at [346, 197] on link "Books" at bounding box center [352, 197] width 47 height 28
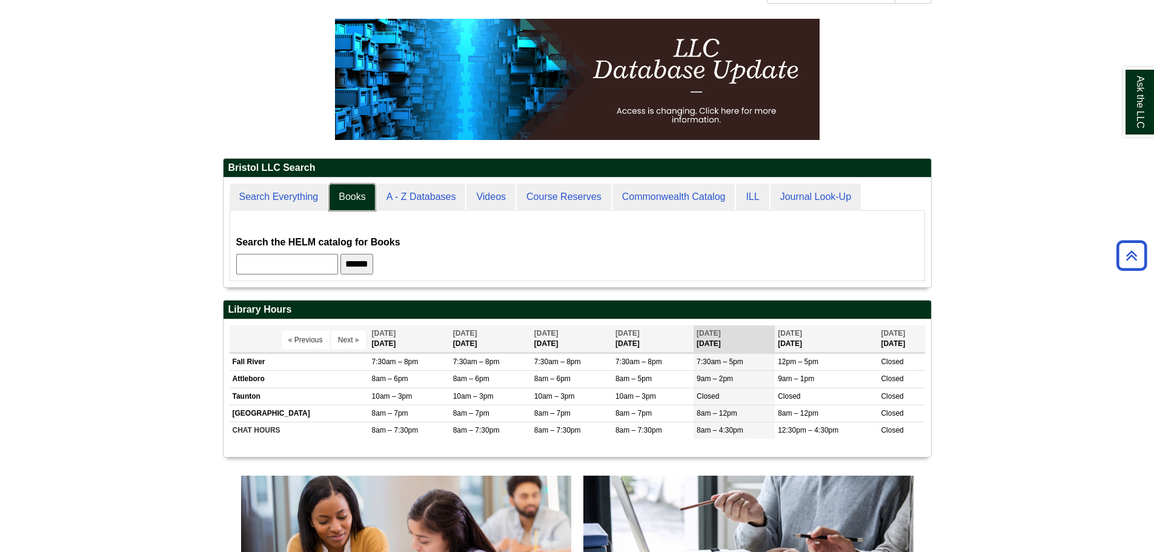
scroll to position [82, 0]
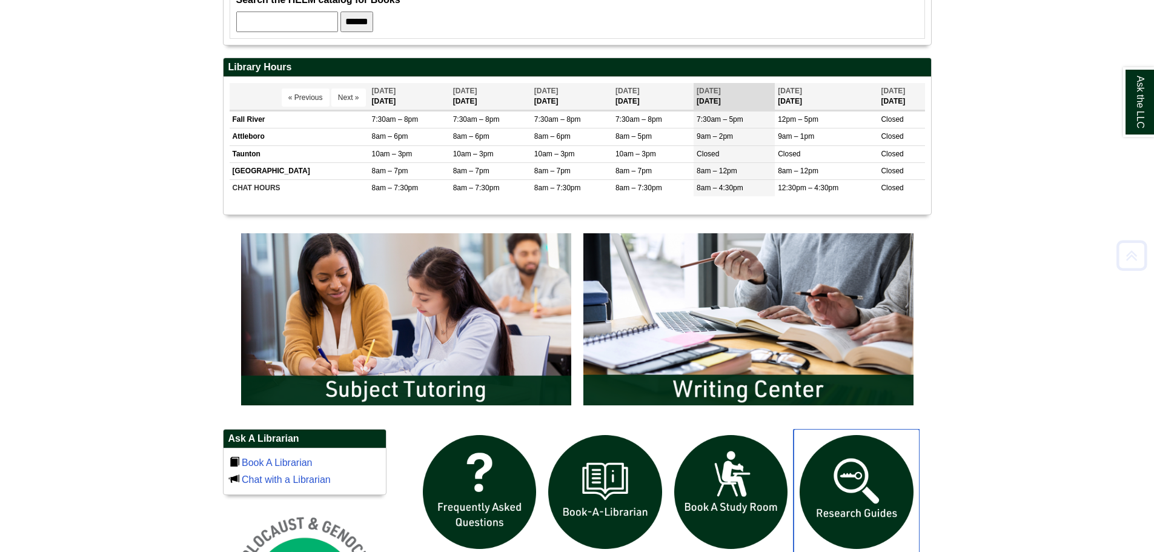
click at [889, 467] on img "slideshow" at bounding box center [856, 492] width 126 height 126
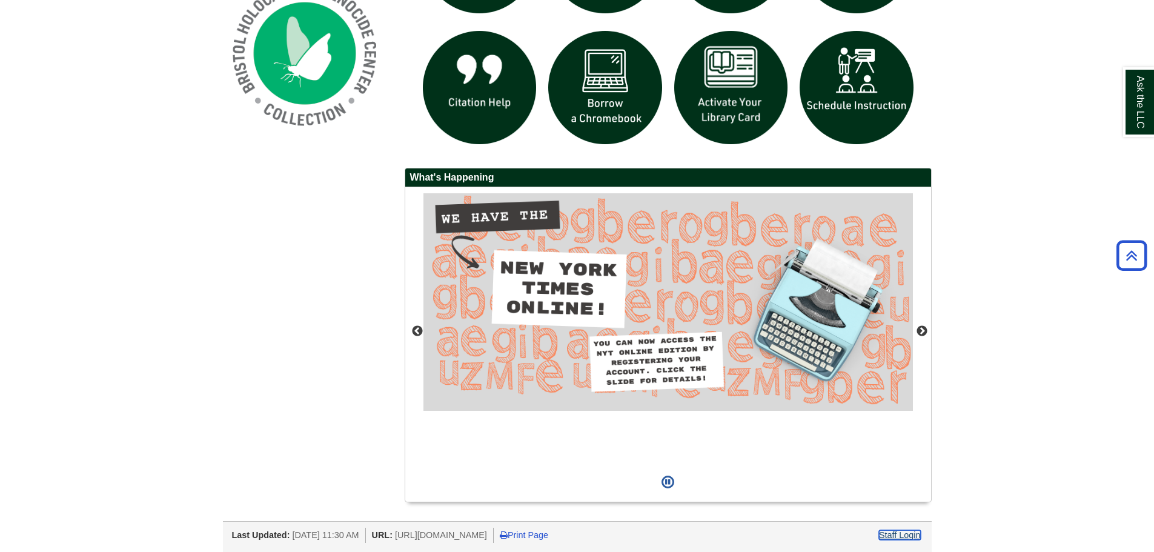
click at [889, 537] on link "Staff Login" at bounding box center [900, 535] width 42 height 10
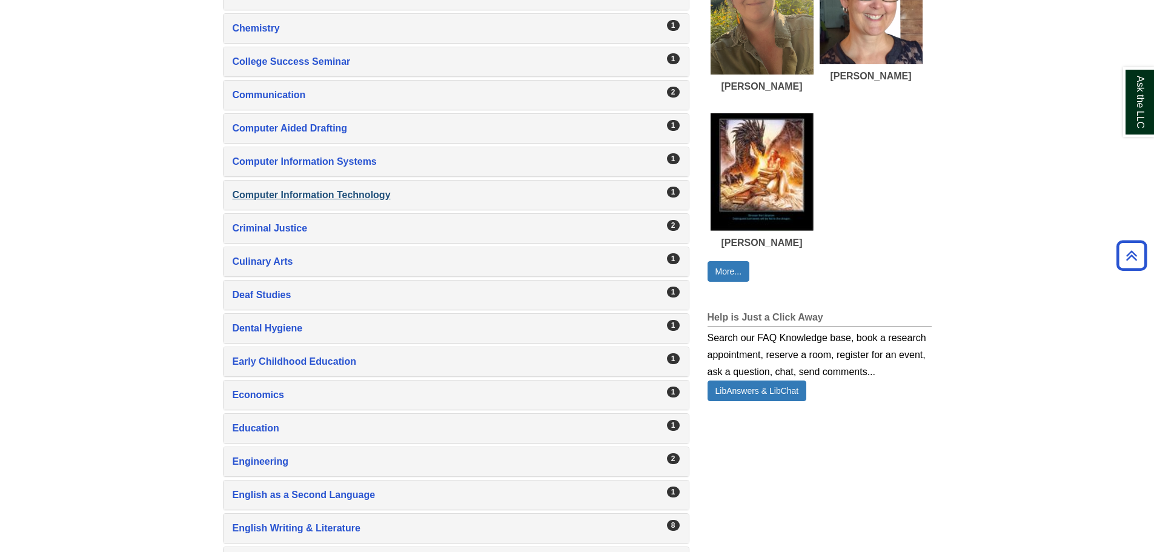
scroll to position [545, 0]
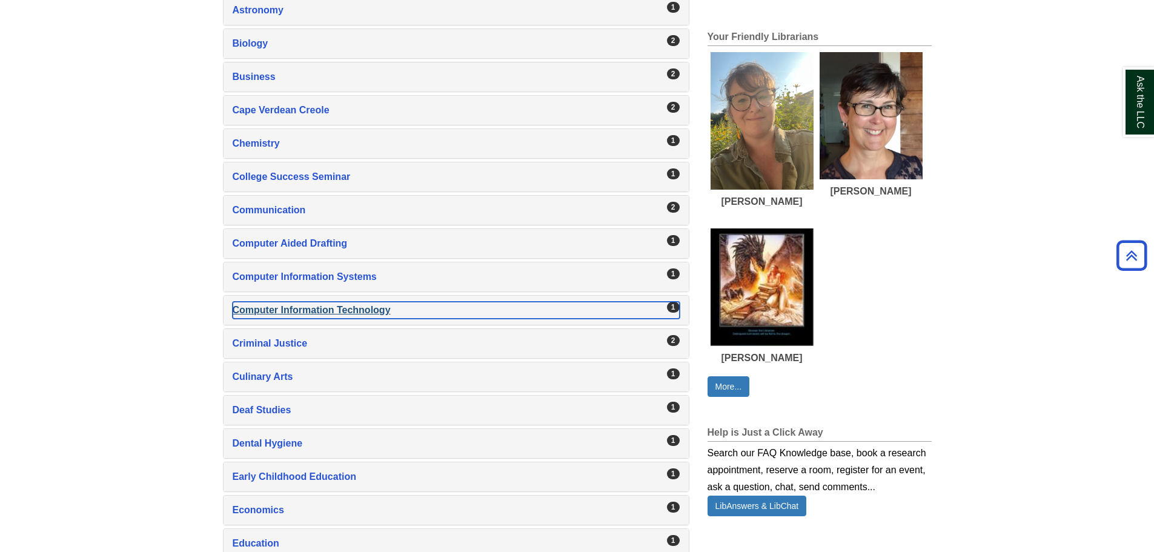
click at [294, 312] on div "Computer Information Technology , 1 guides" at bounding box center [456, 310] width 447 height 17
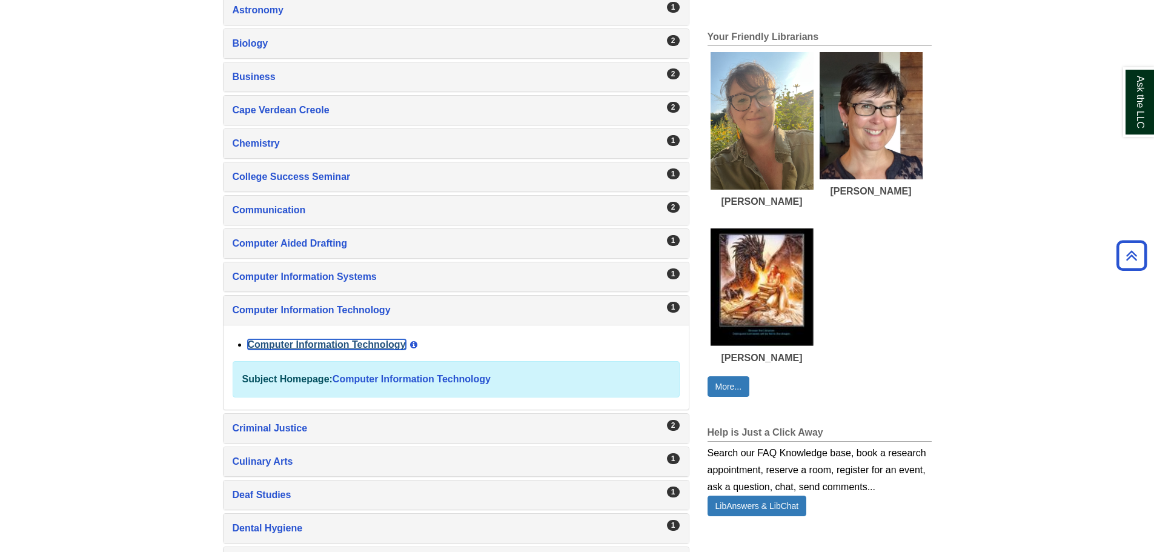
click at [287, 339] on link "Computer Information Technology" at bounding box center [327, 344] width 158 height 10
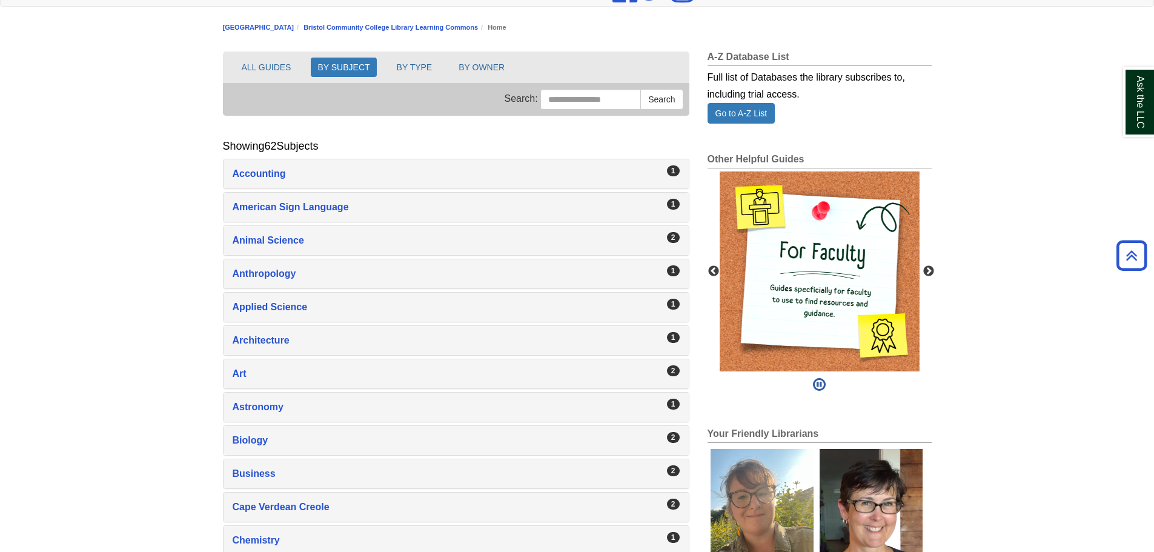
scroll to position [0, 0]
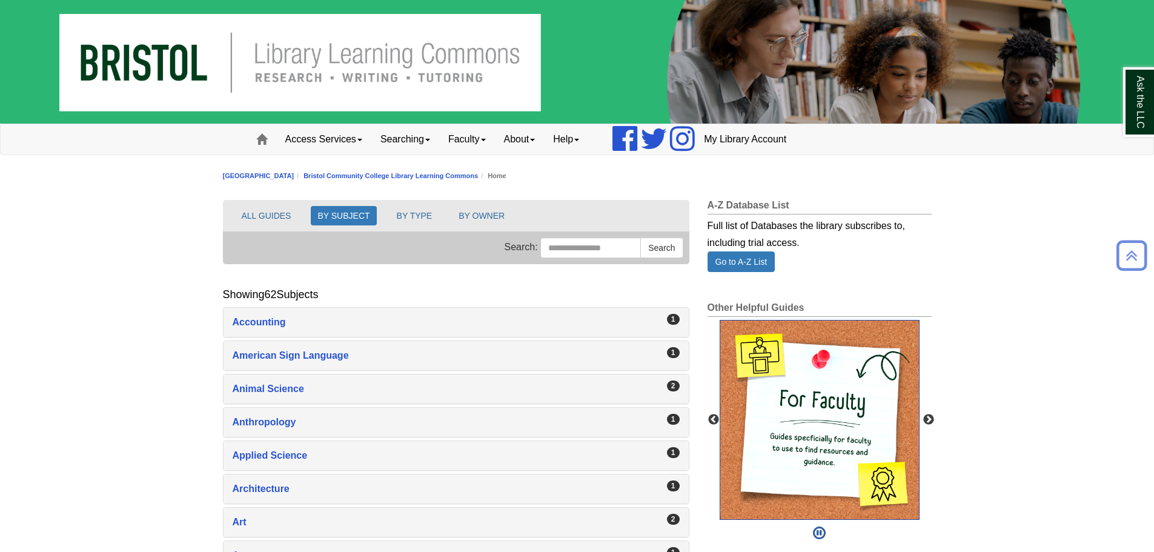
click at [862, 395] on img "slideshow" at bounding box center [819, 420] width 200 height 200
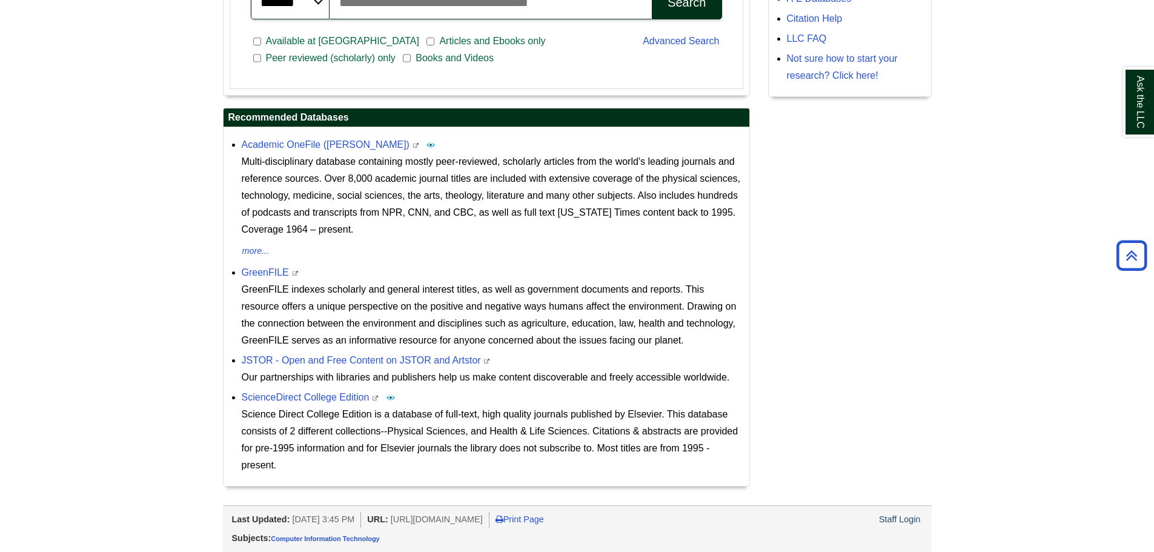
scroll to position [105, 0]
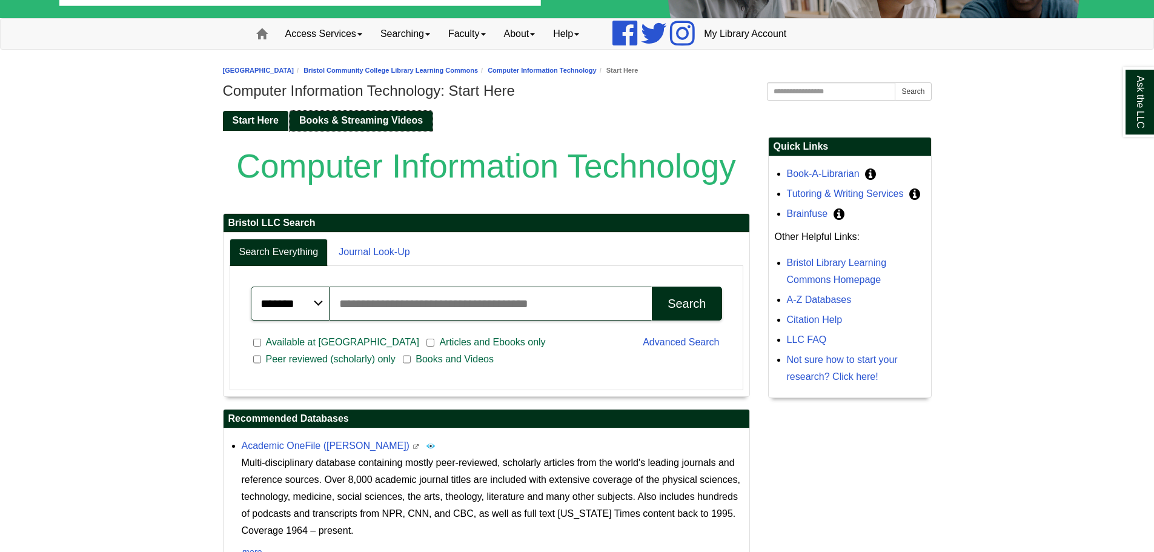
click at [346, 127] on link "Books & Streaming Videos" at bounding box center [360, 121] width 143 height 20
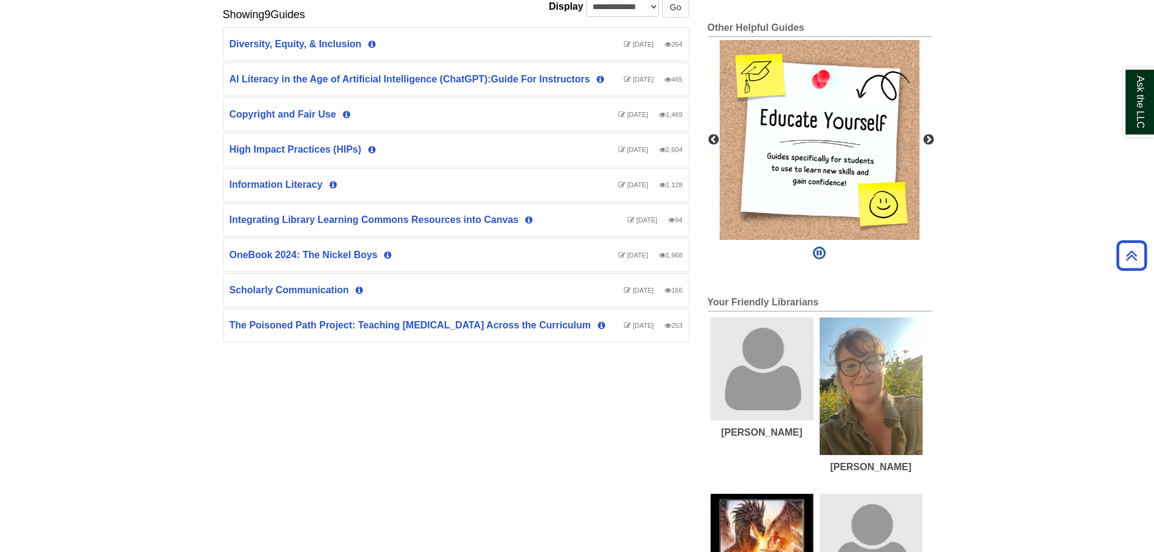
scroll to position [583, 0]
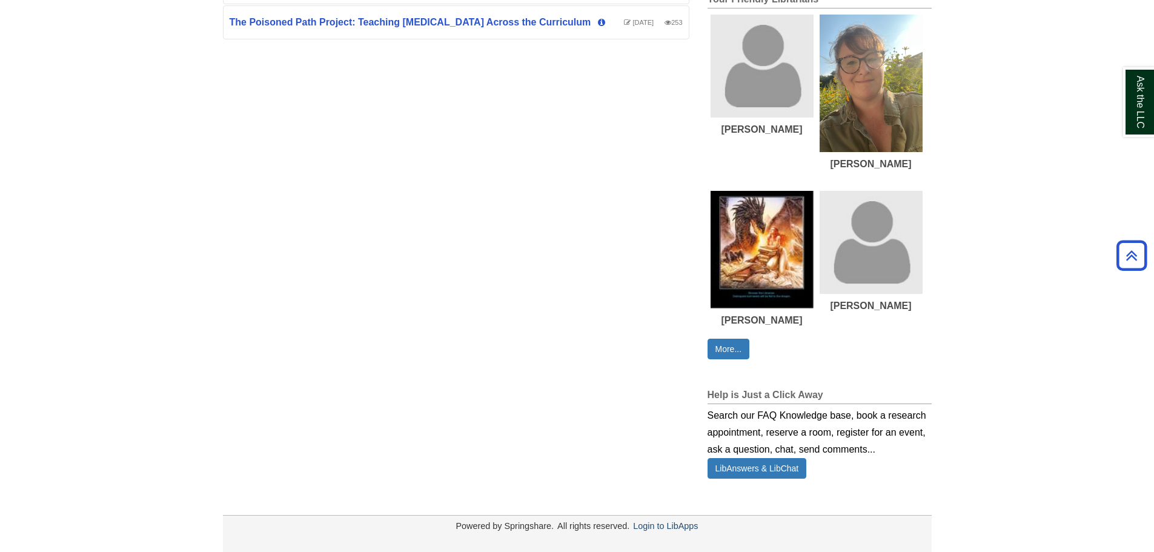
click at [787, 395] on h2 "Help is Just a Click Away" at bounding box center [819, 396] width 224 height 15
click at [787, 425] on div "Search our FAQ Knowledge base, book a research appointment, reserve a room, reg…" at bounding box center [819, 431] width 224 height 54
click at [762, 461] on link "LibAnswers & LibChat" at bounding box center [756, 468] width 99 height 21
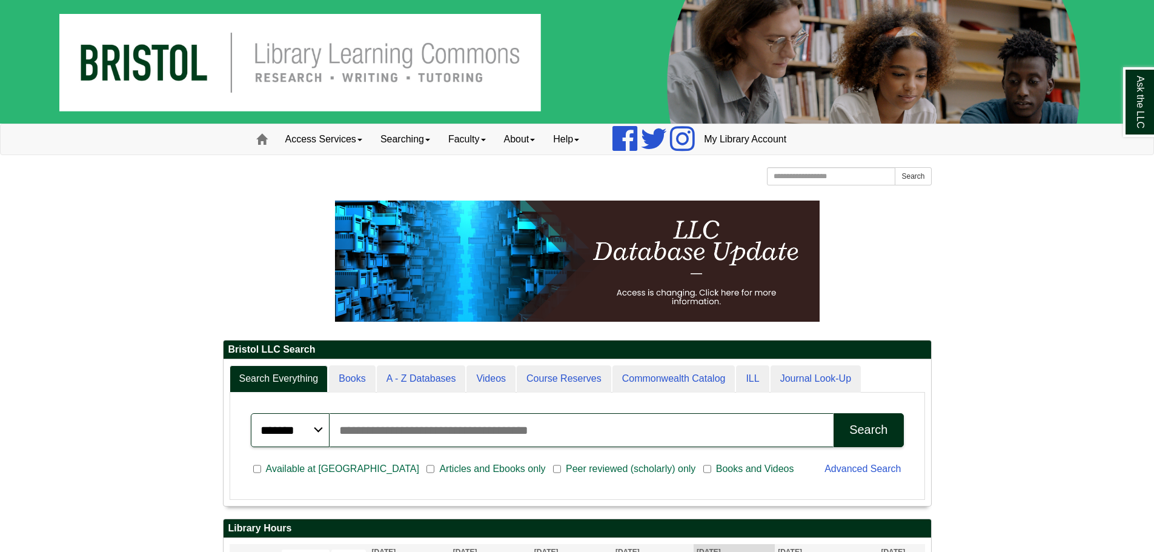
scroll to position [146, 707]
click at [420, 139] on link "Searching" at bounding box center [405, 139] width 68 height 30
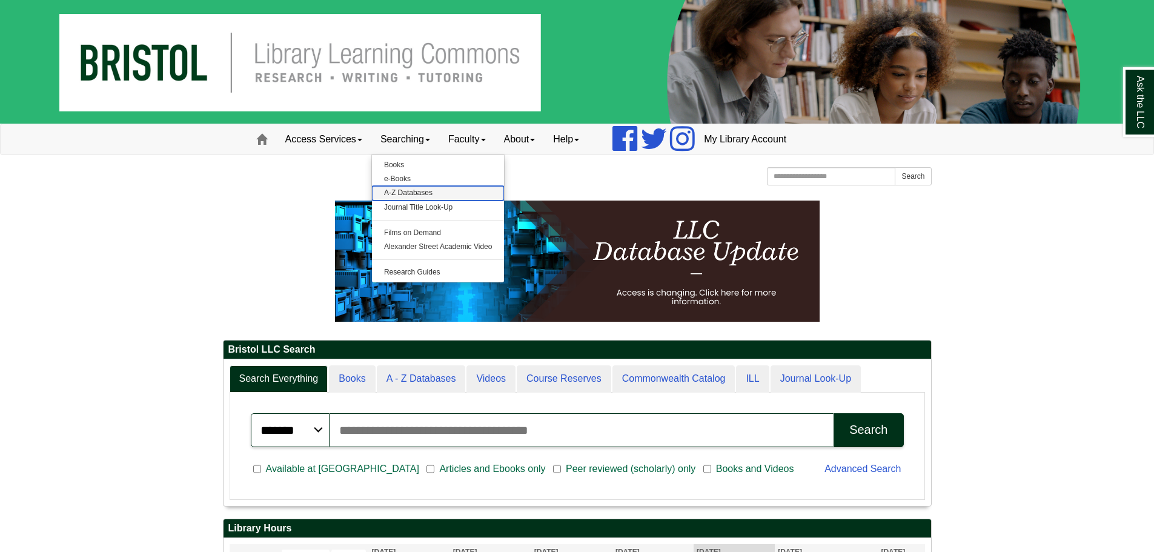
click at [432, 192] on link "A-Z Databases" at bounding box center [438, 193] width 133 height 14
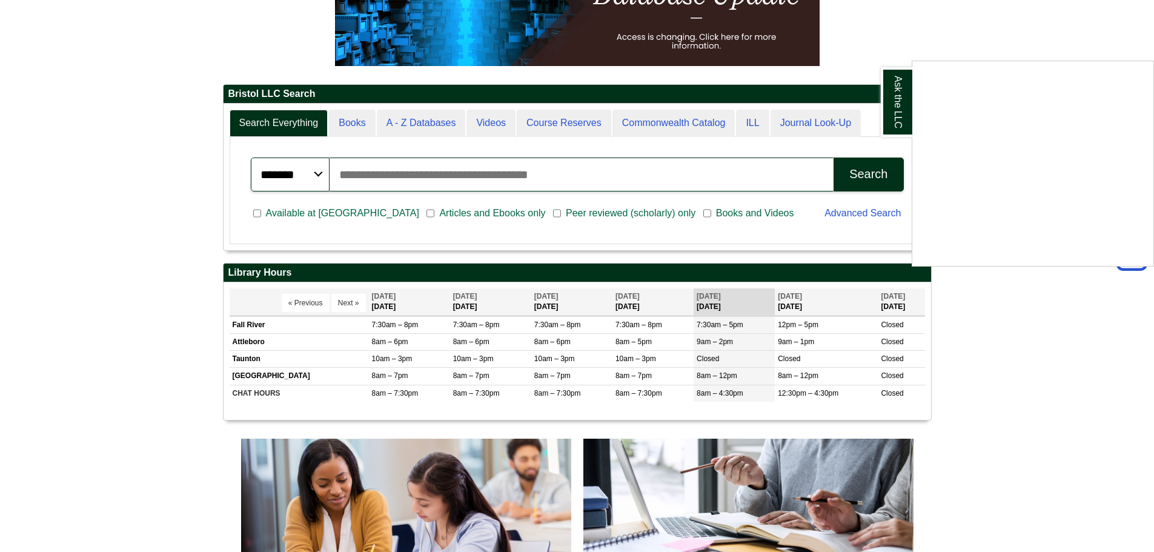
scroll to position [121, 0]
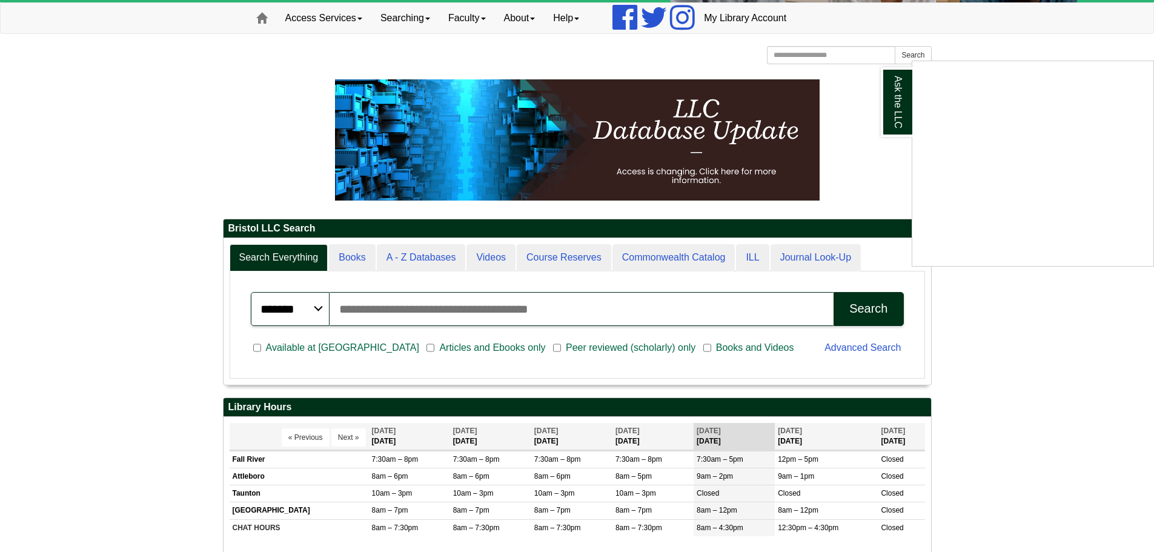
click at [809, 50] on div "Ask the LLC" at bounding box center [577, 276] width 1154 height 552
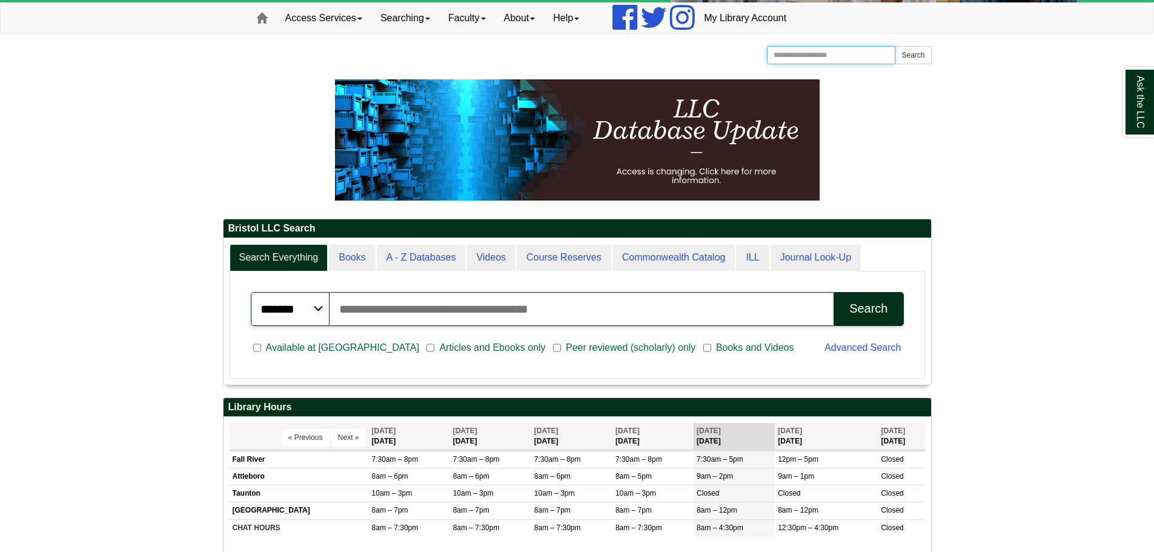
click at [805, 58] on input "Search the Website" at bounding box center [831, 55] width 129 height 18
type input "**********"
click at [894, 46] on button "Search" at bounding box center [912, 55] width 36 height 18
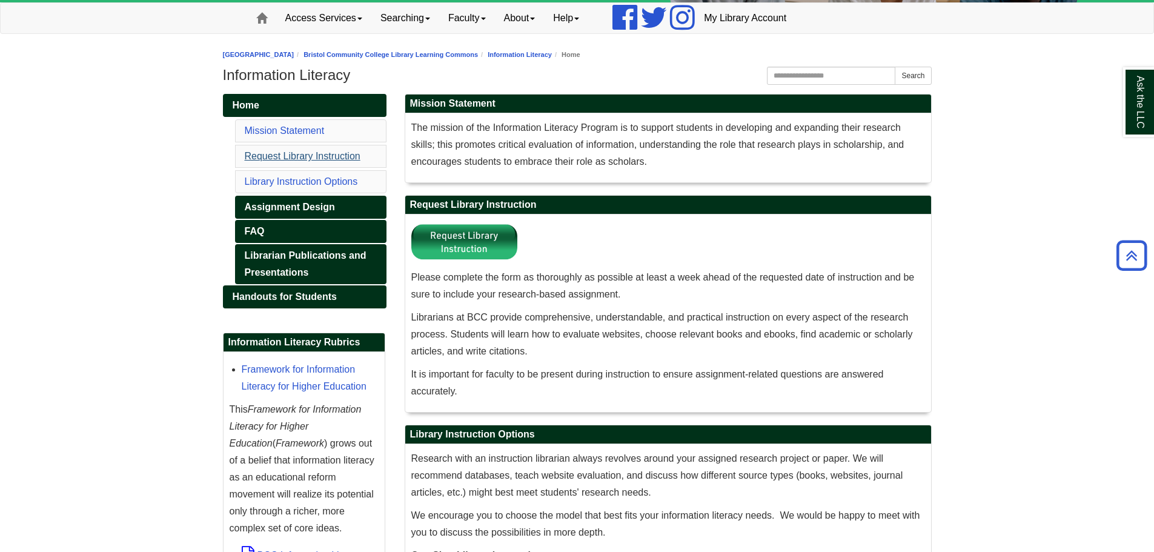
scroll to position [30, 0]
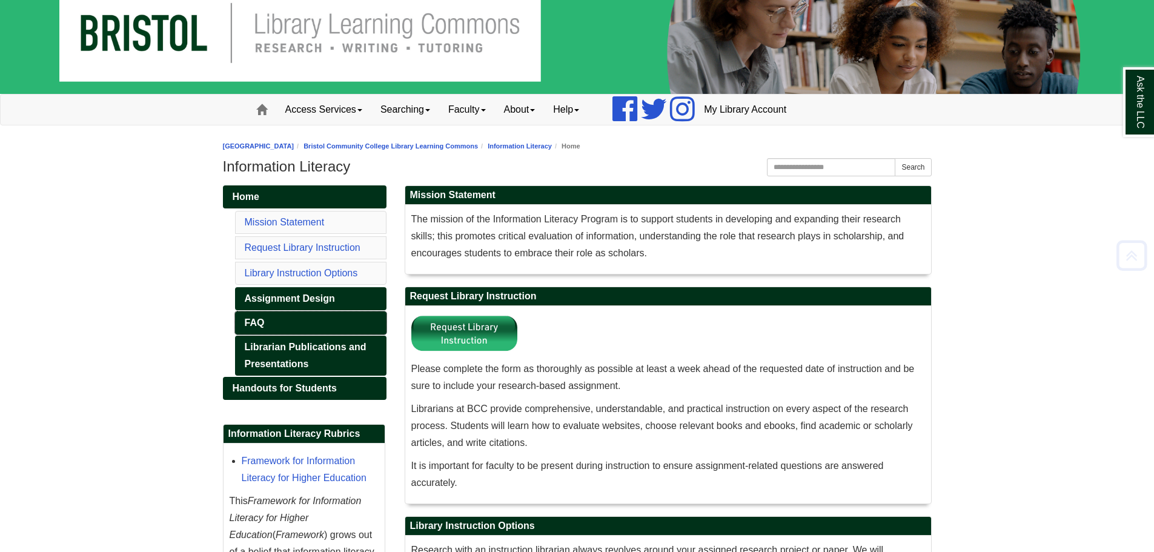
click at [327, 315] on link "FAQ" at bounding box center [310, 322] width 151 height 23
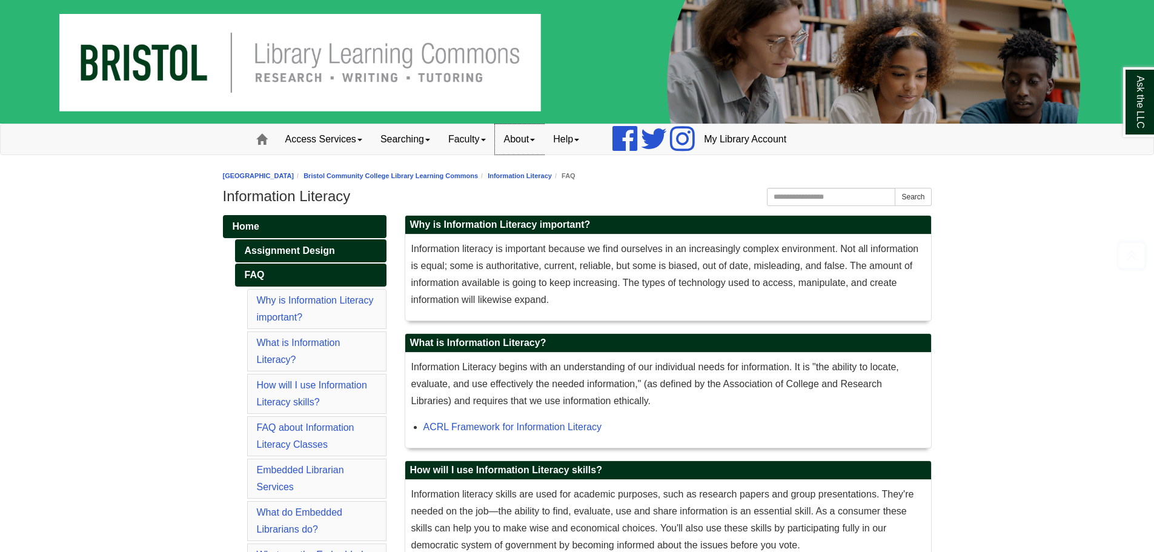
click at [533, 147] on link "About" at bounding box center [520, 139] width 50 height 30
click at [583, 147] on link "Help" at bounding box center [566, 139] width 44 height 30
click at [586, 173] on link "Chat with Us" at bounding box center [599, 179] width 110 height 14
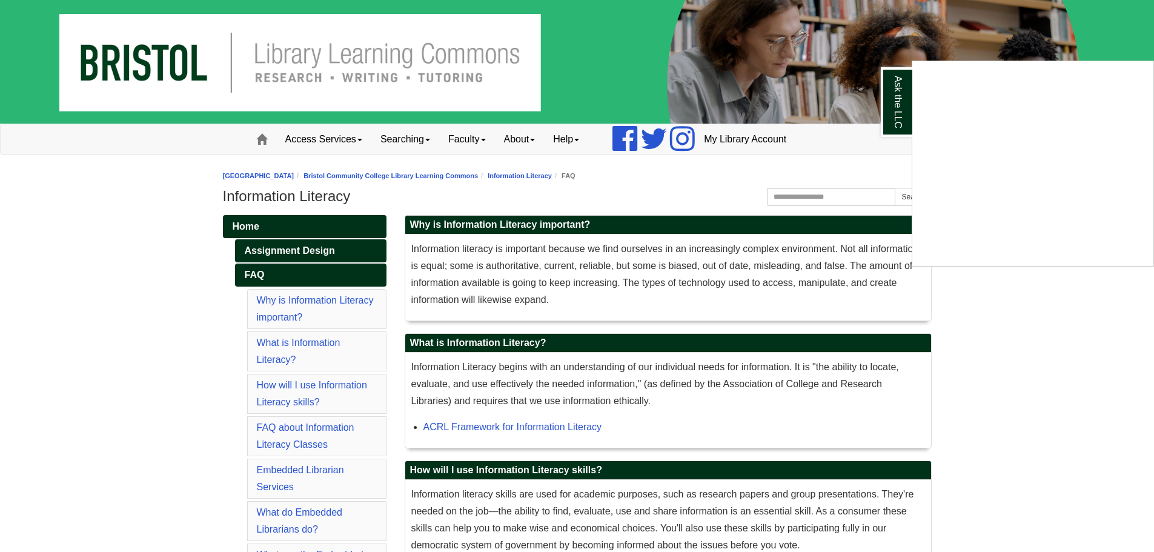
click at [581, 133] on div "Ask the LLC" at bounding box center [577, 276] width 1154 height 552
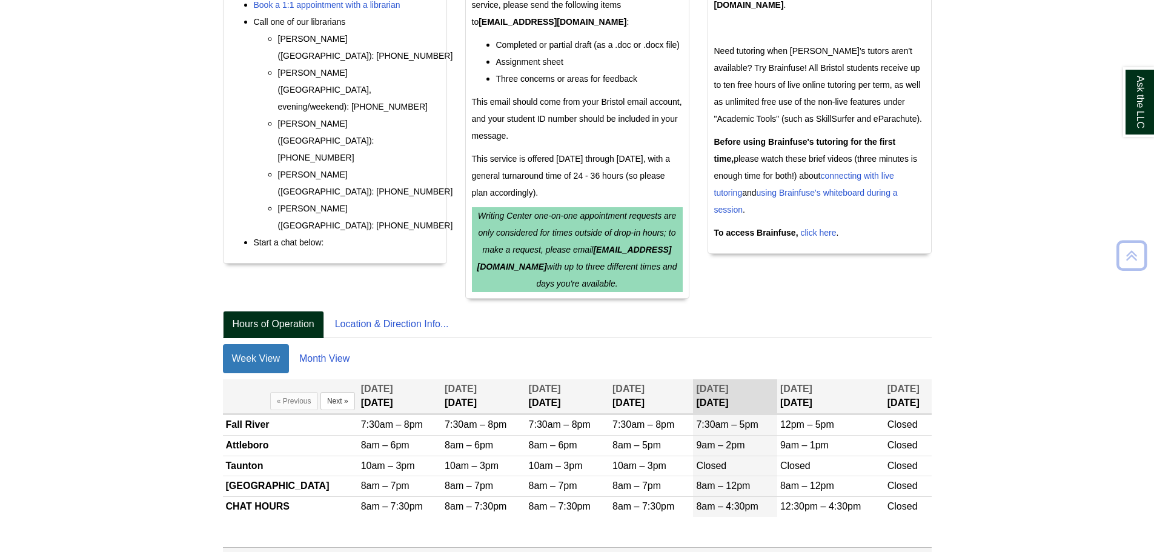
scroll to position [452, 0]
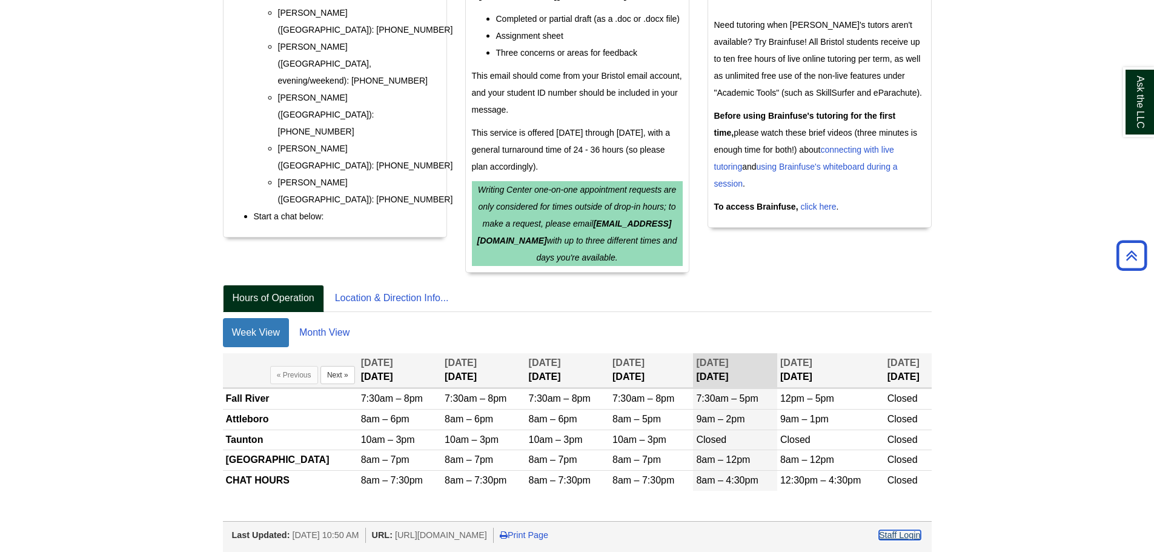
click at [905, 539] on link "Staff Login" at bounding box center [900, 535] width 42 height 10
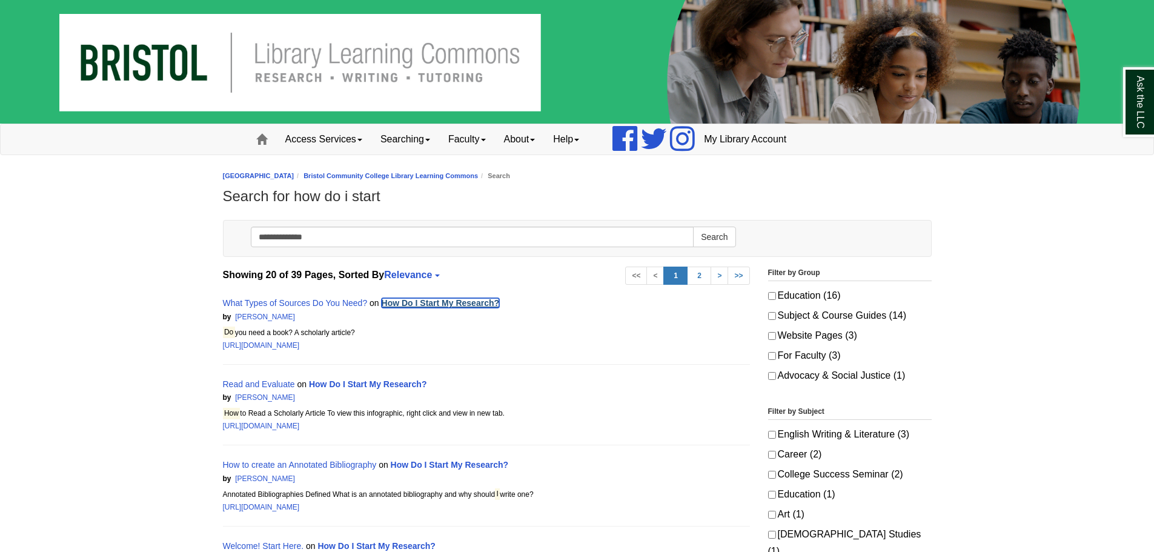
click at [434, 301] on link "How Do I Start My Research?" at bounding box center [440, 303] width 118 height 10
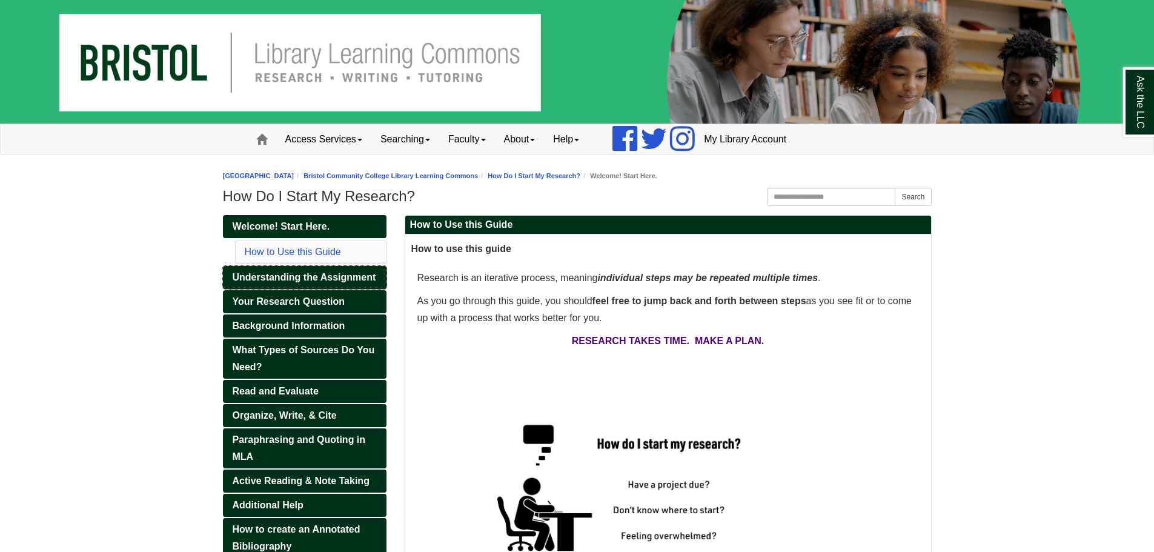
click at [349, 278] on span "Understanding the Assignment" at bounding box center [305, 277] width 144 height 10
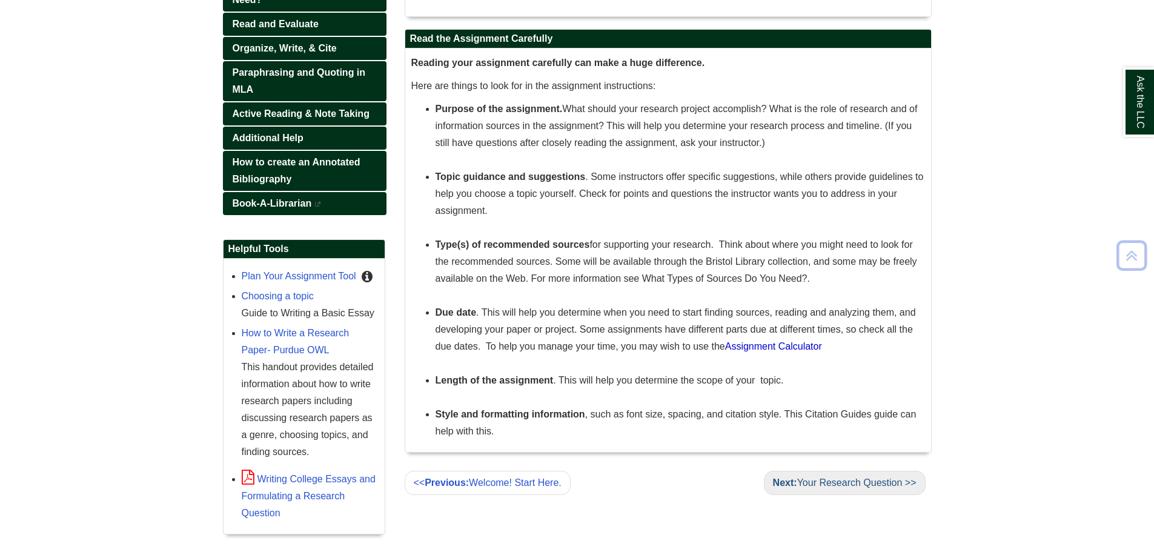
scroll to position [474, 0]
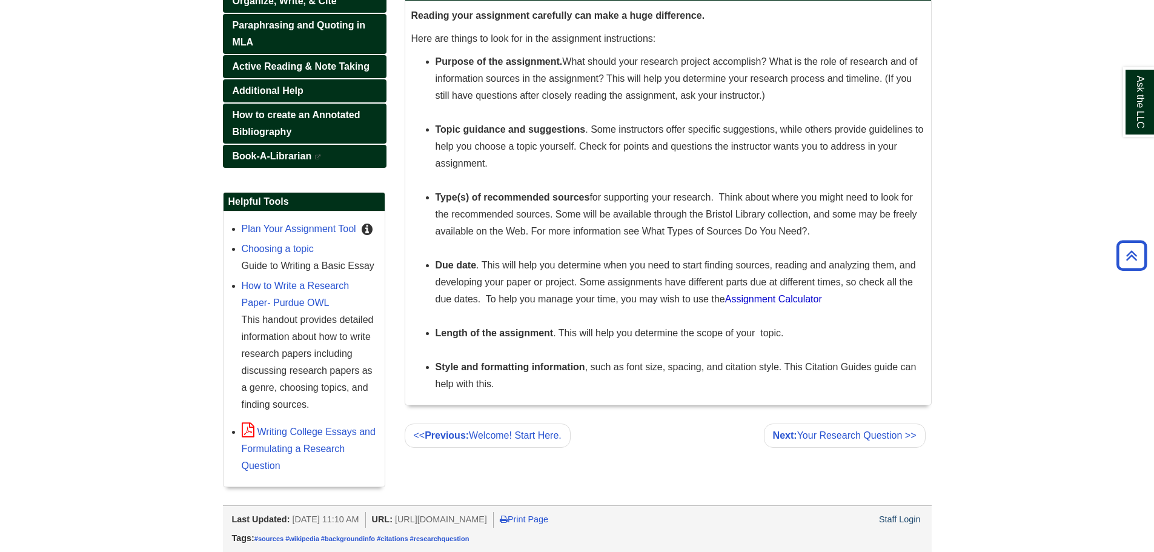
click at [902, 513] on div "Staff Login" at bounding box center [899, 519] width 45 height 15
click at [900, 516] on link "Staff Login" at bounding box center [900, 519] width 42 height 10
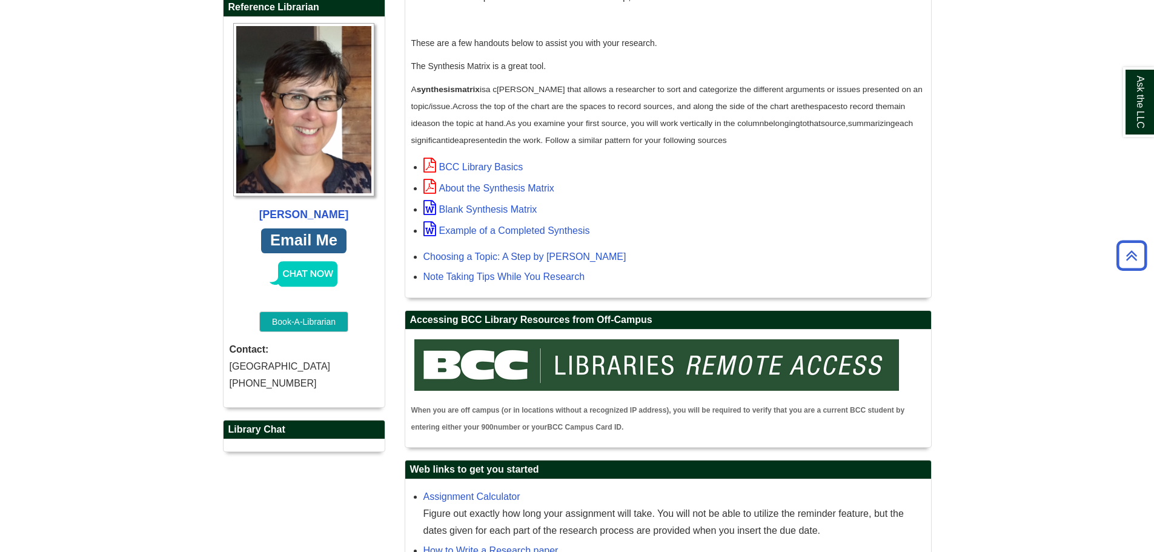
scroll to position [545, 0]
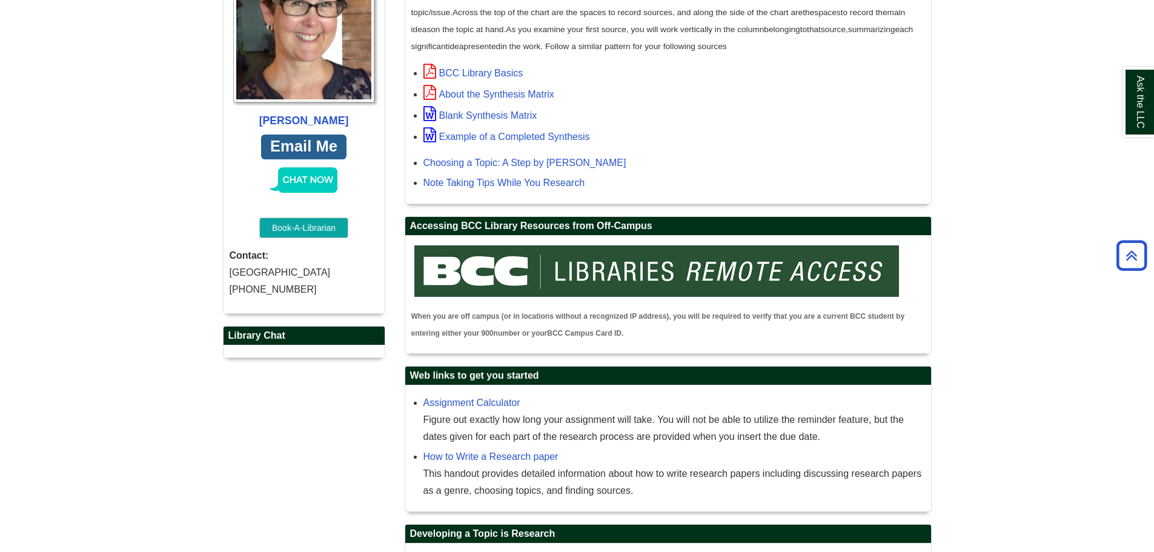
click at [312, 354] on div "chat loading..." at bounding box center [303, 351] width 161 height 12
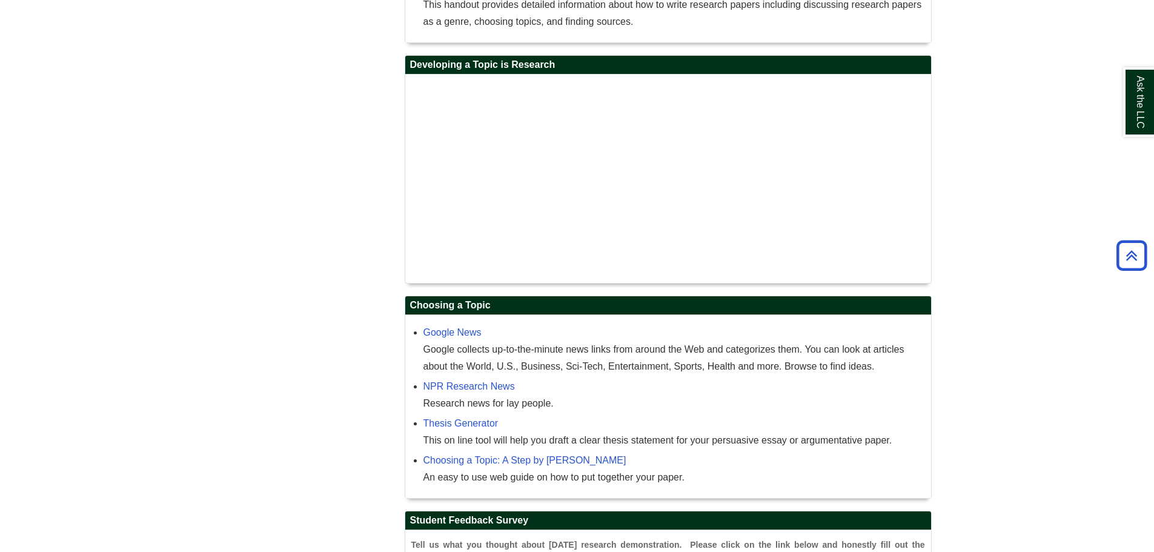
scroll to position [1114, 0]
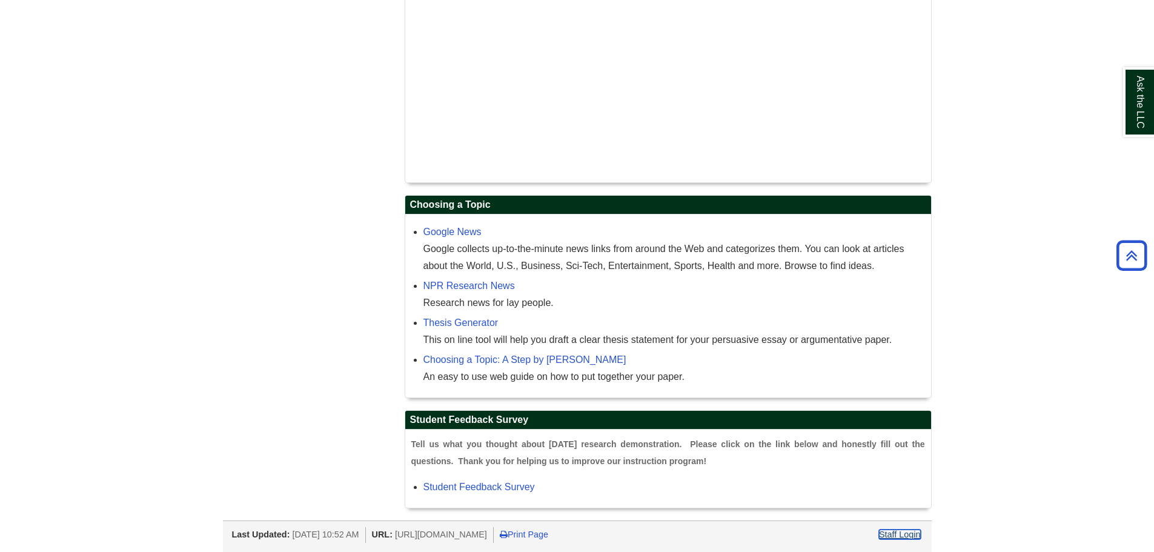
click at [900, 537] on link "Staff Login" at bounding box center [900, 534] width 42 height 10
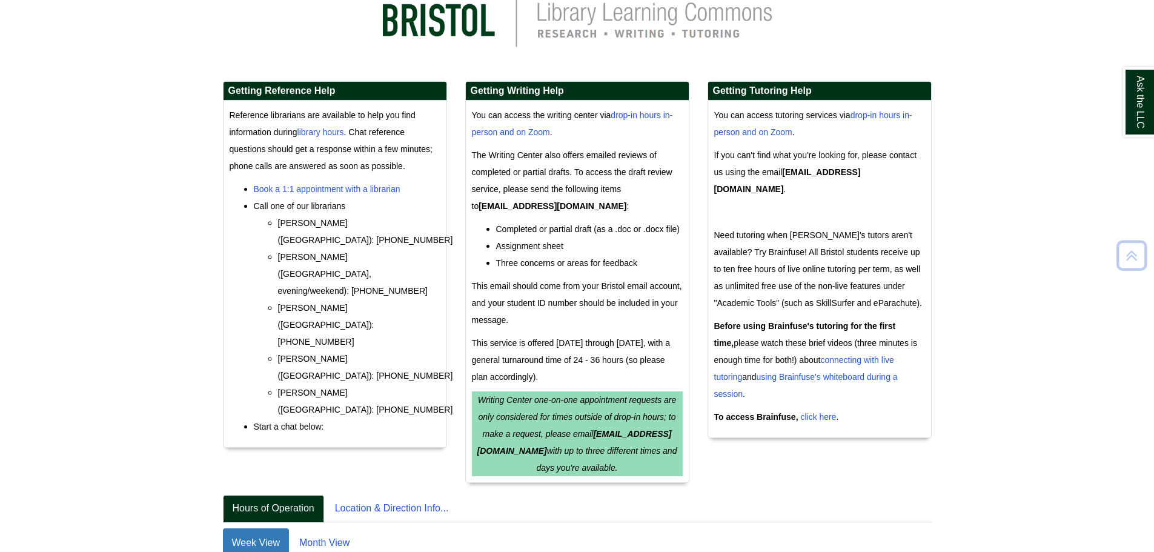
scroll to position [241, 0]
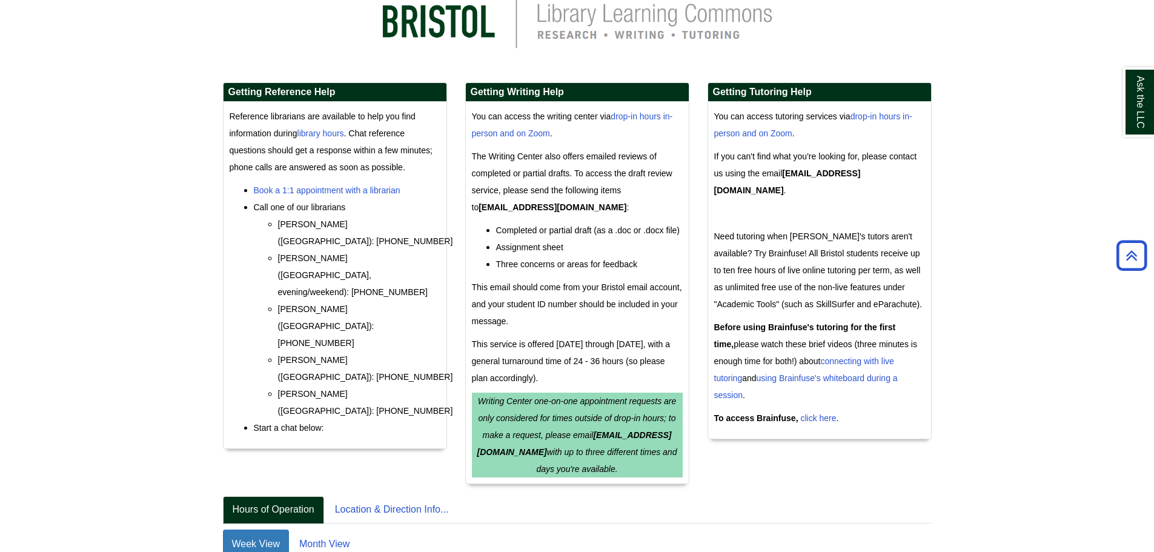
click at [363, 419] on li "Start a chat below:" at bounding box center [347, 427] width 187 height 17
click at [361, 361] on div "Reference librarians are available to help you find information during library …" at bounding box center [334, 275] width 223 height 346
drag, startPoint x: 361, startPoint y: 368, endPoint x: 365, endPoint y: 357, distance: 12.1
click at [365, 357] on div "Getting Reference Help Reference librarians are available to help you find info…" at bounding box center [335, 271] width 224 height 378
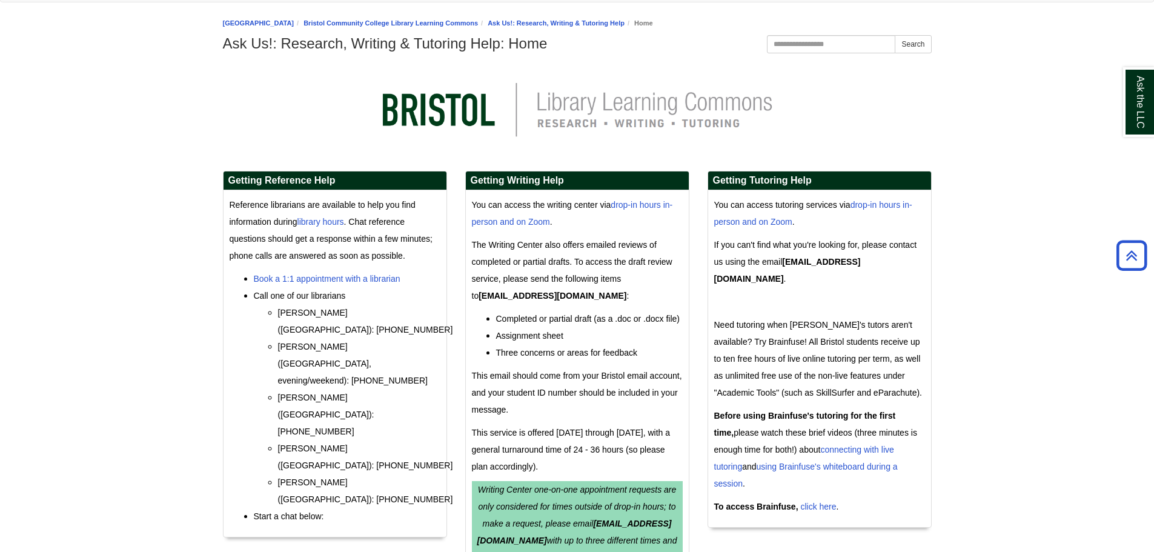
scroll to position [150, 0]
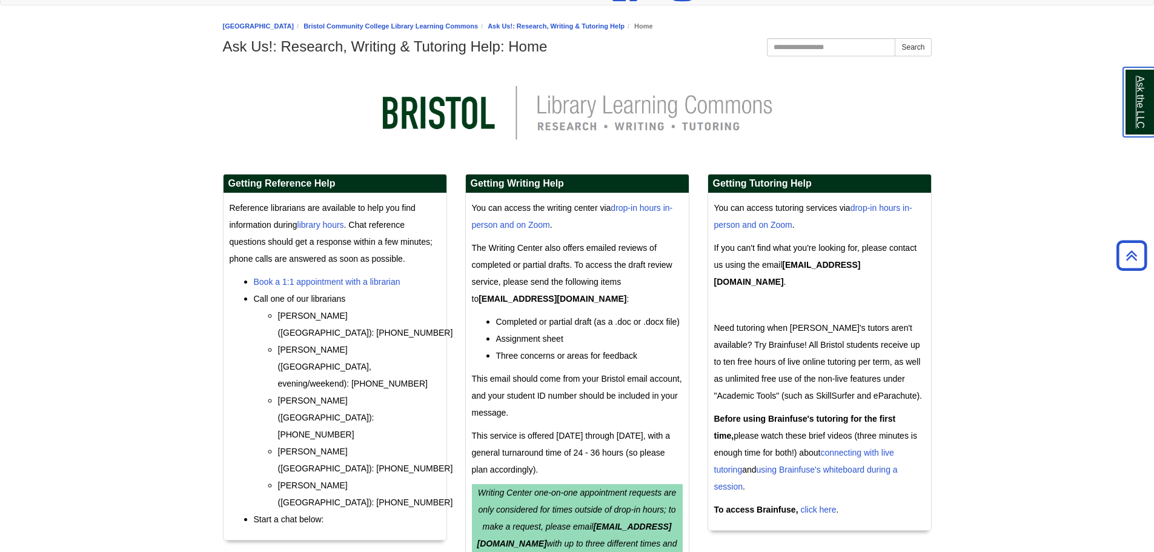
click at [1136, 69] on link "Ask the LLC" at bounding box center [1138, 102] width 31 height 70
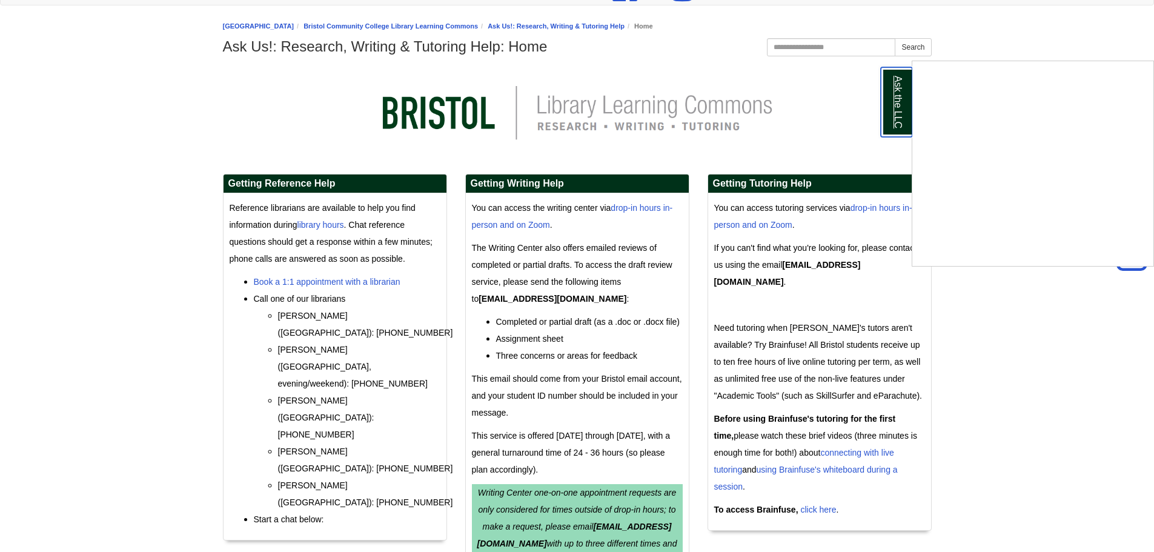
click at [903, 94] on link "Ask the LLC" at bounding box center [895, 102] width 31 height 70
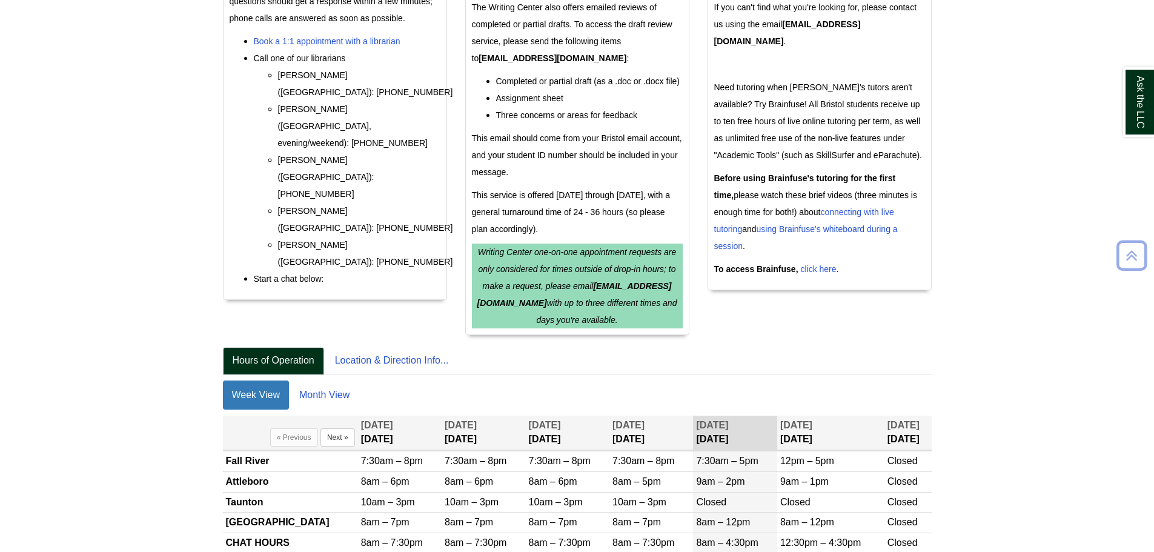
scroll to position [452, 0]
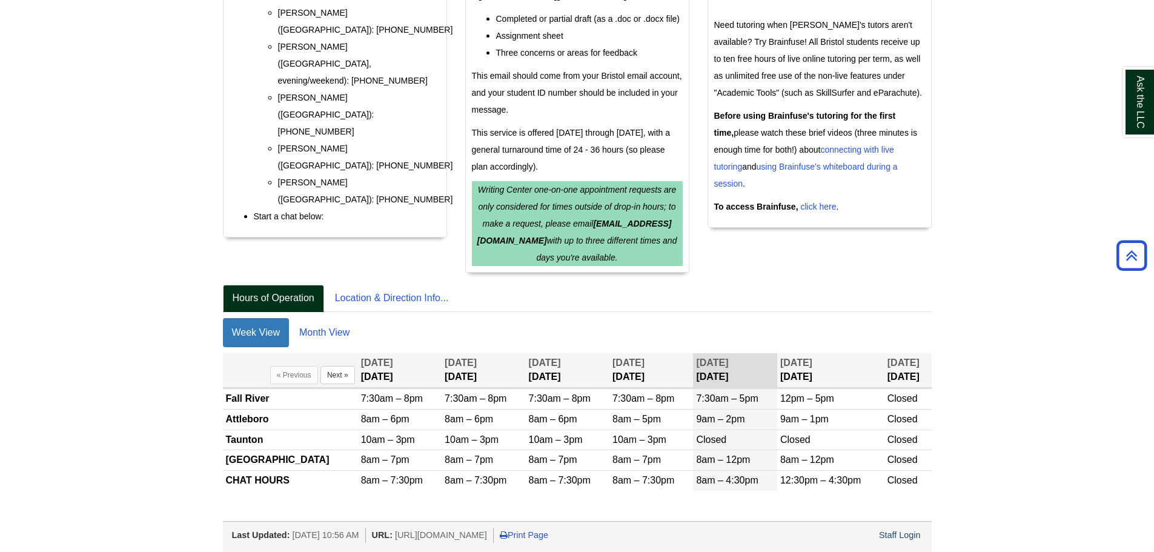
click at [891, 529] on div "Staff Login" at bounding box center [899, 534] width 45 height 15
click at [891, 532] on link "Staff Login" at bounding box center [900, 535] width 42 height 10
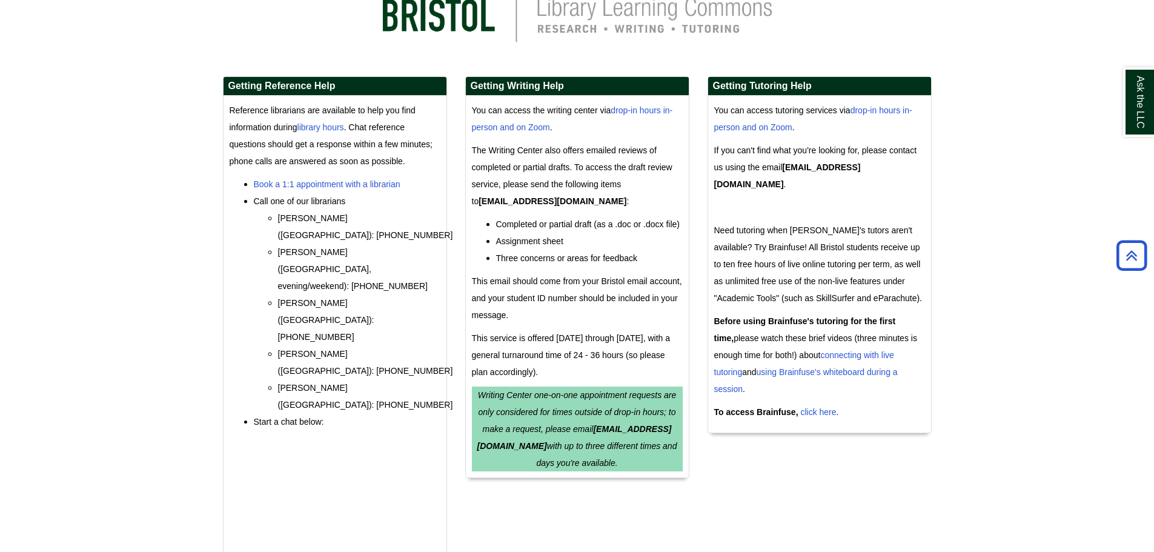
scroll to position [242, 0]
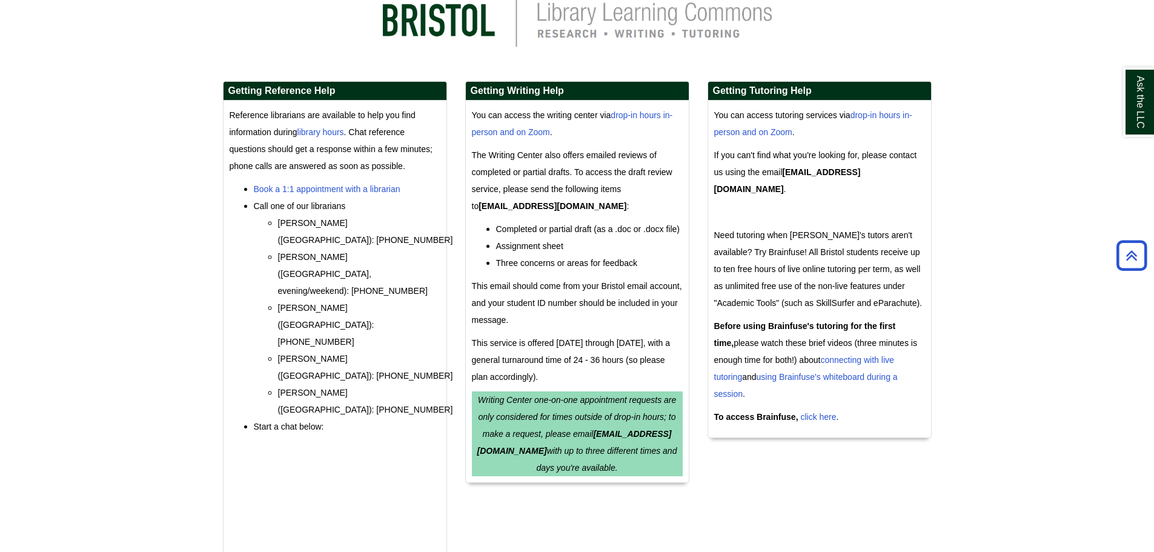
click at [739, 457] on div "Getting Reference Help Reference librarians are available to help you find info…" at bounding box center [577, 374] width 727 height 586
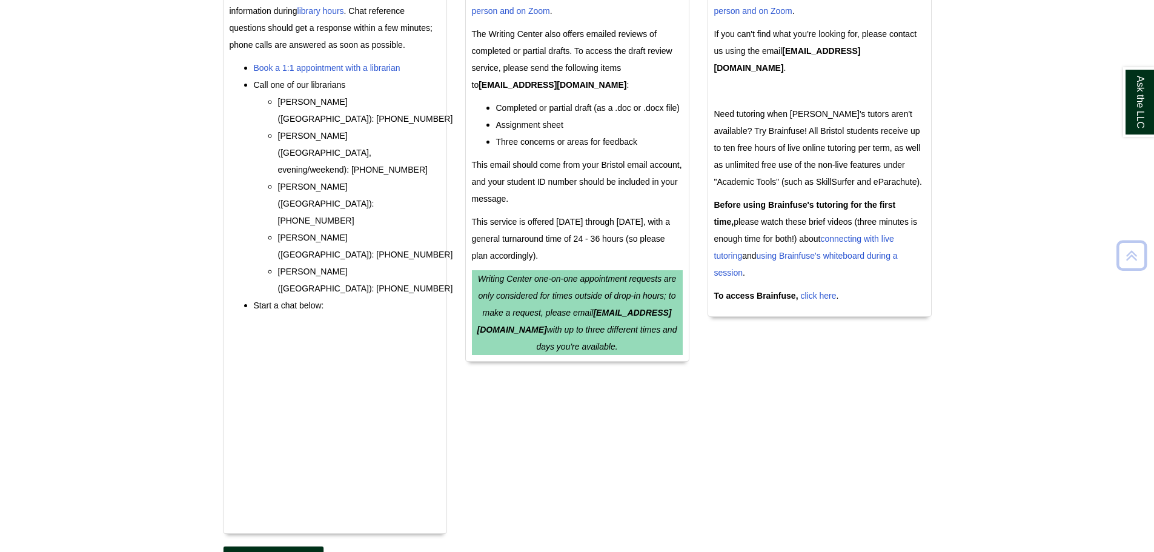
scroll to position [540, 0]
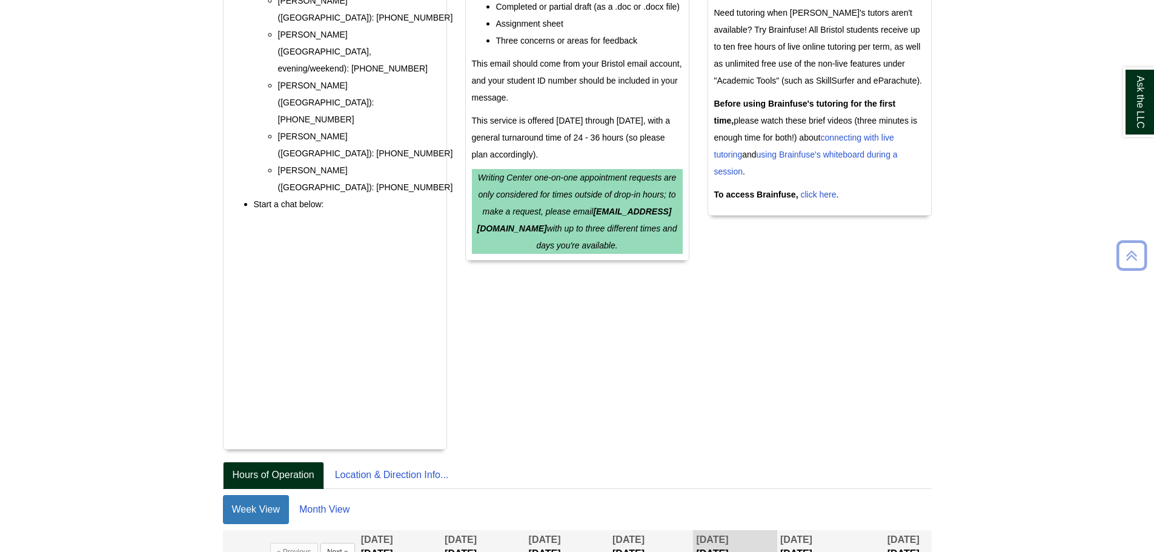
scroll to position [556, 0]
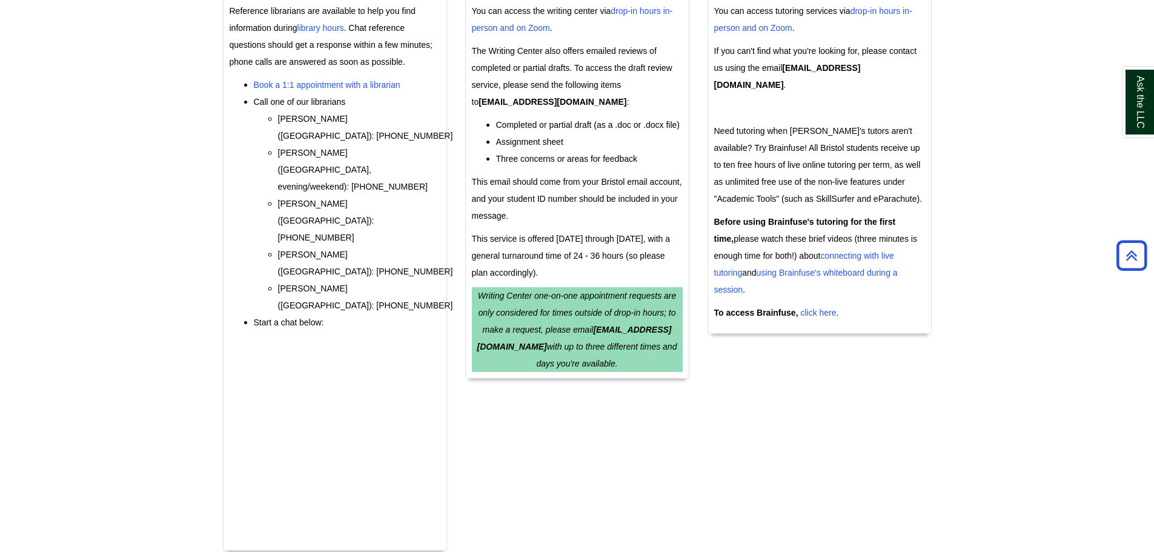
scroll to position [572, 0]
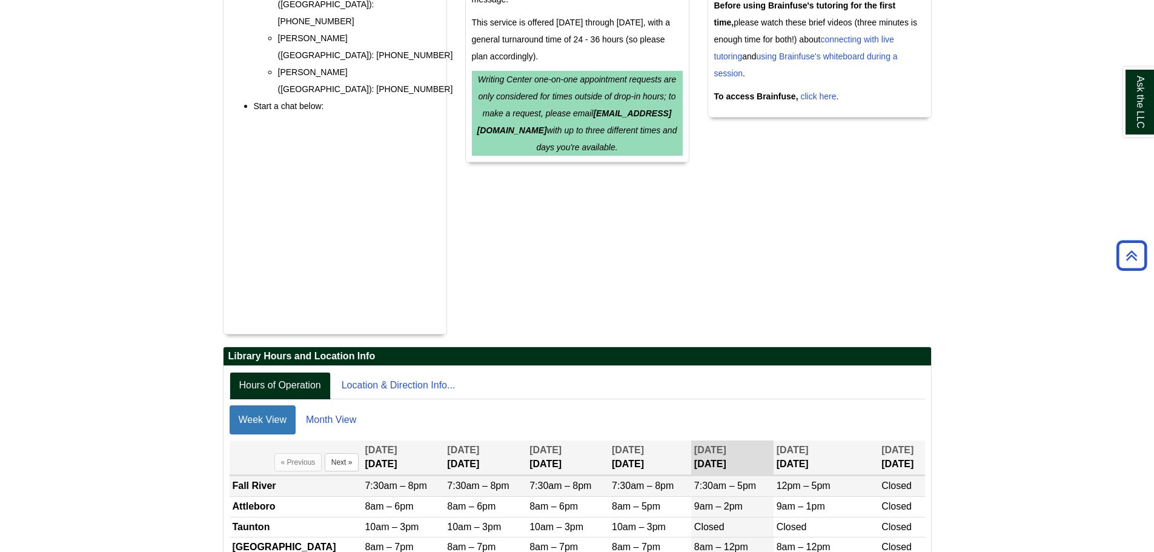
scroll to position [572, 0]
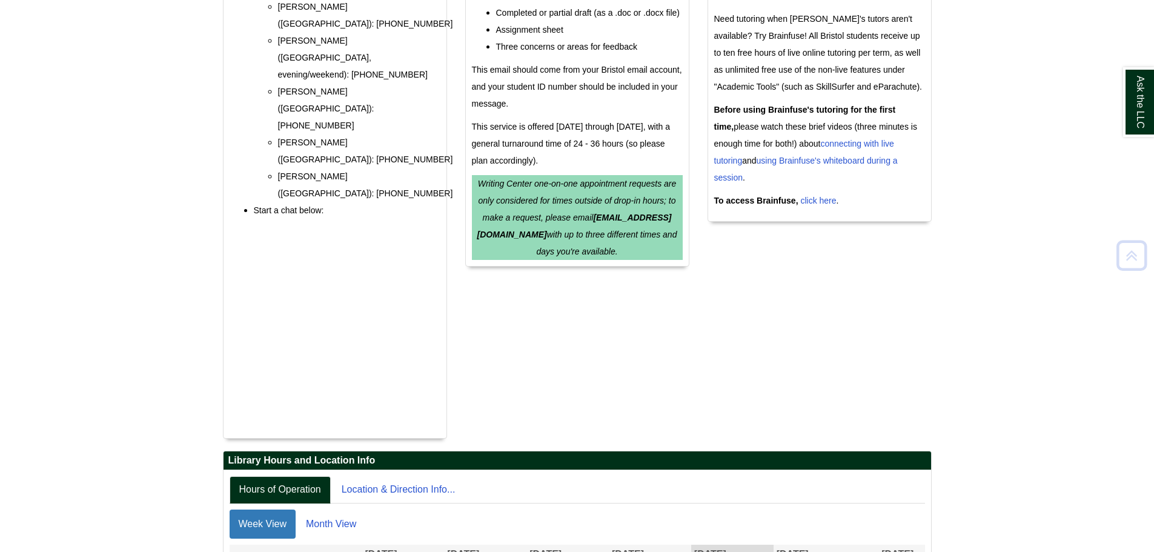
scroll to position [572, 0]
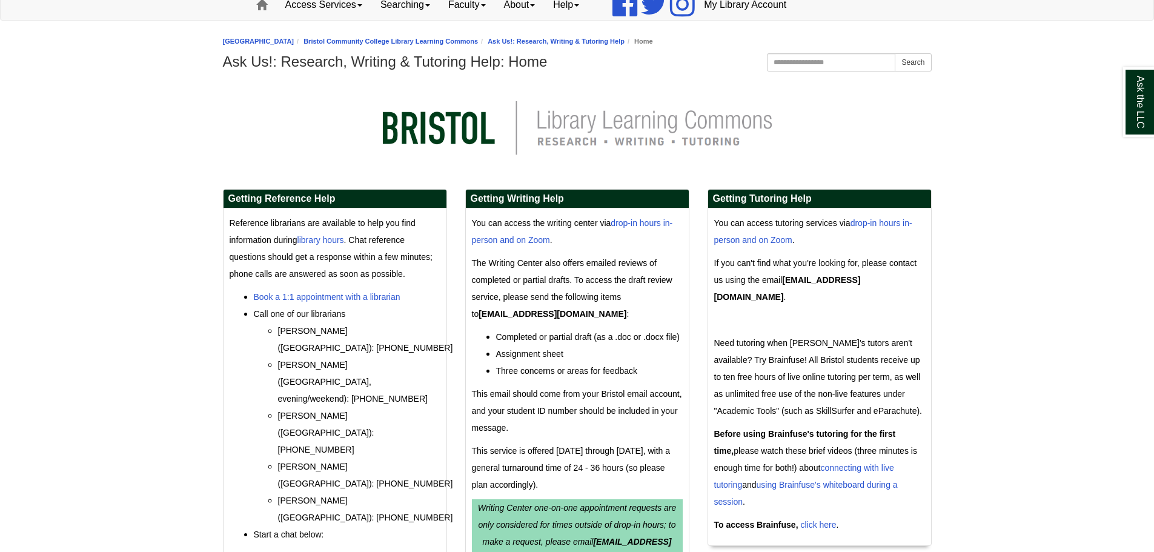
scroll to position [303, 0]
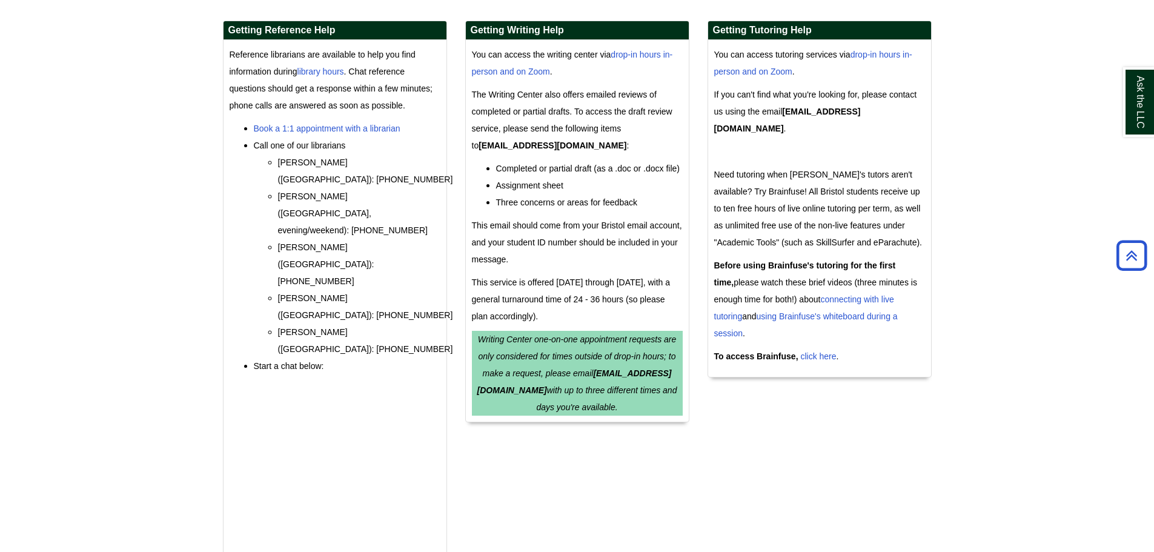
click at [961, 205] on body "Skip to Main Content Toggle navigation Home Access Services Access Services Pol…" at bounding box center [577, 301] width 1154 height 1208
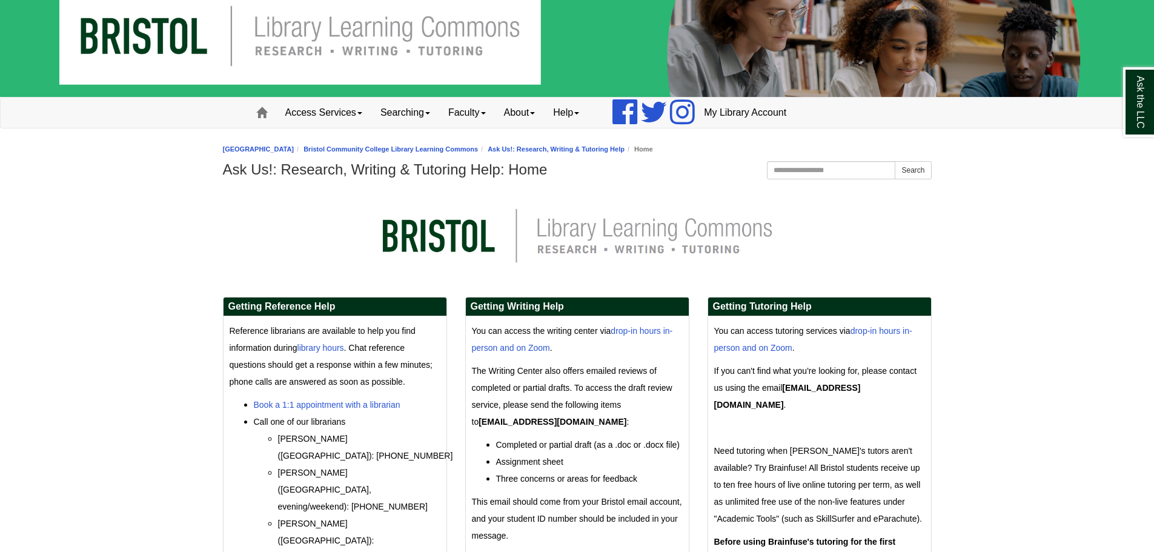
scroll to position [87, 0]
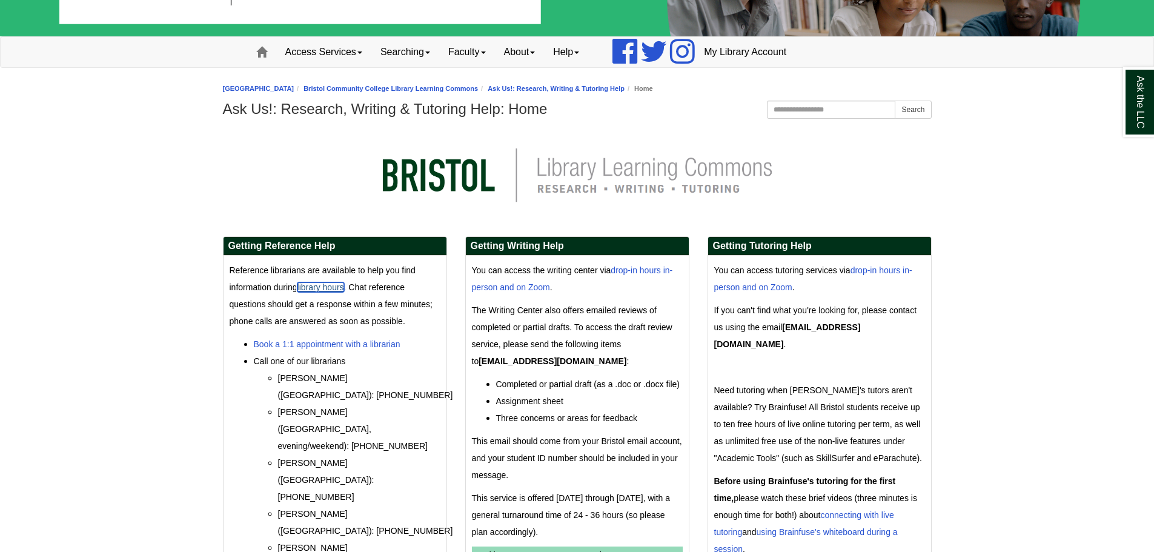
click at [309, 290] on link "library hours" at bounding box center [320, 287] width 47 height 10
click at [337, 286] on link "library hours" at bounding box center [320, 287] width 47 height 10
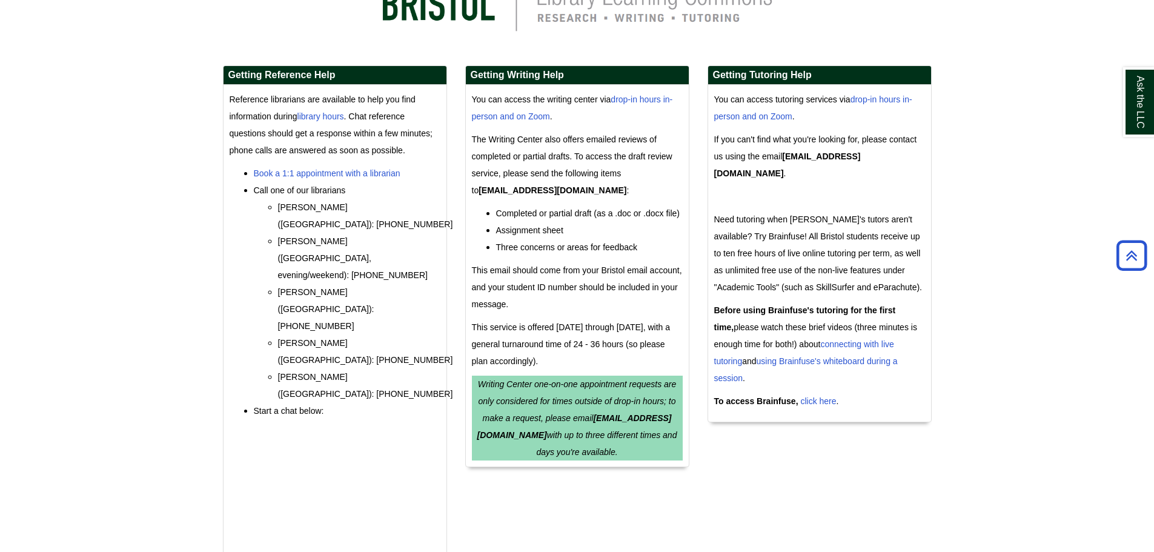
scroll to position [269, 0]
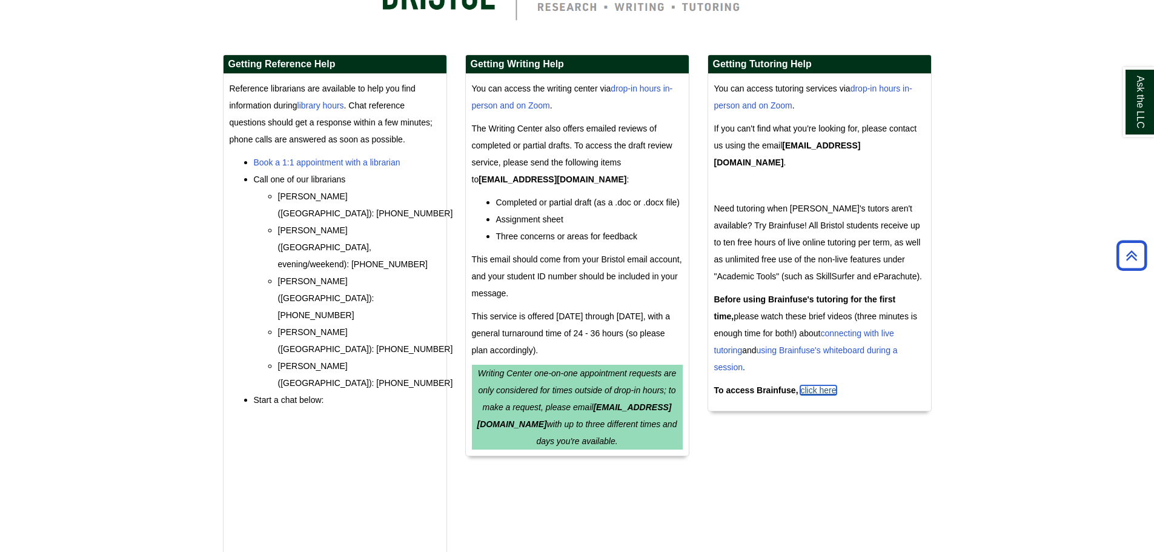
click at [828, 385] on link "click here" at bounding box center [818, 390] width 36 height 10
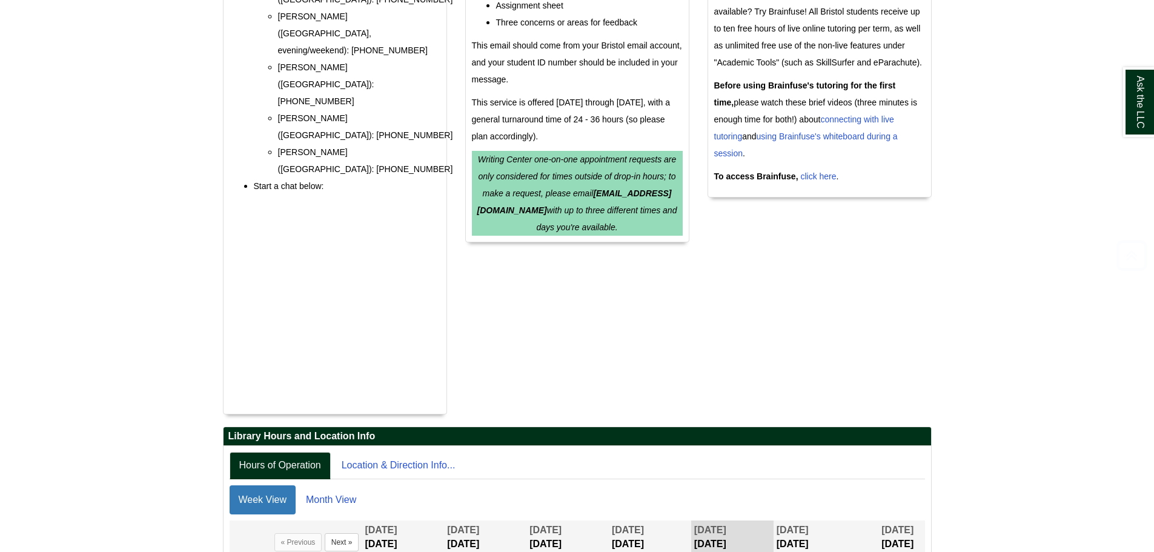
scroll to position [572, 0]
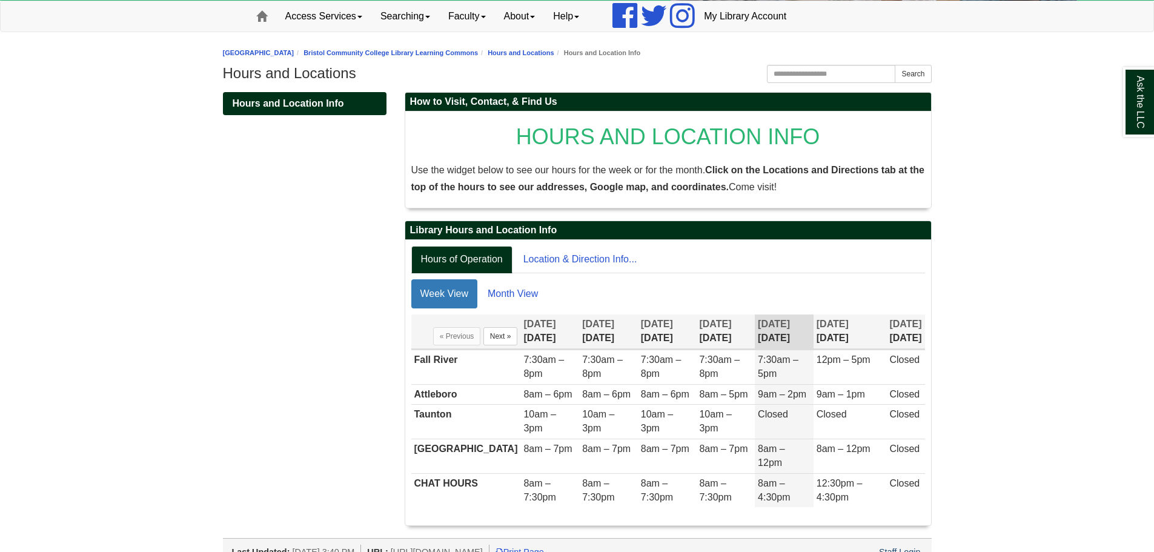
scroll to position [127, 0]
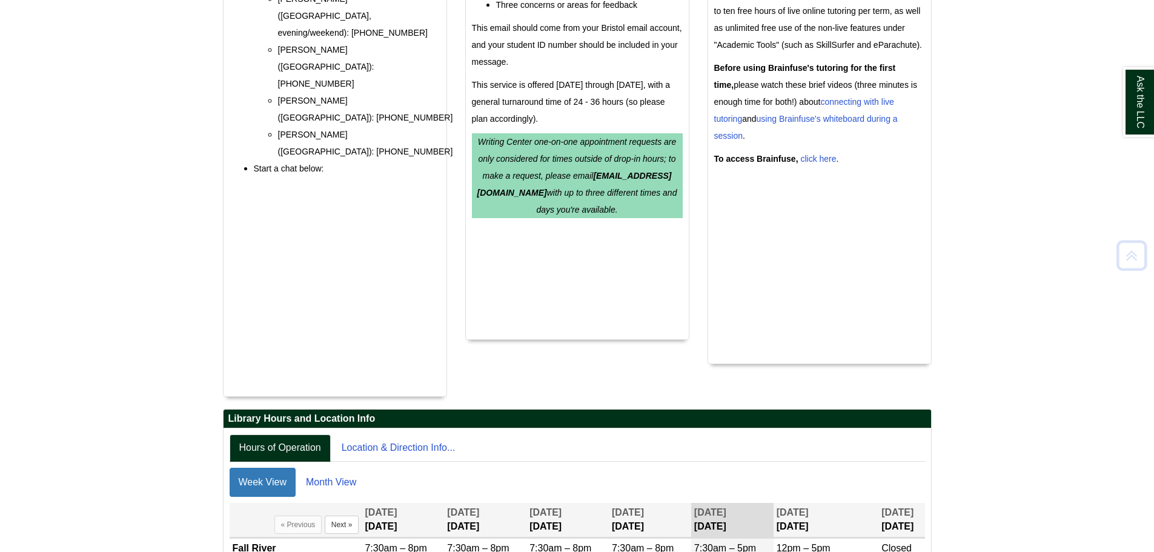
scroll to position [607, 0]
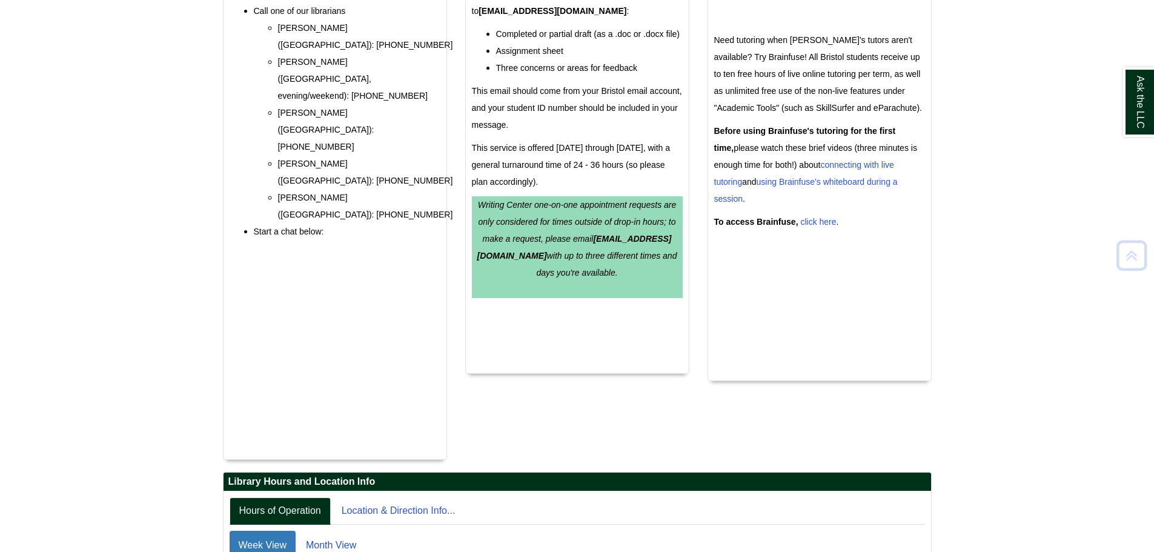
scroll to position [572, 0]
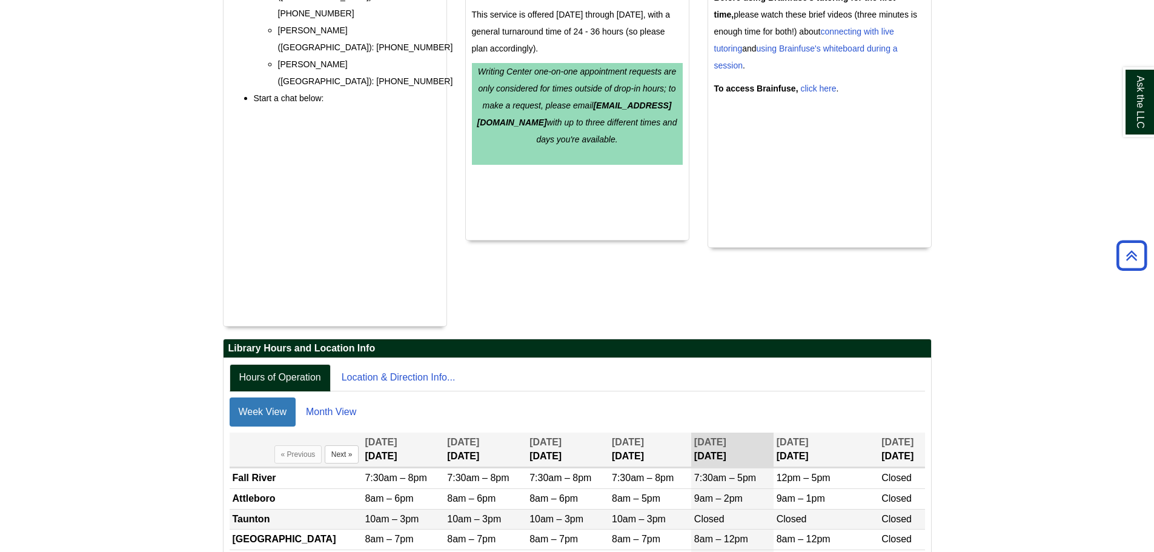
scroll to position [572, 0]
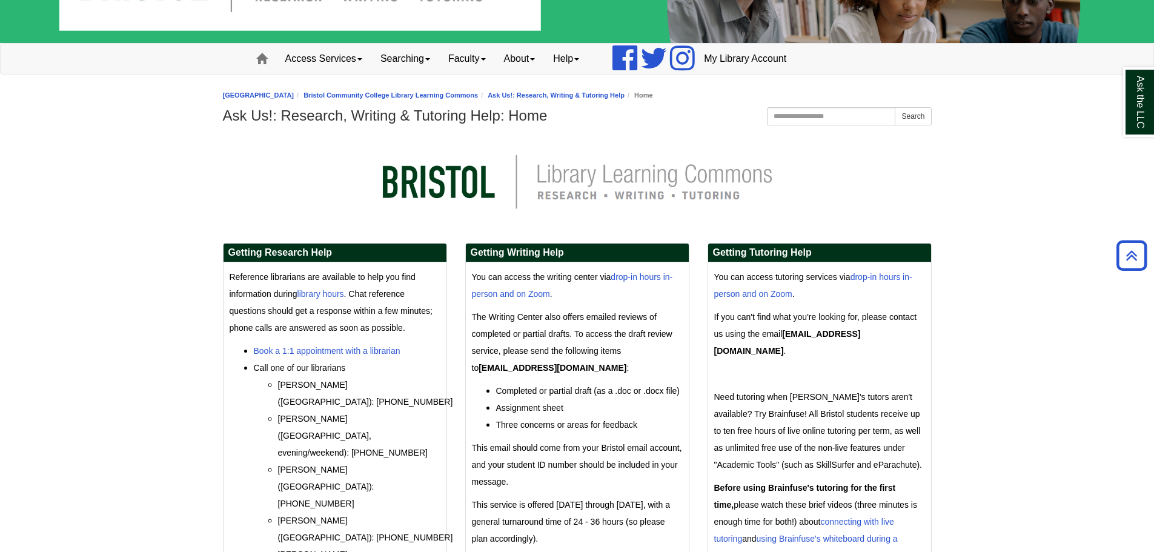
scroll to position [61, 0]
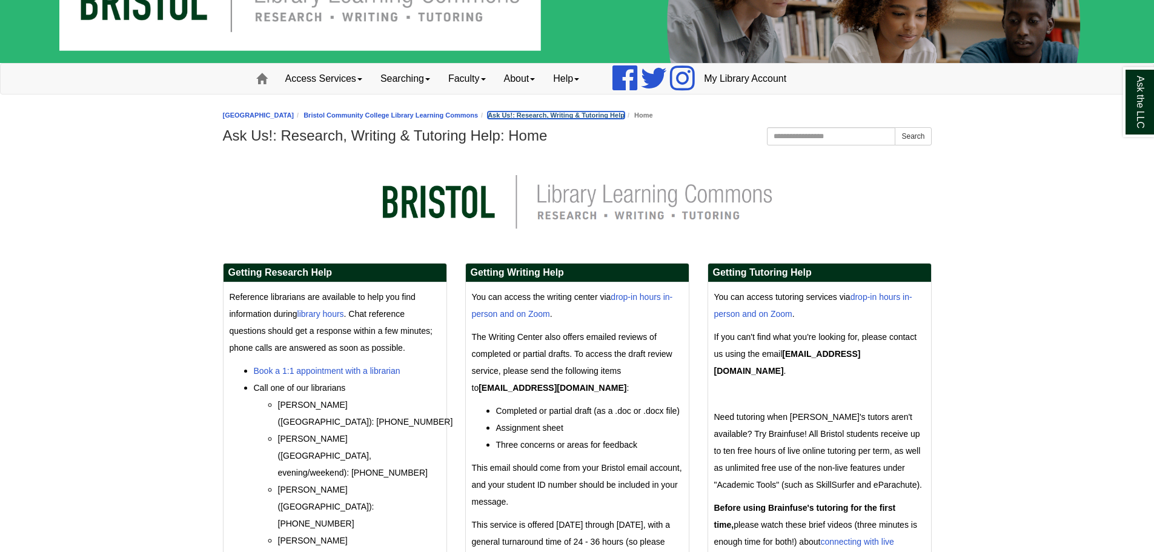
click at [593, 111] on link "Ask Us!: Research, Writing & Tutoring Help" at bounding box center [555, 114] width 137 height 7
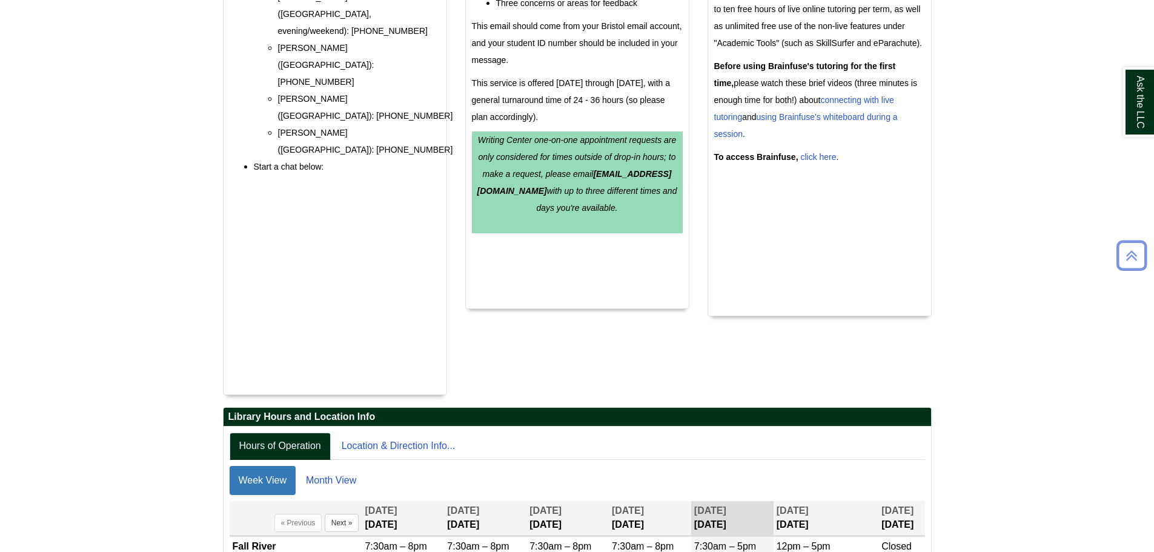
scroll to position [572, 0]
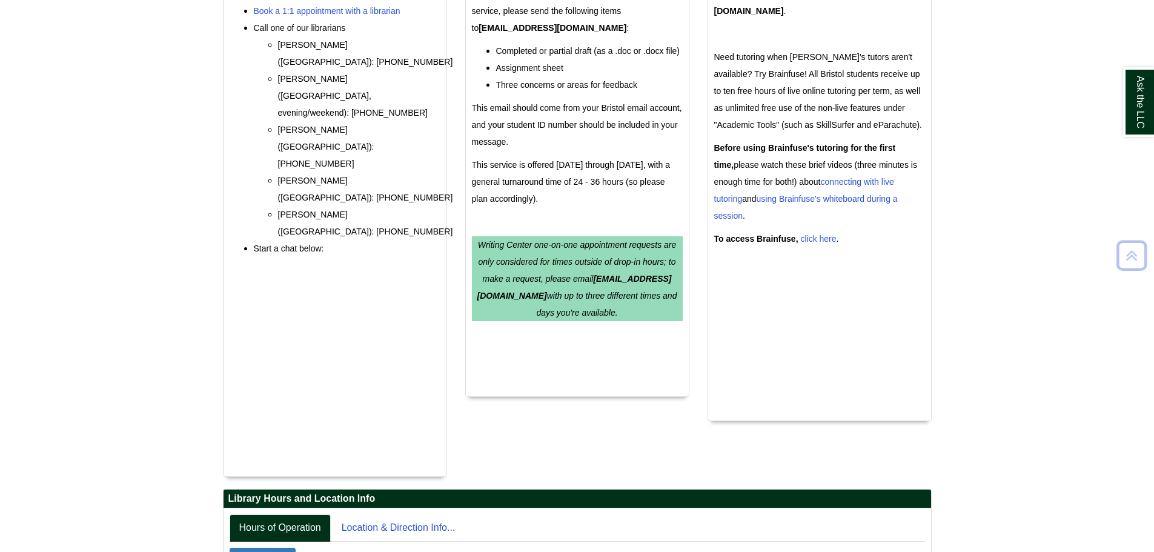
scroll to position [584, 0]
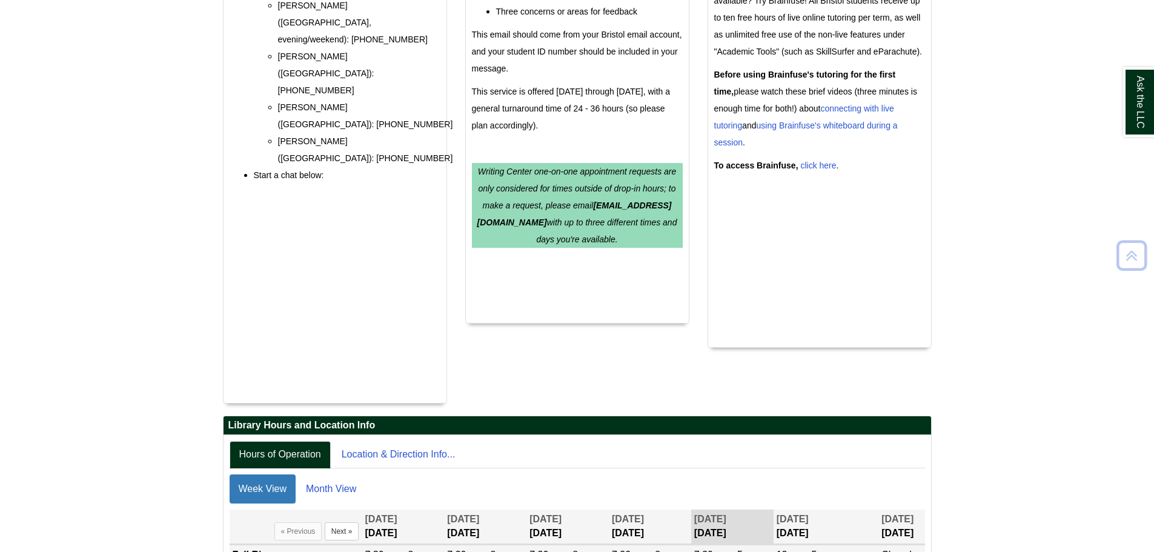
scroll to position [584, 0]
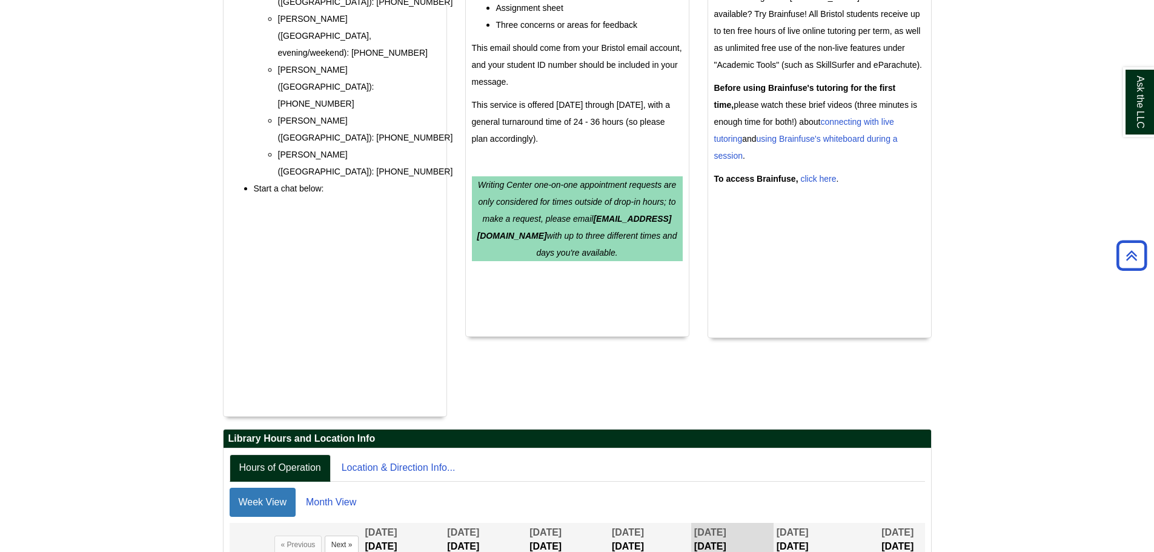
scroll to position [576, 0]
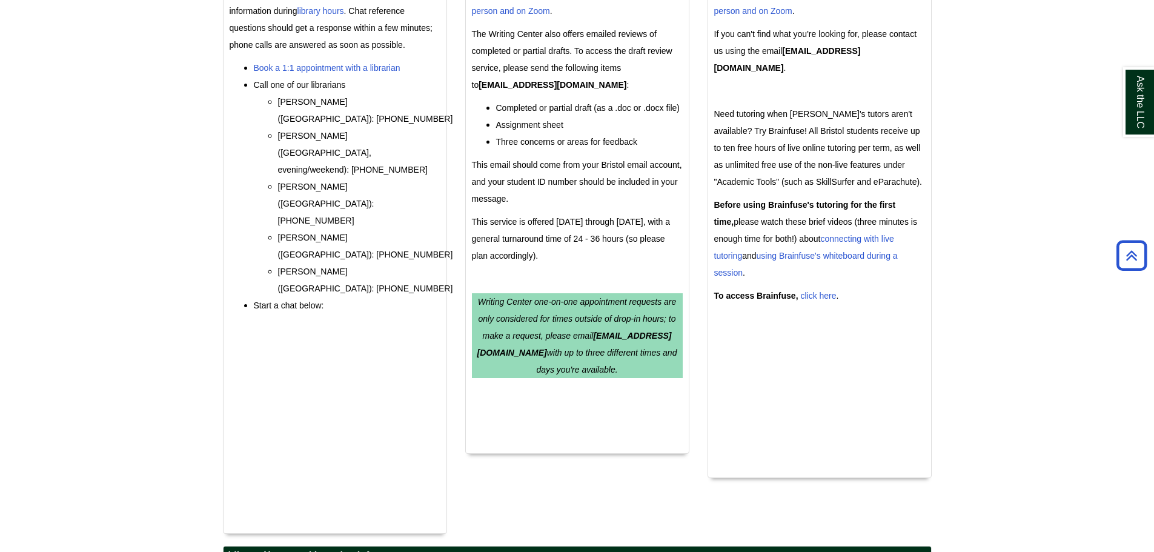
scroll to position [584, 0]
